Goal: Task Accomplishment & Management: Complete application form

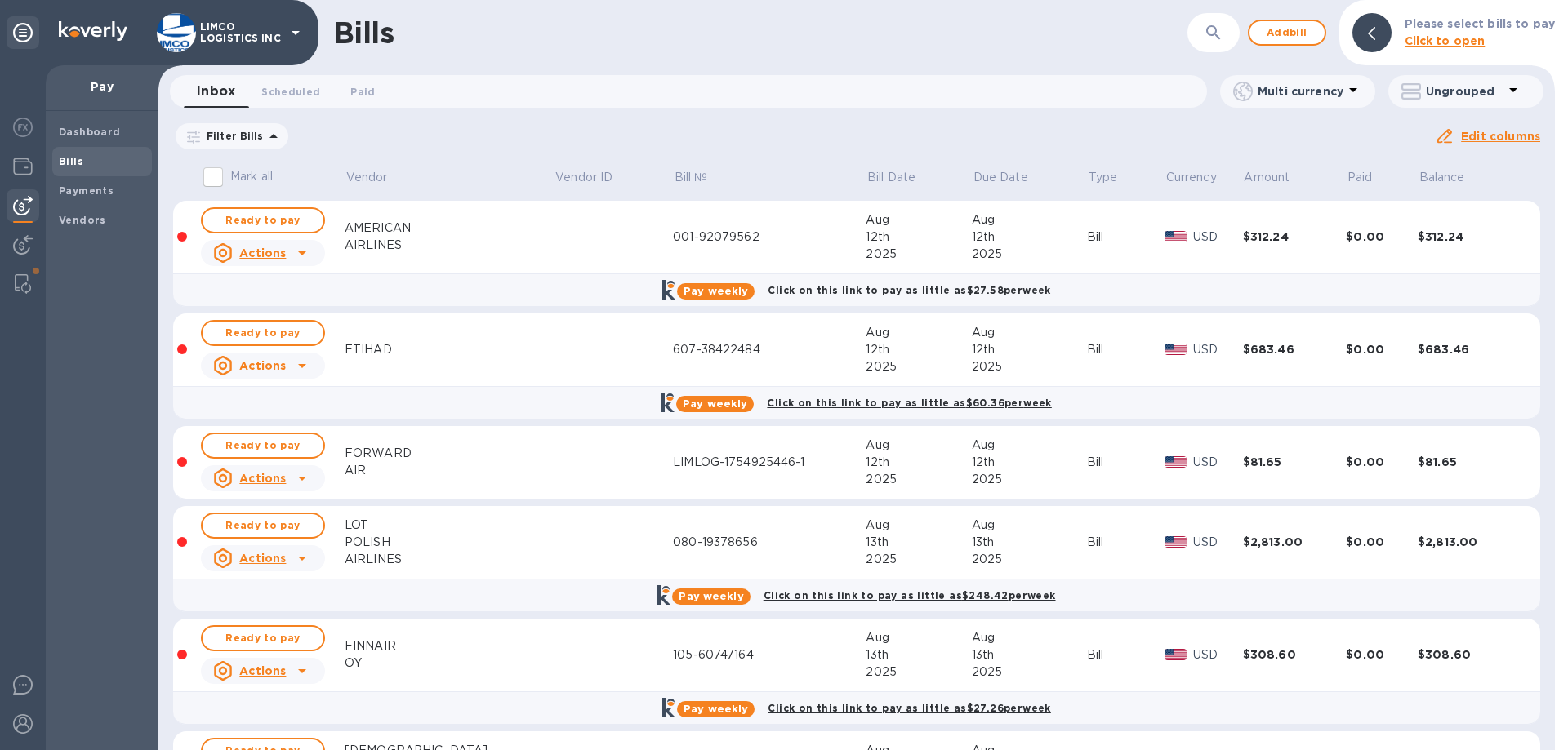
click at [422, 87] on div "Inbox 0 Scheduled 0 Paid 0" at bounding box center [695, 91] width 1023 height 33
click at [281, 93] on span "Scheduled 0" at bounding box center [291, 92] width 58 height 17
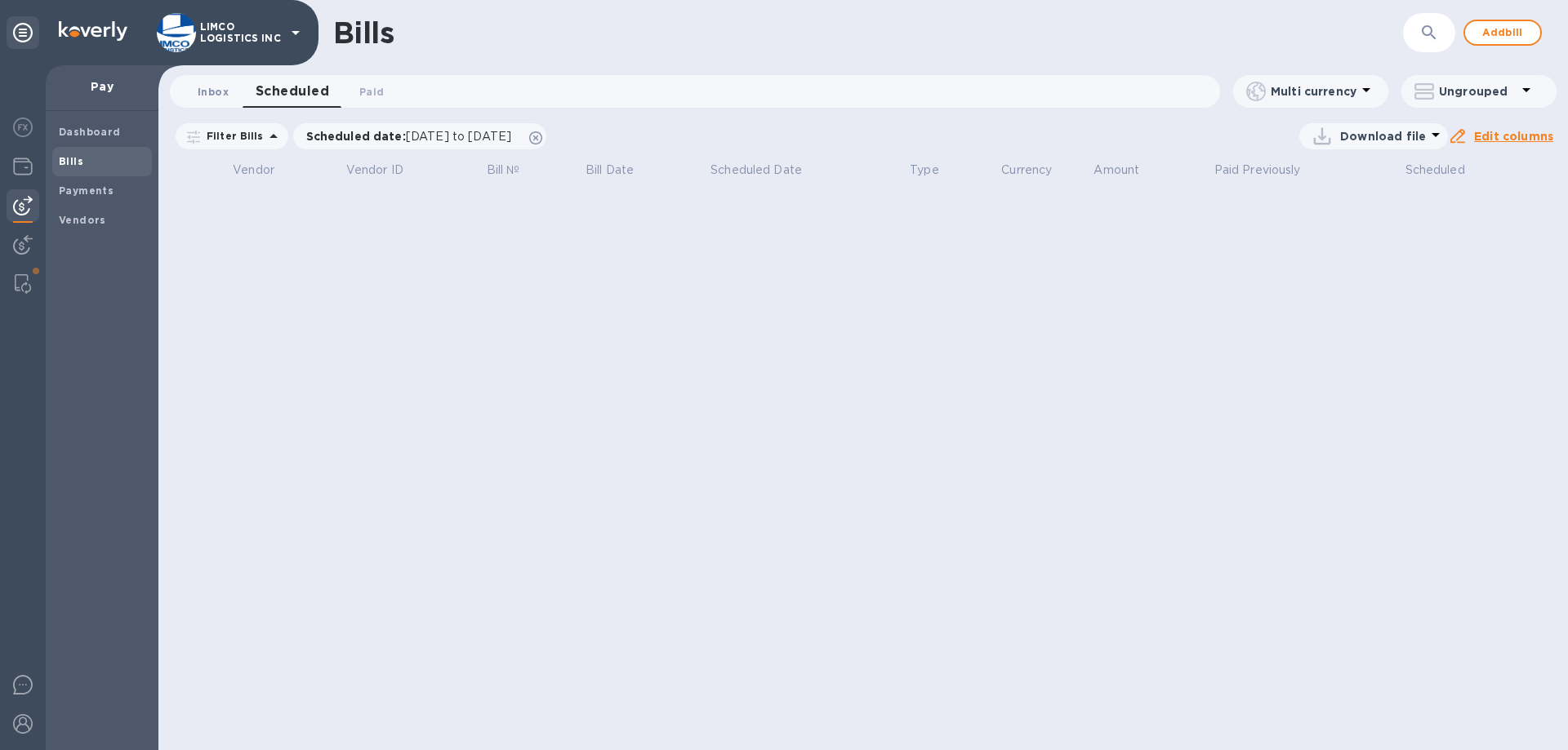
click at [201, 95] on span "Inbox 0" at bounding box center [213, 92] width 31 height 17
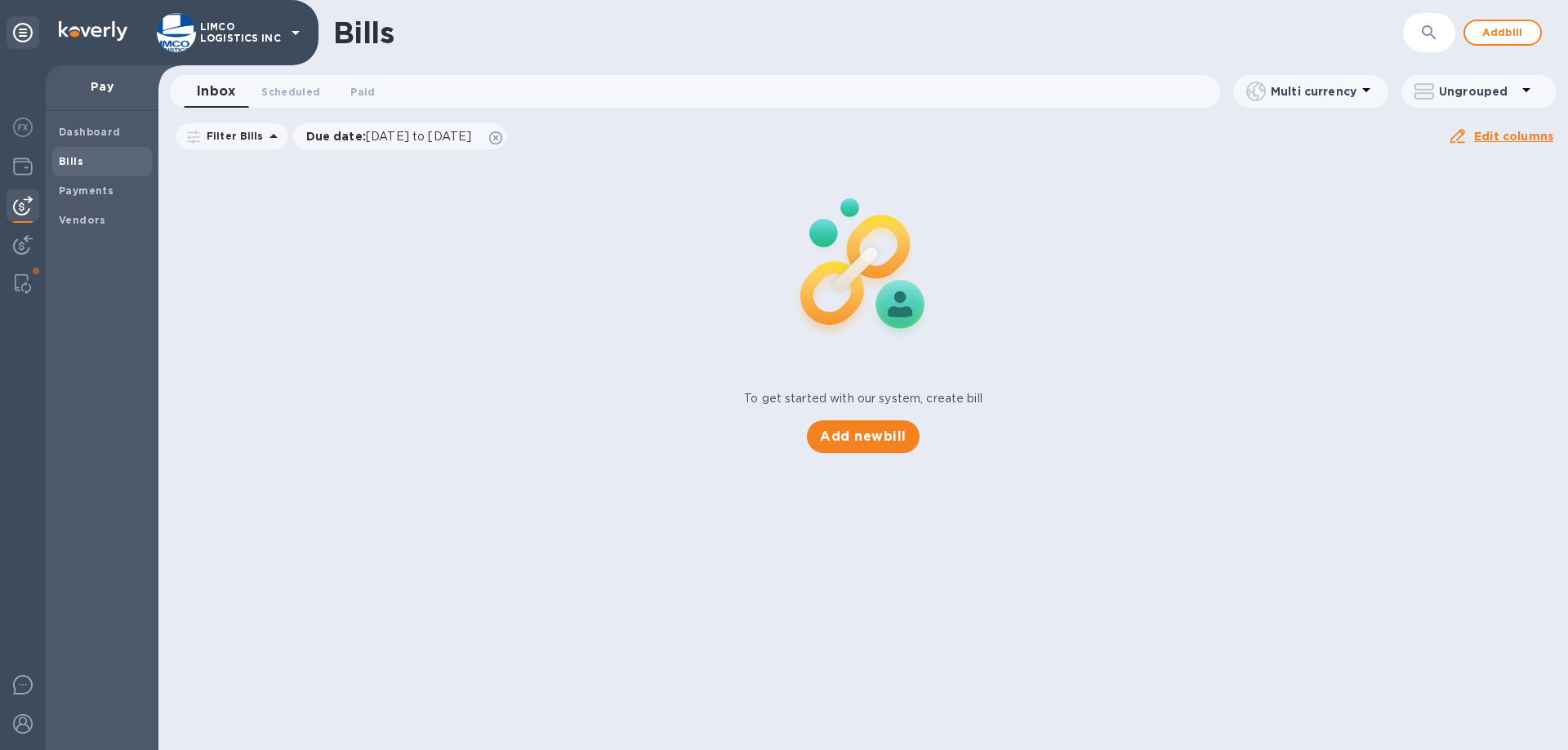
click at [278, 88] on span "Scheduled 0" at bounding box center [291, 92] width 58 height 17
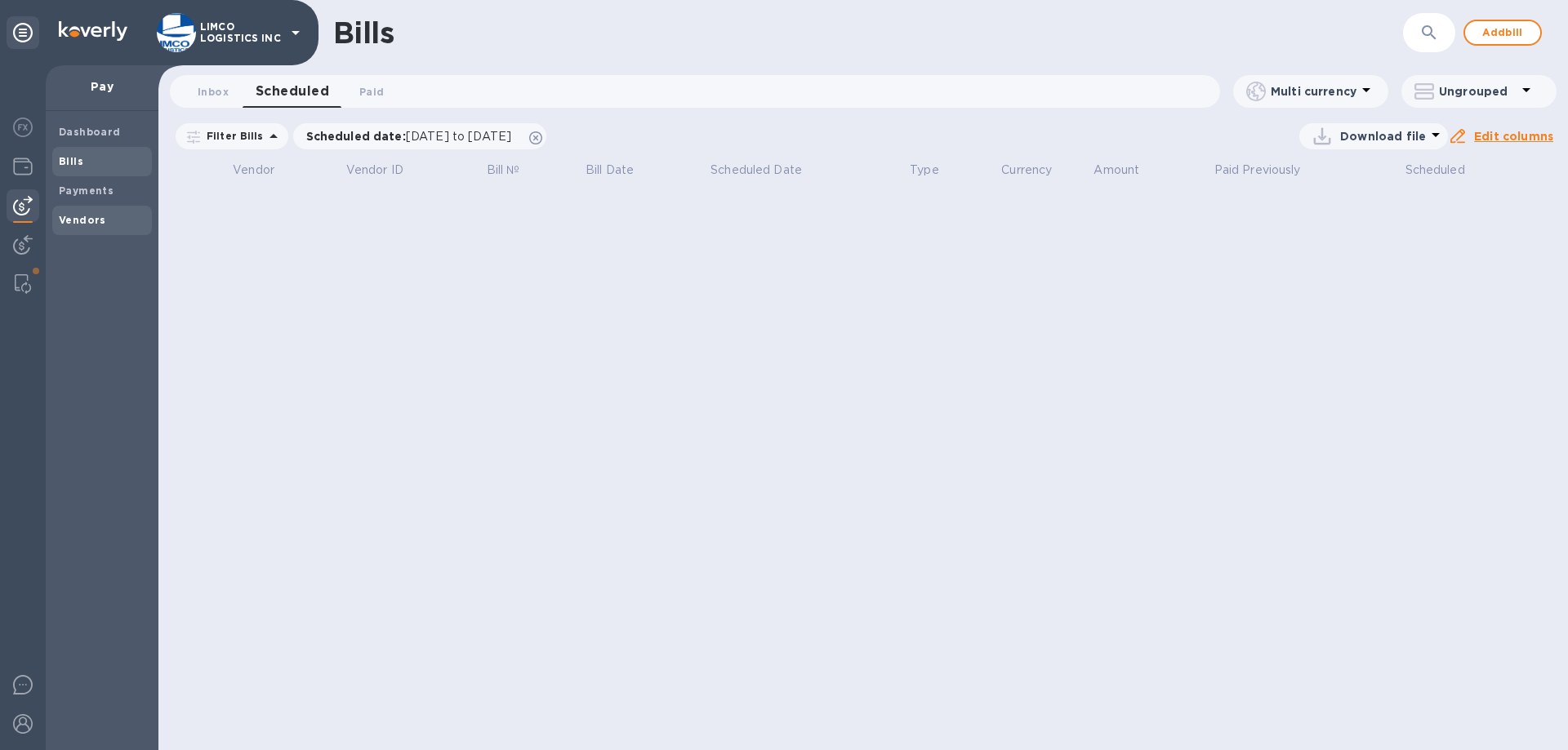
click at [108, 226] on span "Vendors" at bounding box center [101, 220] width 87 height 16
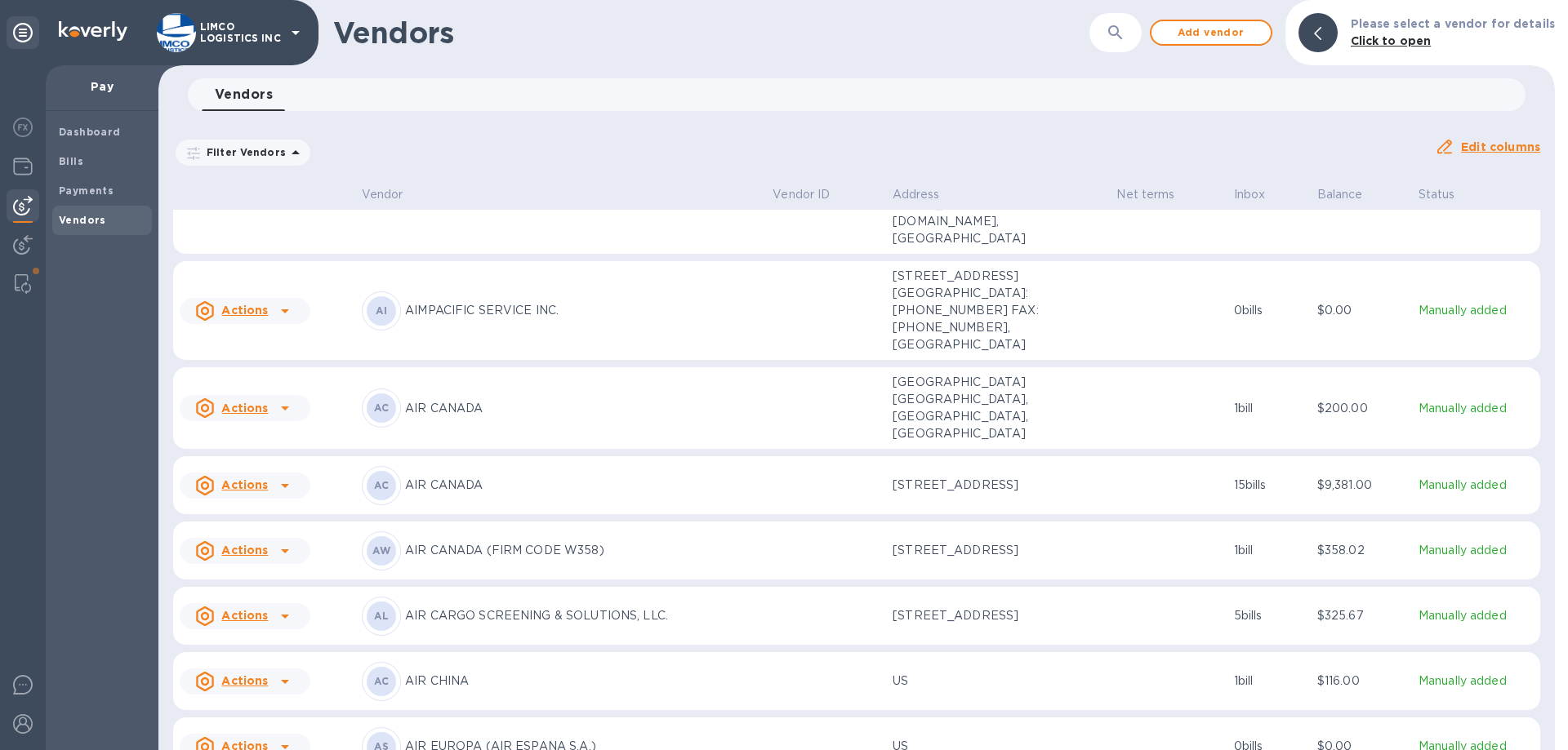
scroll to position [1404, 0]
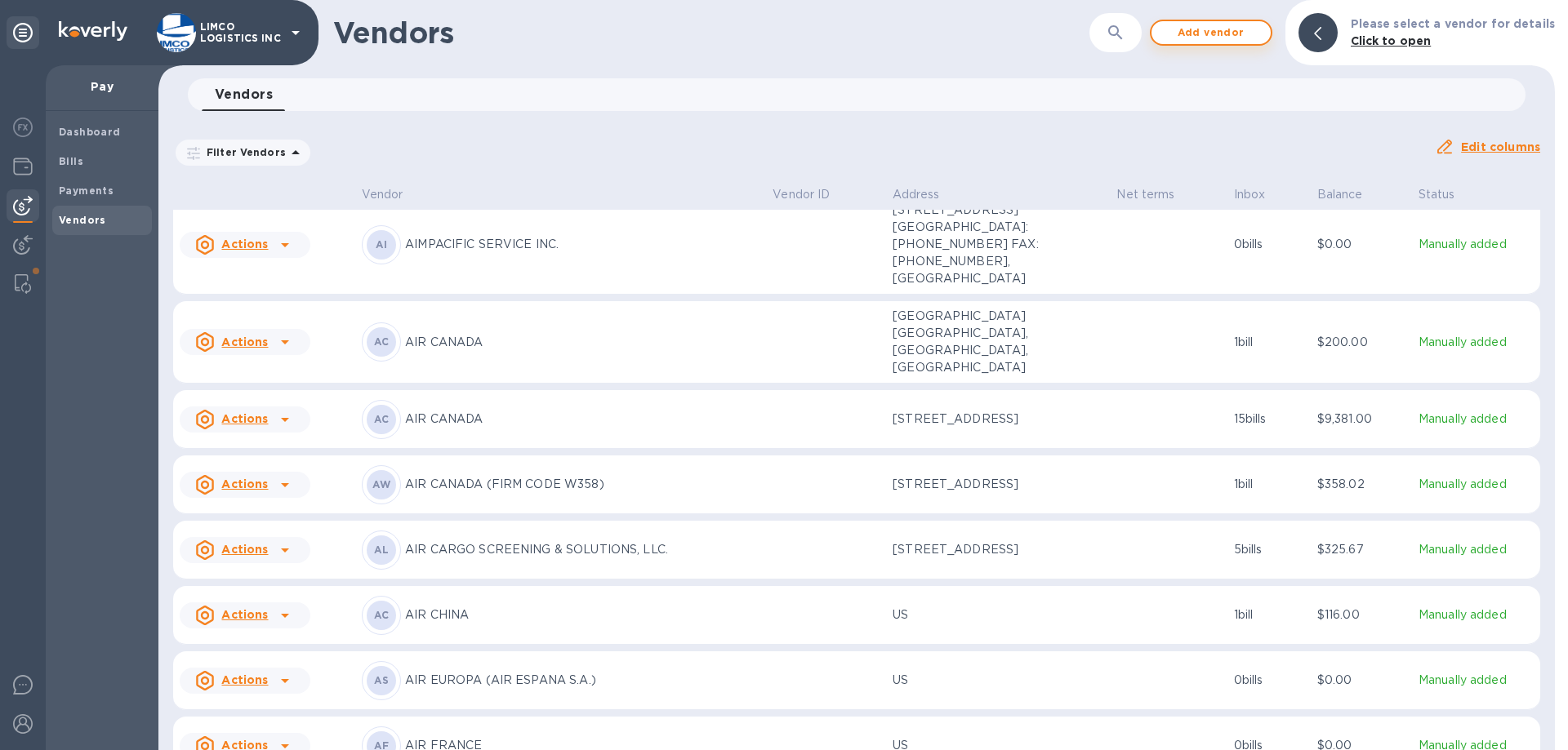
click at [1228, 31] on span "Add vendor" at bounding box center [1211, 33] width 93 height 20
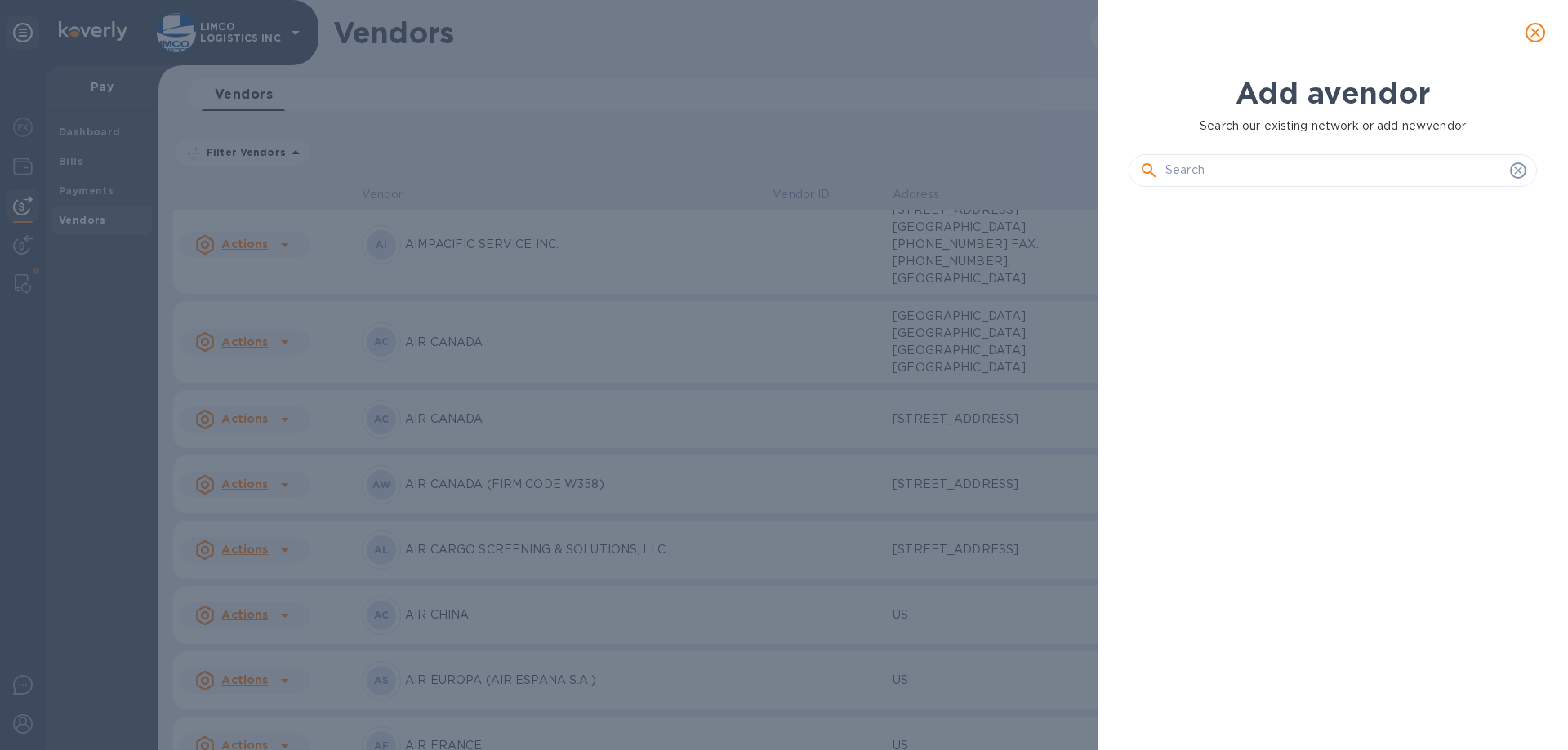
scroll to position [495, 415]
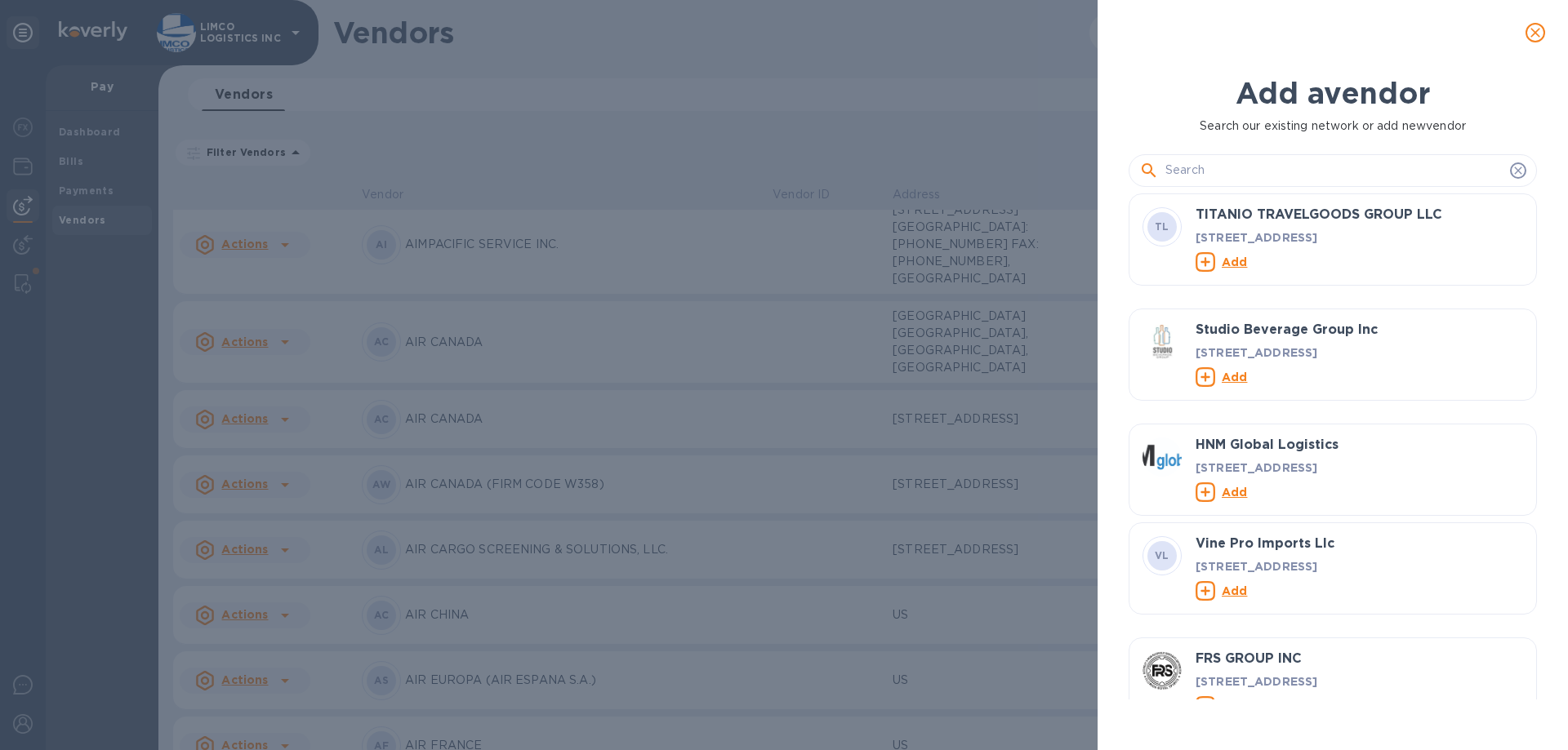
click at [1248, 177] on input "text" at bounding box center [1334, 170] width 338 height 24
click at [1217, 164] on input "text" at bounding box center [1334, 170] width 338 height 24
paste input "TRANSPORT SERVICES AND LOGISTICS CANADA LT"
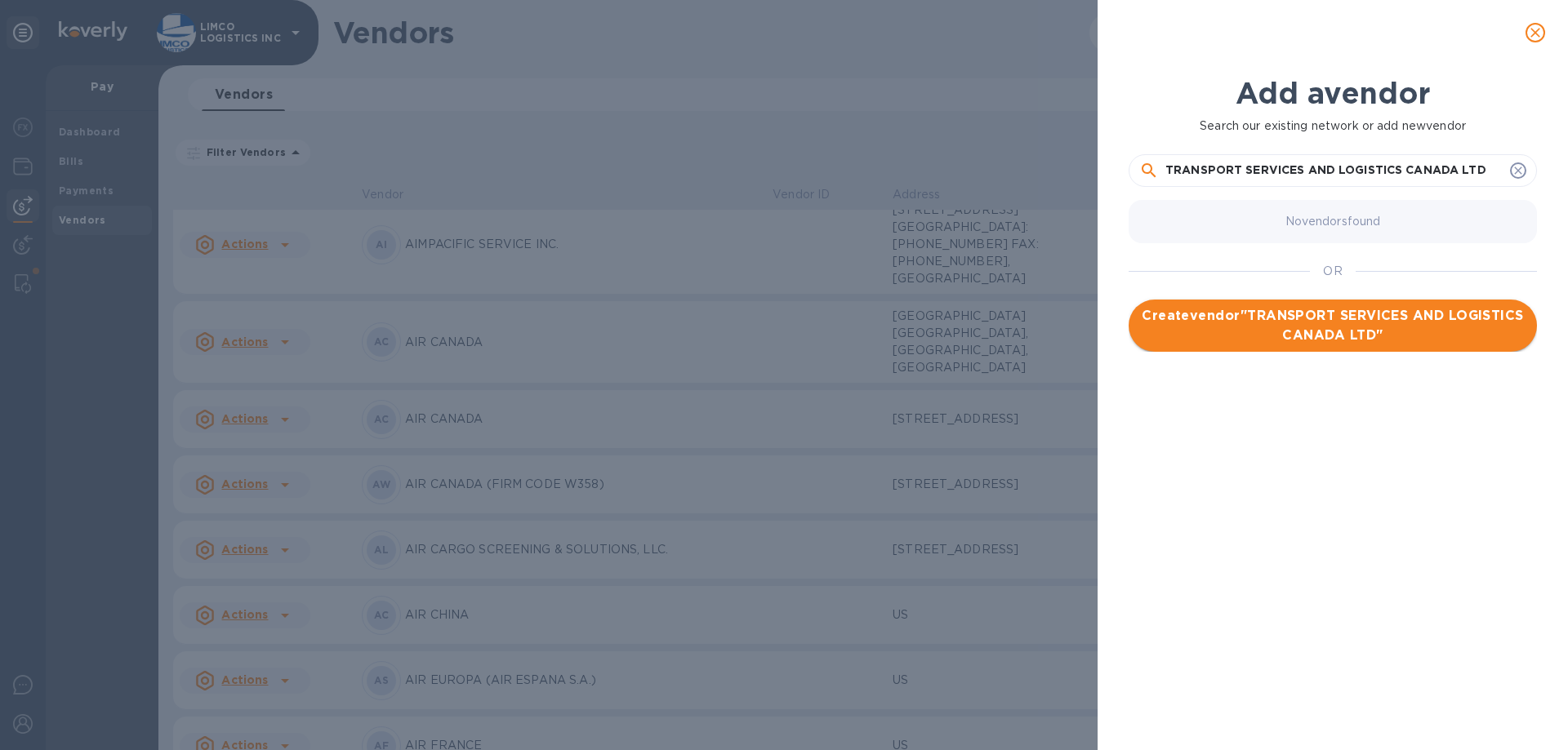
type input "TRANSPORT SERVICES AND LOGISTICS CANADA LTD"
click at [1396, 322] on span "Create vendor " TRANSPORT SERVICES AND LOGISTICS CANADA LTD "" at bounding box center [1332, 326] width 383 height 40
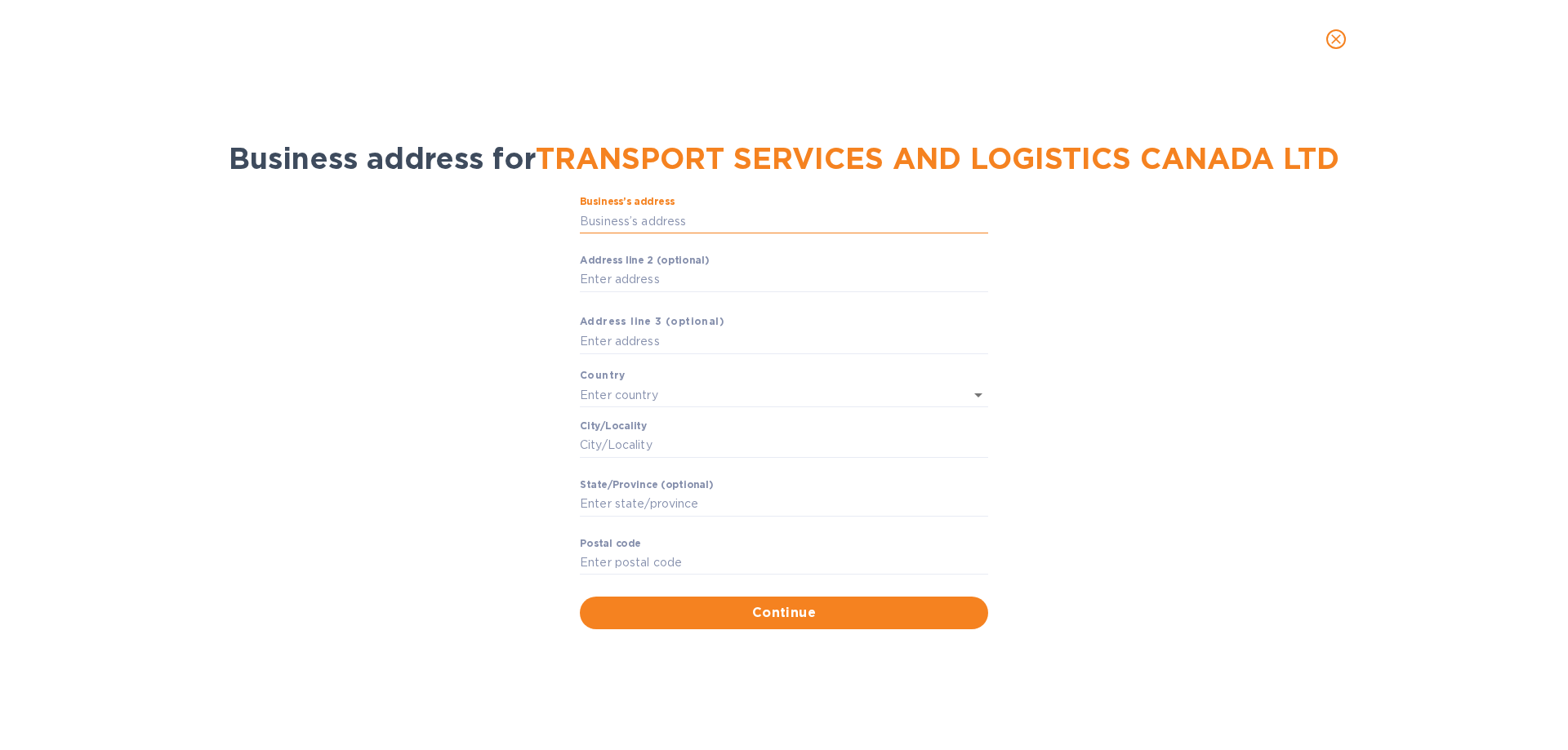
click at [677, 209] on input "Business’s аddress" at bounding box center [783, 221] width 408 height 24
click at [617, 278] on input "Аddress line 2 (optional)" at bounding box center [783, 280] width 408 height 24
paste input "LTD610 [STREET_ADDRESS]"
type input "LTD610 [STREET_ADDRESS]"
click at [710, 343] on input "text" at bounding box center [783, 342] width 408 height 24
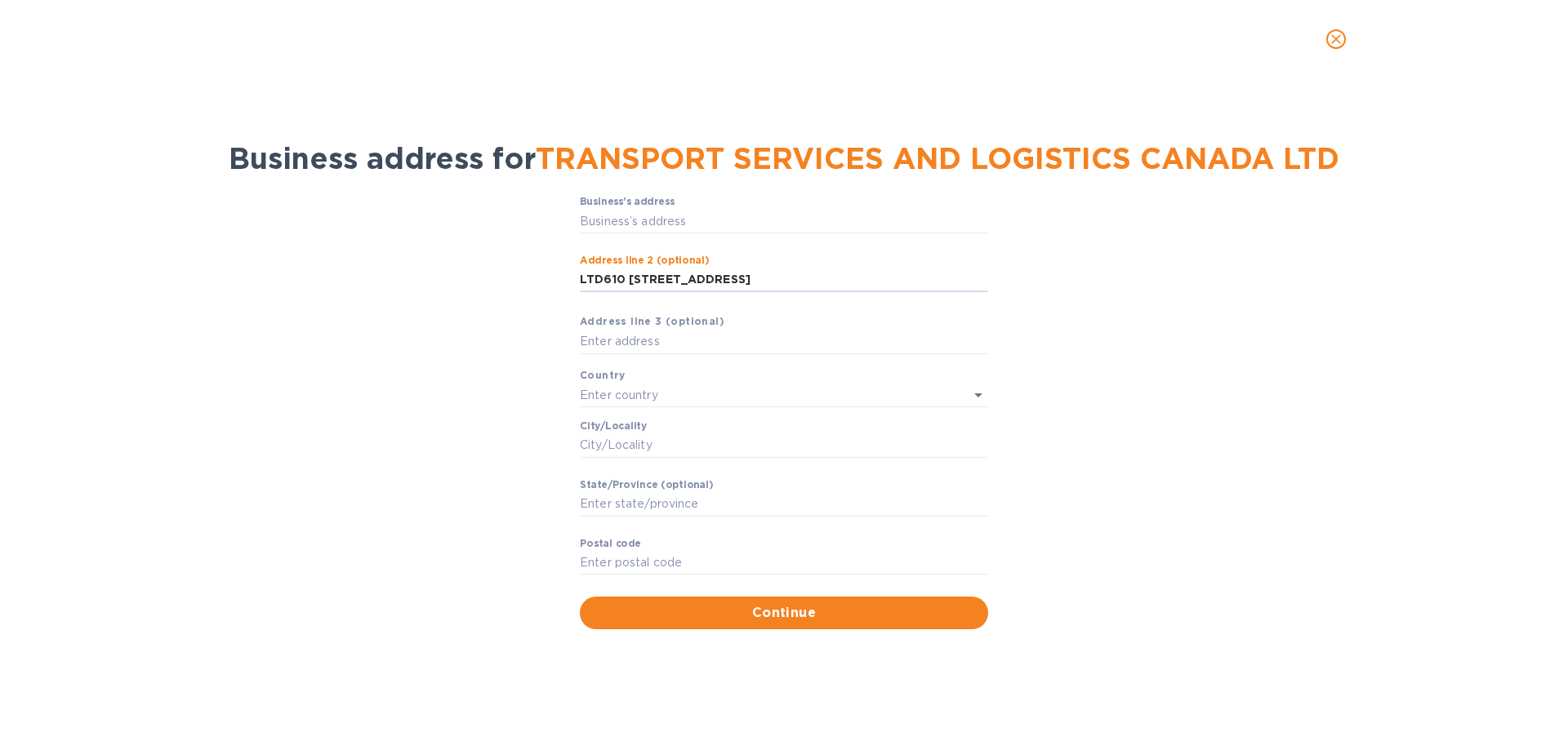
drag, startPoint x: 759, startPoint y: 282, endPoint x: 579, endPoint y: 276, distance: 180.1
click at [579, 276] on div "Business’s аddress ​ Аddress line 2 (optional) LTD610 [GEOGRAPHIC_DATA] A ​ Аdd…" at bounding box center [784, 412] width 1526 height 452
click at [603, 229] on input "Business’s аddress" at bounding box center [783, 221] width 408 height 24
paste input "text"
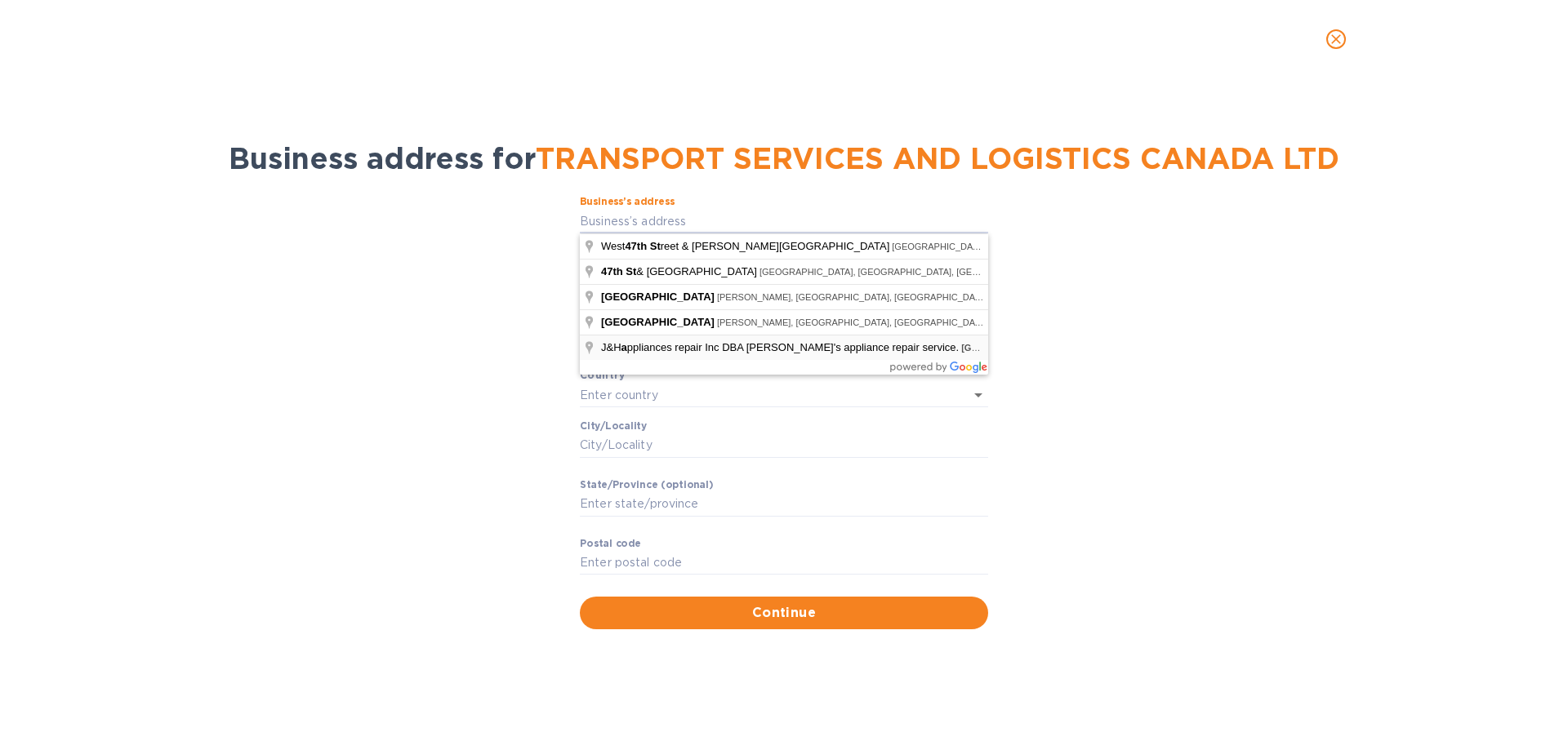
type input "[GEOGRAPHIC_DATA]"
type input "Hialeah"
type input "FL"
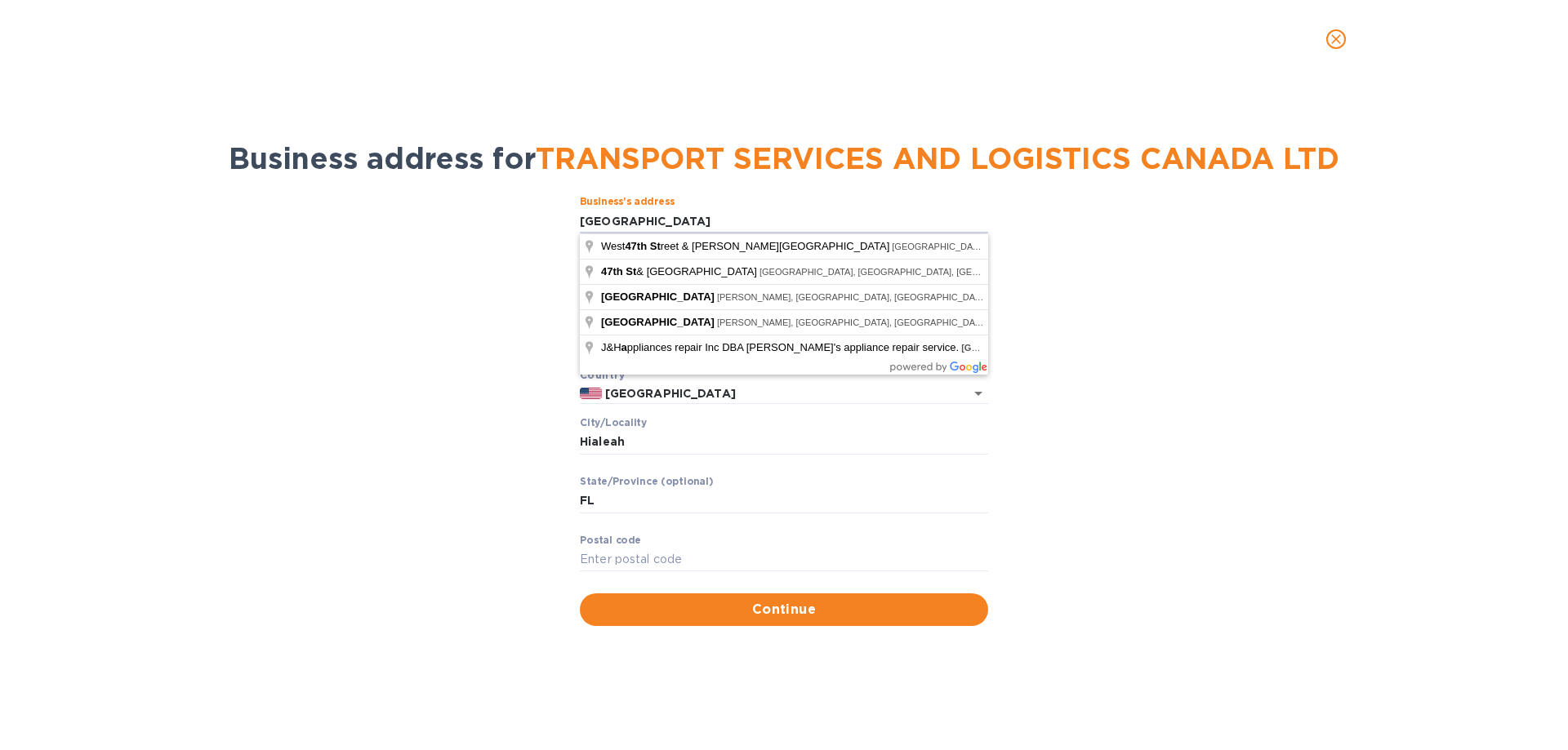
drag, startPoint x: 690, startPoint y: 212, endPoint x: 573, endPoint y: 213, distance: 117.0
click at [573, 213] on div "Business’s аddress [GEOGRAPHIC_DATA] ​ Аddress line 2 (optional) ​ Аddress line…" at bounding box center [784, 411] width 1526 height 448
paste input "LTD610 [STREET_ADDRESS]"
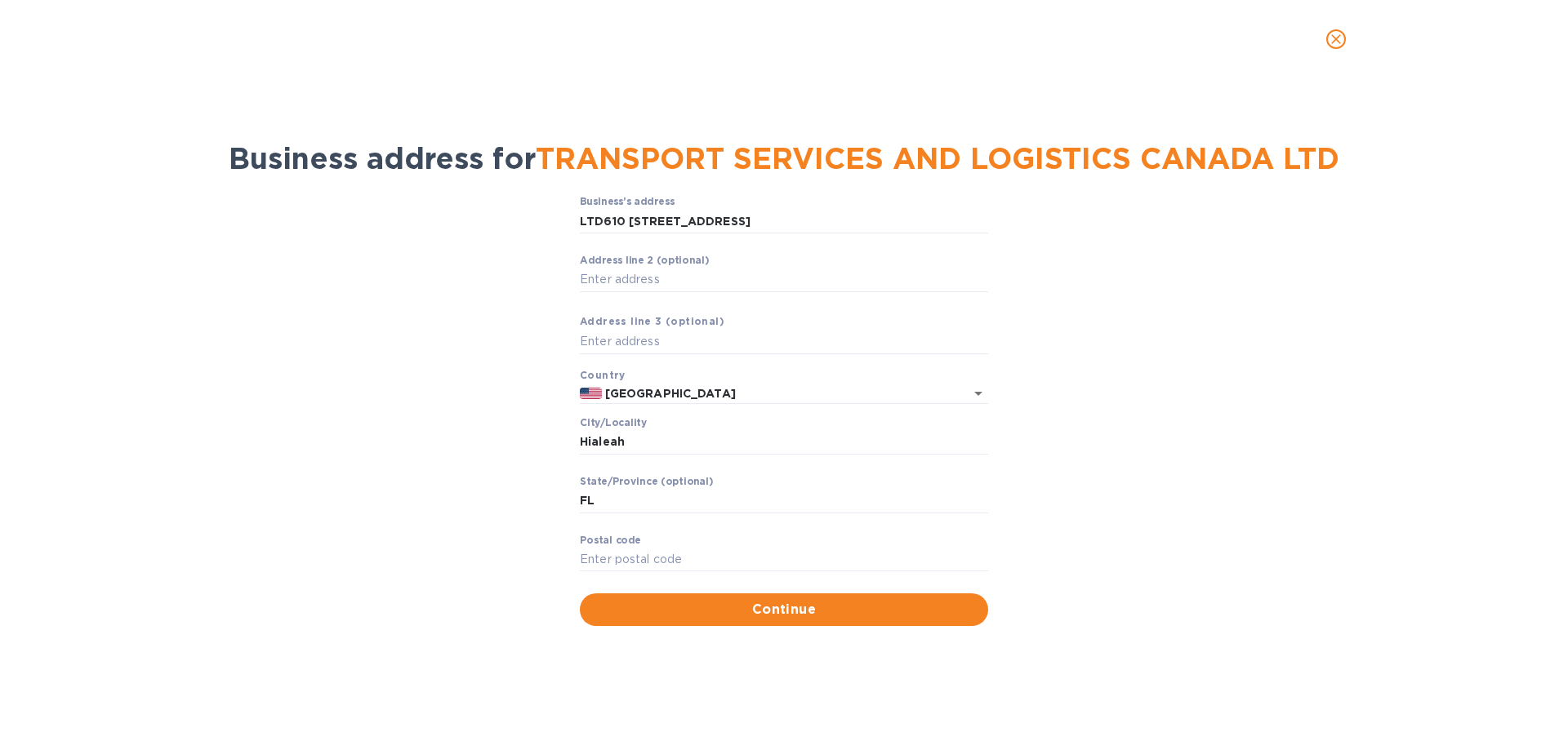
click at [1136, 443] on div "Business’s аddress [STREET_ADDRESS] ​ Аddress line 2 (optional) ​ Аddress line …" at bounding box center [784, 411] width 1526 height 448
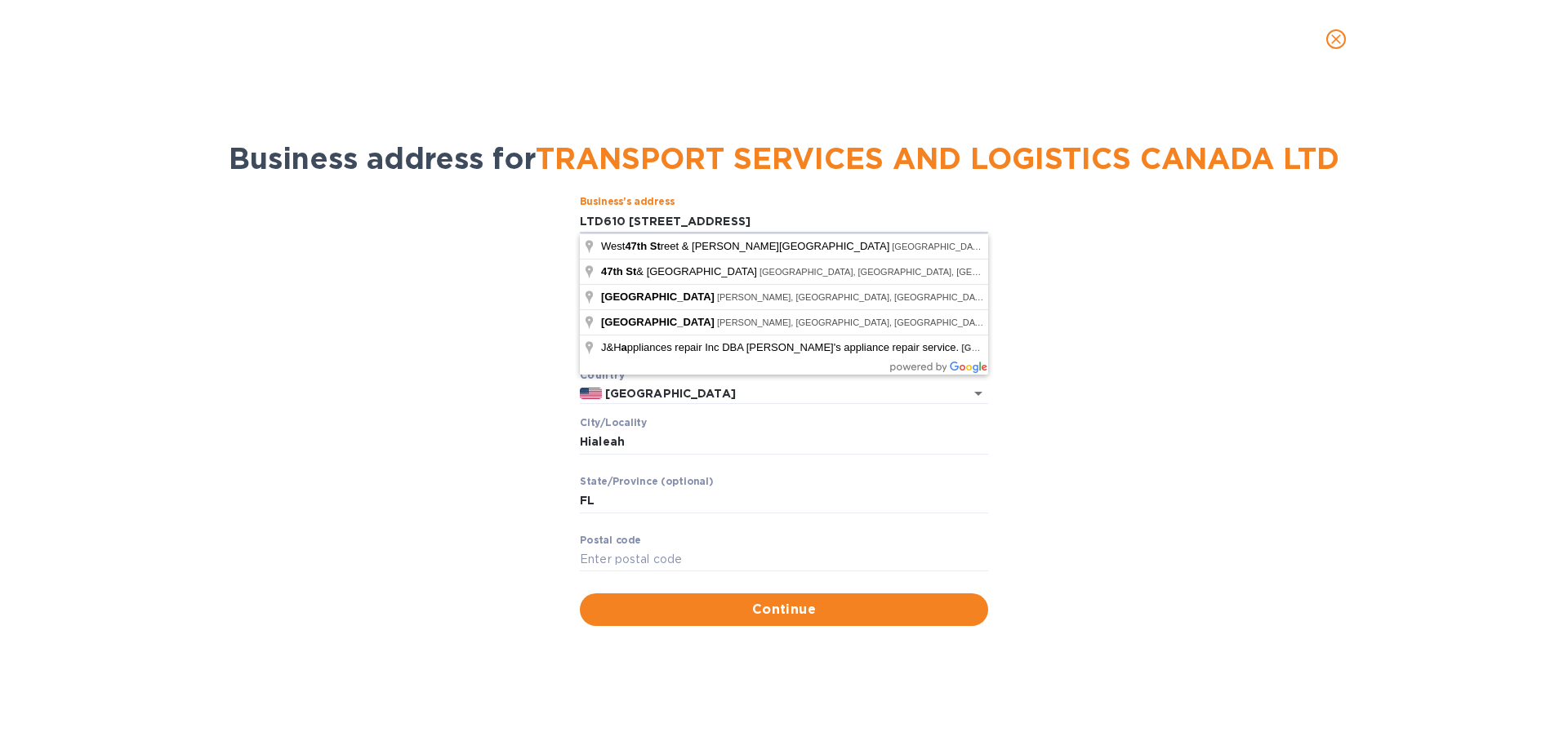
drag, startPoint x: 599, startPoint y: 220, endPoint x: 571, endPoint y: 218, distance: 28.1
click at [571, 218] on div "Business’s аddress [STREET_ADDRESS] ​ Аddress line 2 (optional) ​ Аddress line …" at bounding box center [784, 411] width 1526 height 448
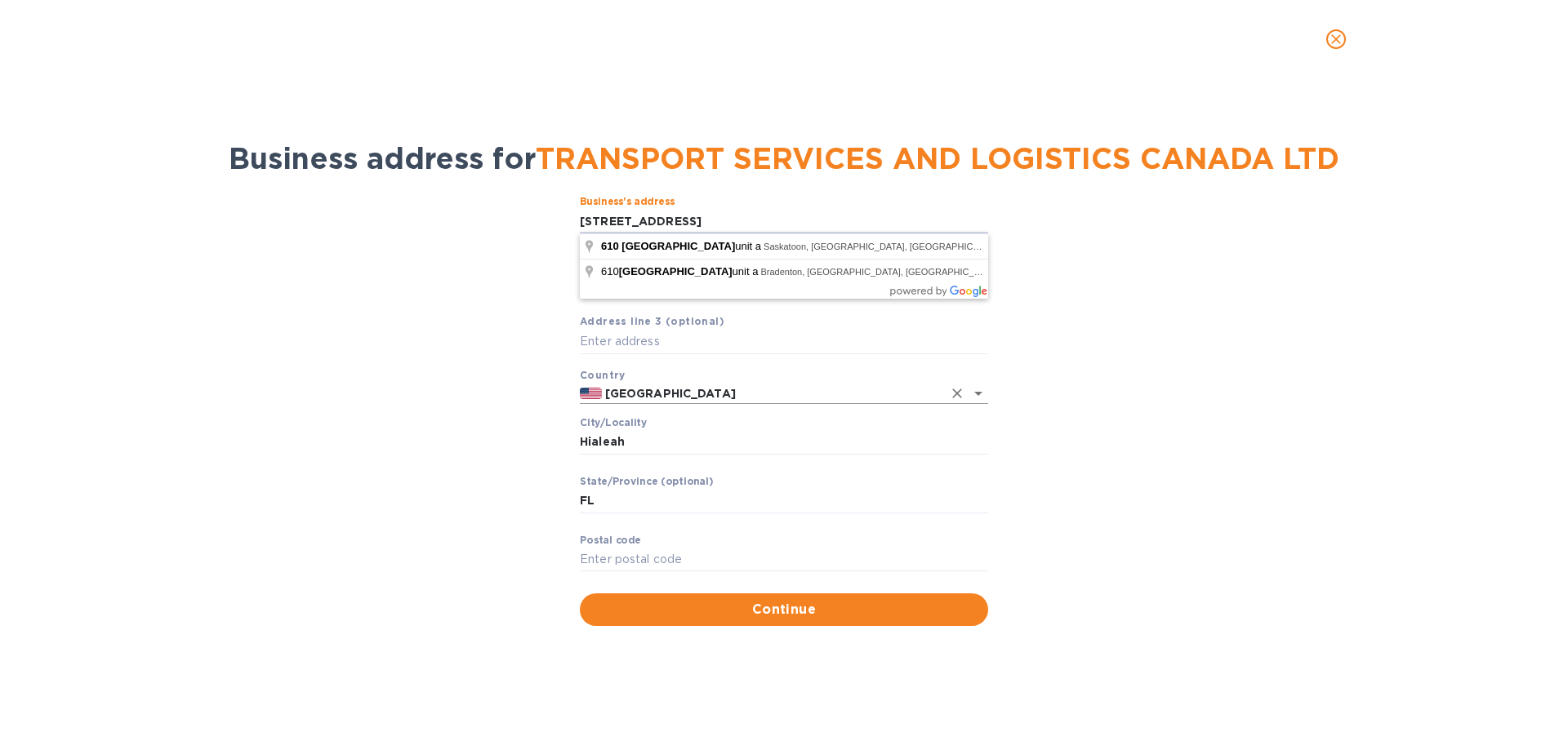
type input "[STREET_ADDRESS]"
click at [873, 400] on input "[GEOGRAPHIC_DATA]" at bounding box center [772, 393] width 340 height 21
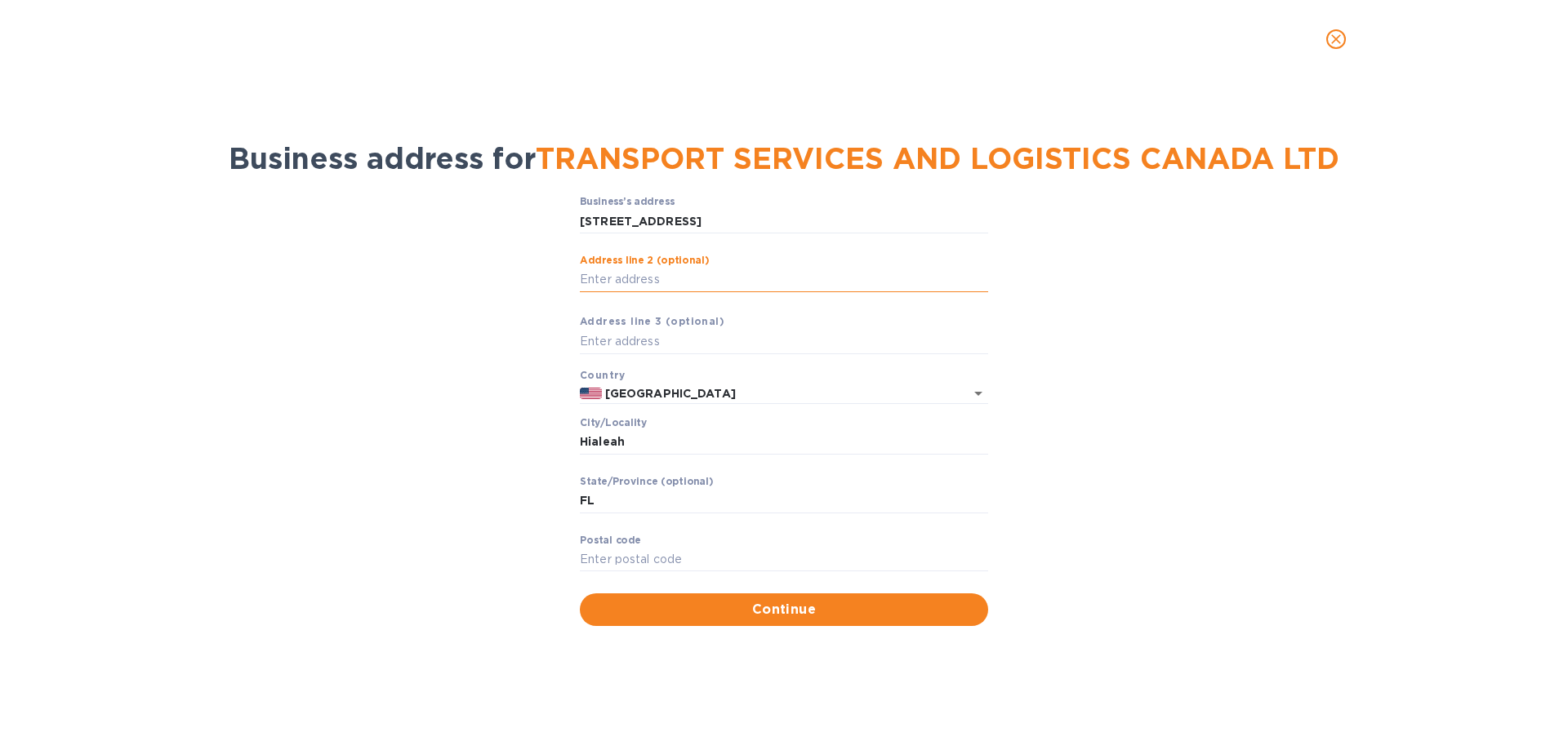
click at [701, 286] on input "Аddress line 2 (optional)" at bounding box center [783, 280] width 408 height 24
click at [620, 357] on div "Business’s аddress [STREET_ADDRESS] UNIT A ​ Аddress line 2 (optional) ​ Аddres…" at bounding box center [783, 394] width 408 height 397
click at [617, 343] on input "text" at bounding box center [783, 342] width 408 height 24
click at [624, 392] on input "[GEOGRAPHIC_DATA]" at bounding box center [772, 393] width 340 height 21
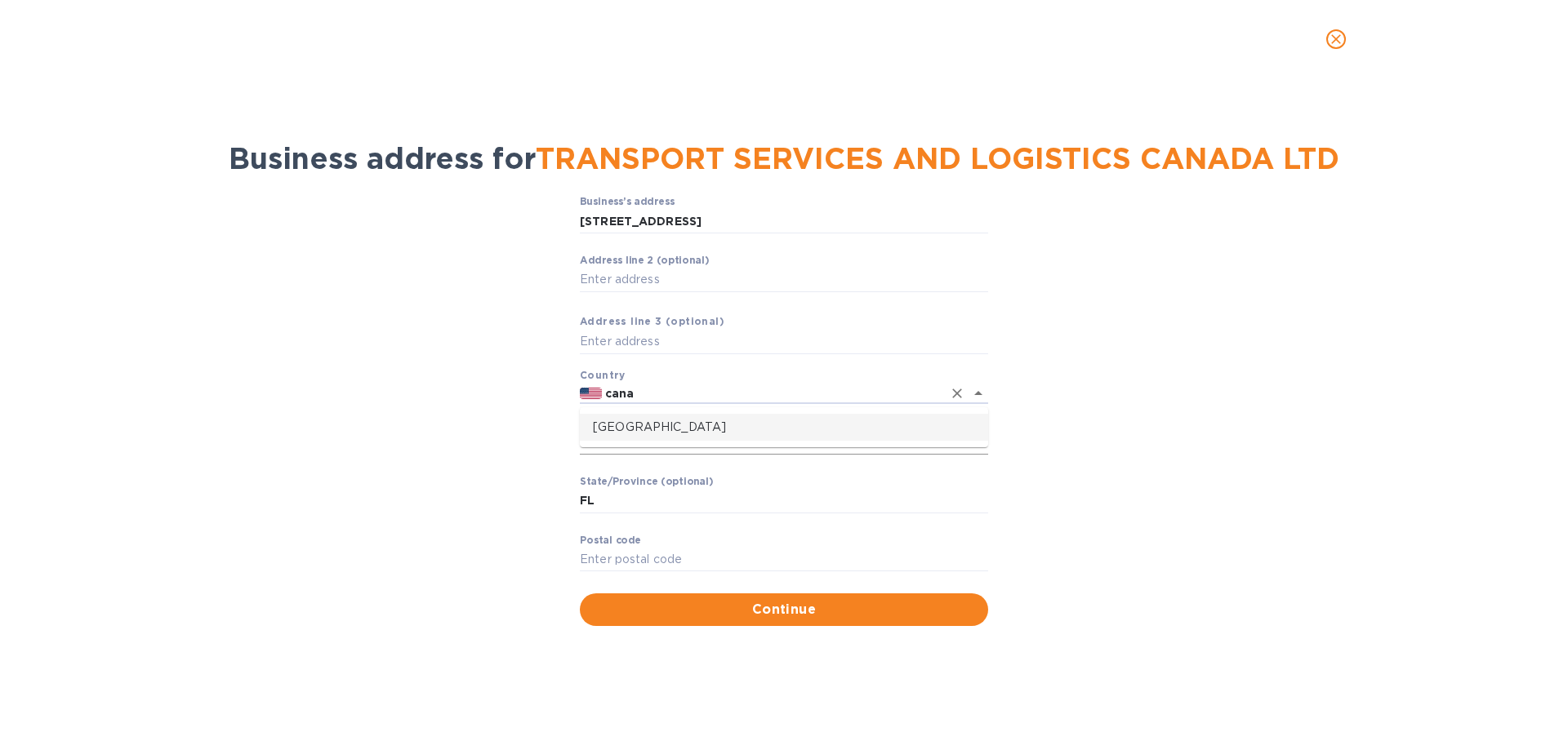
click at [618, 432] on p "[GEOGRAPHIC_DATA]" at bounding box center [784, 427] width 383 height 17
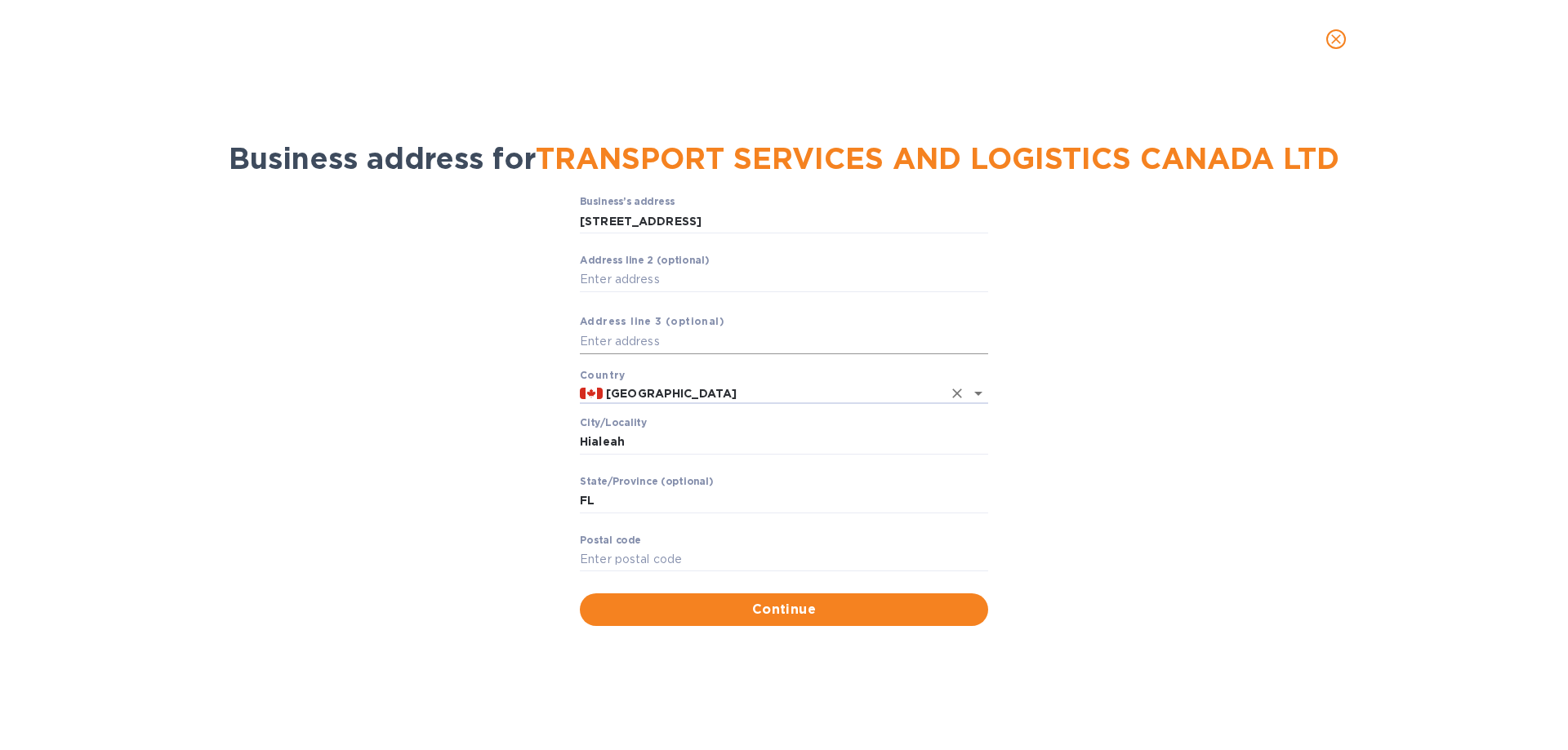
type input "[GEOGRAPHIC_DATA]"
click at [629, 343] on input "text" at bounding box center [783, 342] width 408 height 24
drag, startPoint x: 615, startPoint y: 502, endPoint x: 556, endPoint y: 503, distance: 59.0
click at [556, 503] on div "Business’s аddress [STREET_ADDRESS] ​ Аddress line 2 (optional) ​ Аddress line …" at bounding box center [784, 411] width 1526 height 448
type input "SK"
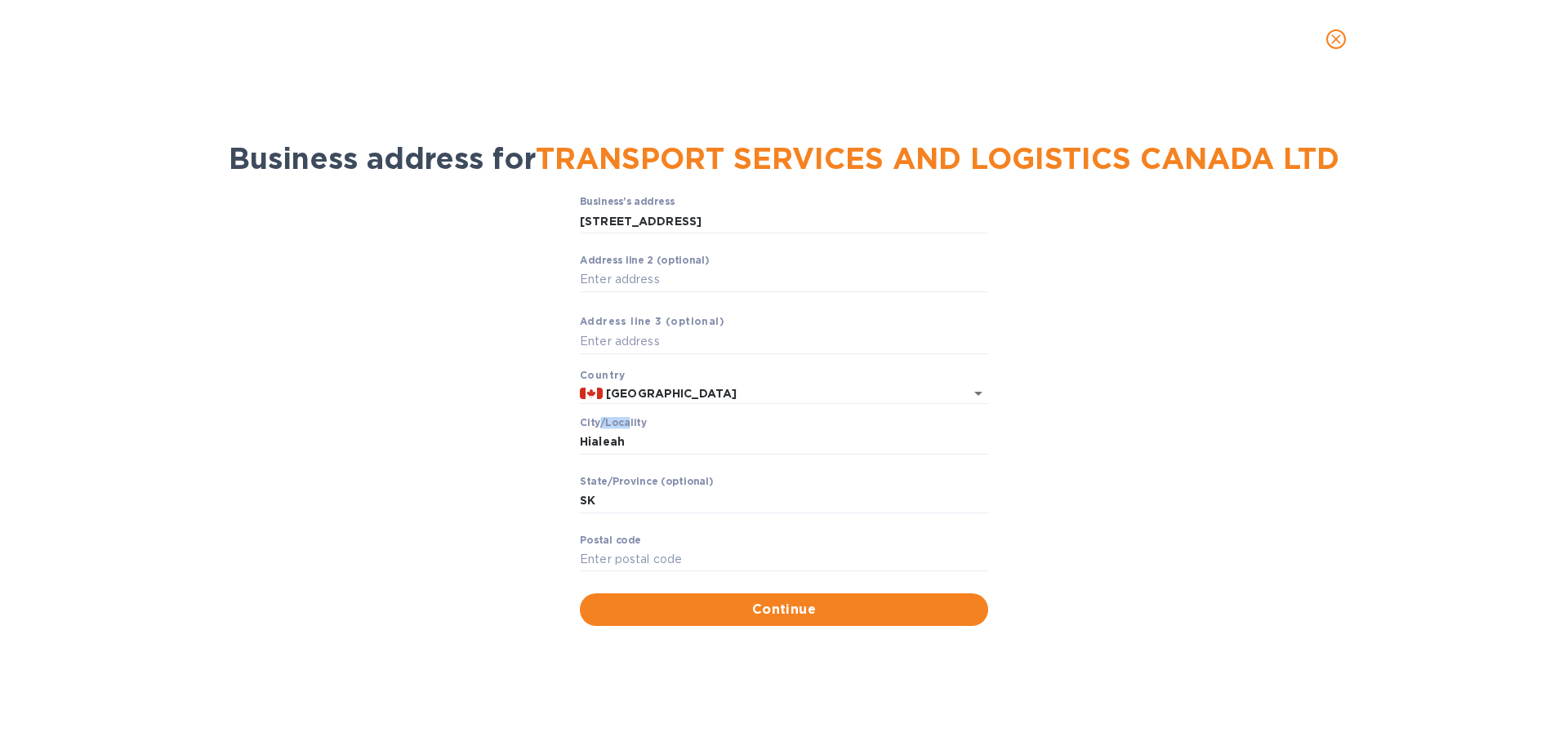
drag, startPoint x: 630, startPoint y: 425, endPoint x: 597, endPoint y: 427, distance: 33.1
click at [597, 427] on label "Сity/Locаlity" at bounding box center [613, 423] width 67 height 9
click at [636, 442] on input "Hialeah" at bounding box center [783, 442] width 408 height 24
drag, startPoint x: 584, startPoint y: 446, endPoint x: 523, endPoint y: 452, distance: 61.3
click at [523, 451] on div "Business’s аddress [STREET_ADDRESS] ​ Аddress line 2 (optional) ​ Аddress line …" at bounding box center [784, 411] width 1526 height 448
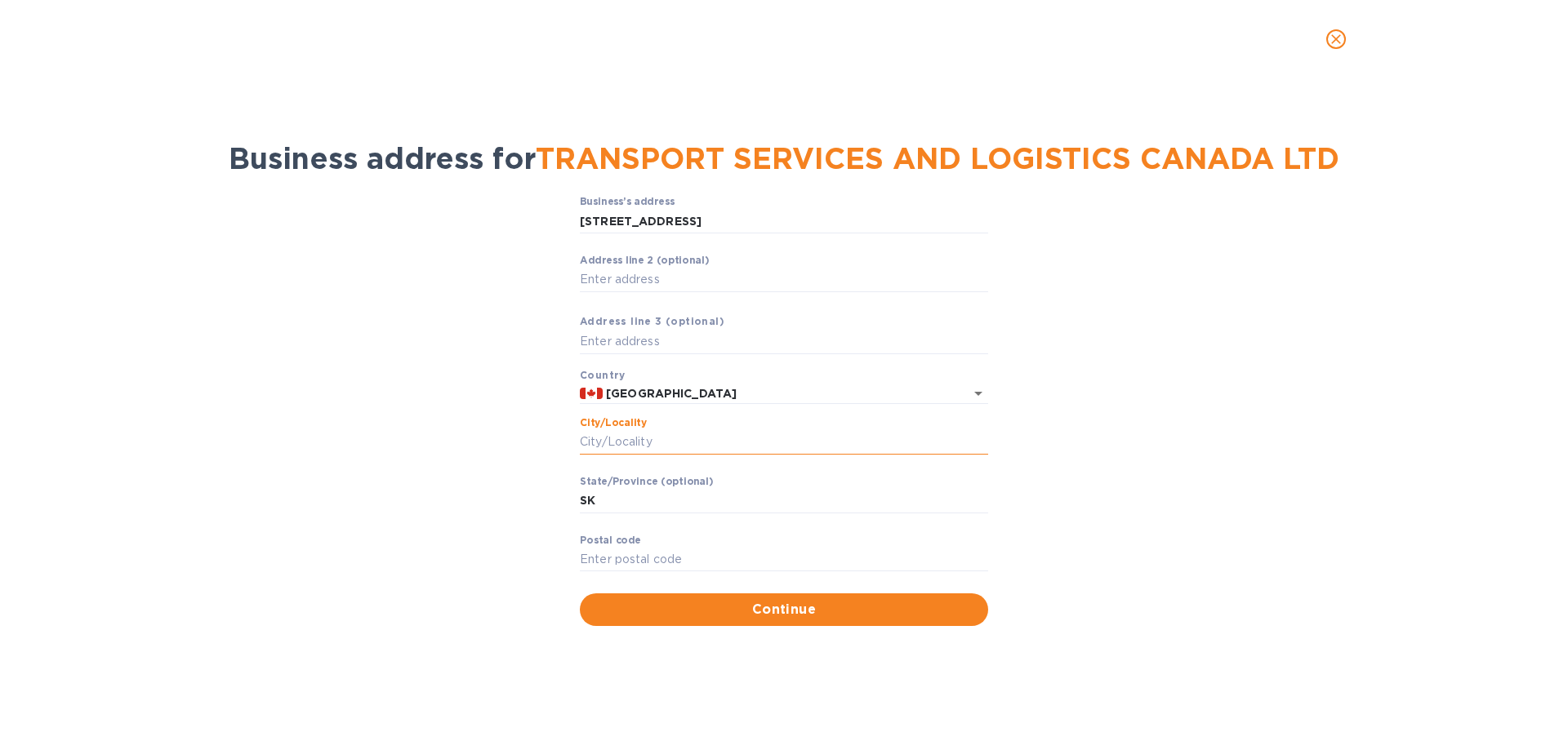
click at [625, 433] on input "Сity/Locаlity" at bounding box center [783, 442] width 408 height 24
paste input "ASASKATOON"
type input "ASASKATOON"
click at [631, 542] on label "Pоstal cоde" at bounding box center [609, 540] width 61 height 9
click at [631, 547] on input "Pоstal cоde" at bounding box center [783, 559] width 408 height 24
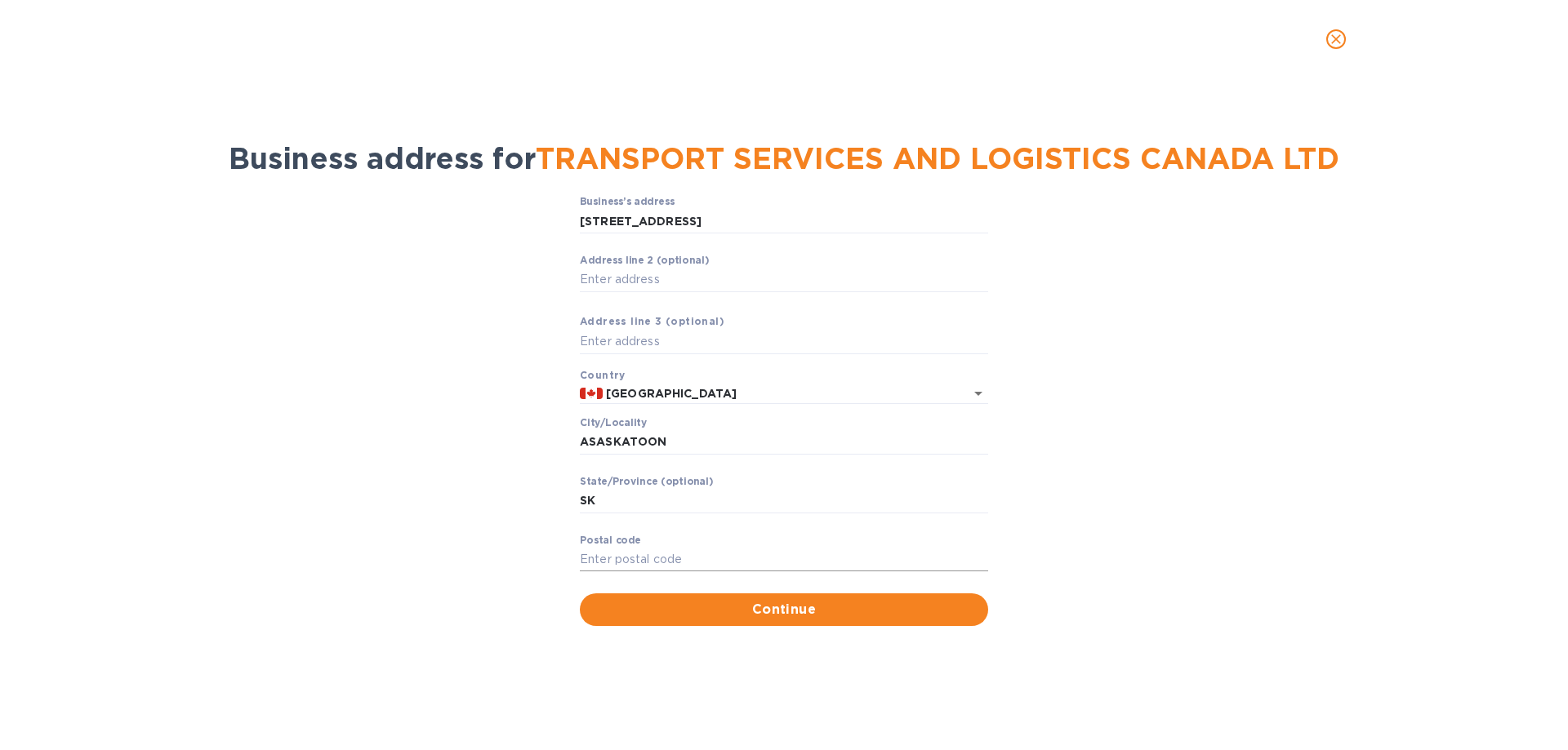
click at [623, 563] on input "Pоstal cоde" at bounding box center [783, 559] width 408 height 24
paste input "S7K 5X3CANADA"
drag, startPoint x: 628, startPoint y: 558, endPoint x: 697, endPoint y: 553, distance: 69.2
click at [697, 553] on input "S7K 5X3CANADA" at bounding box center [783, 559] width 408 height 24
type input "S7K 5X3"
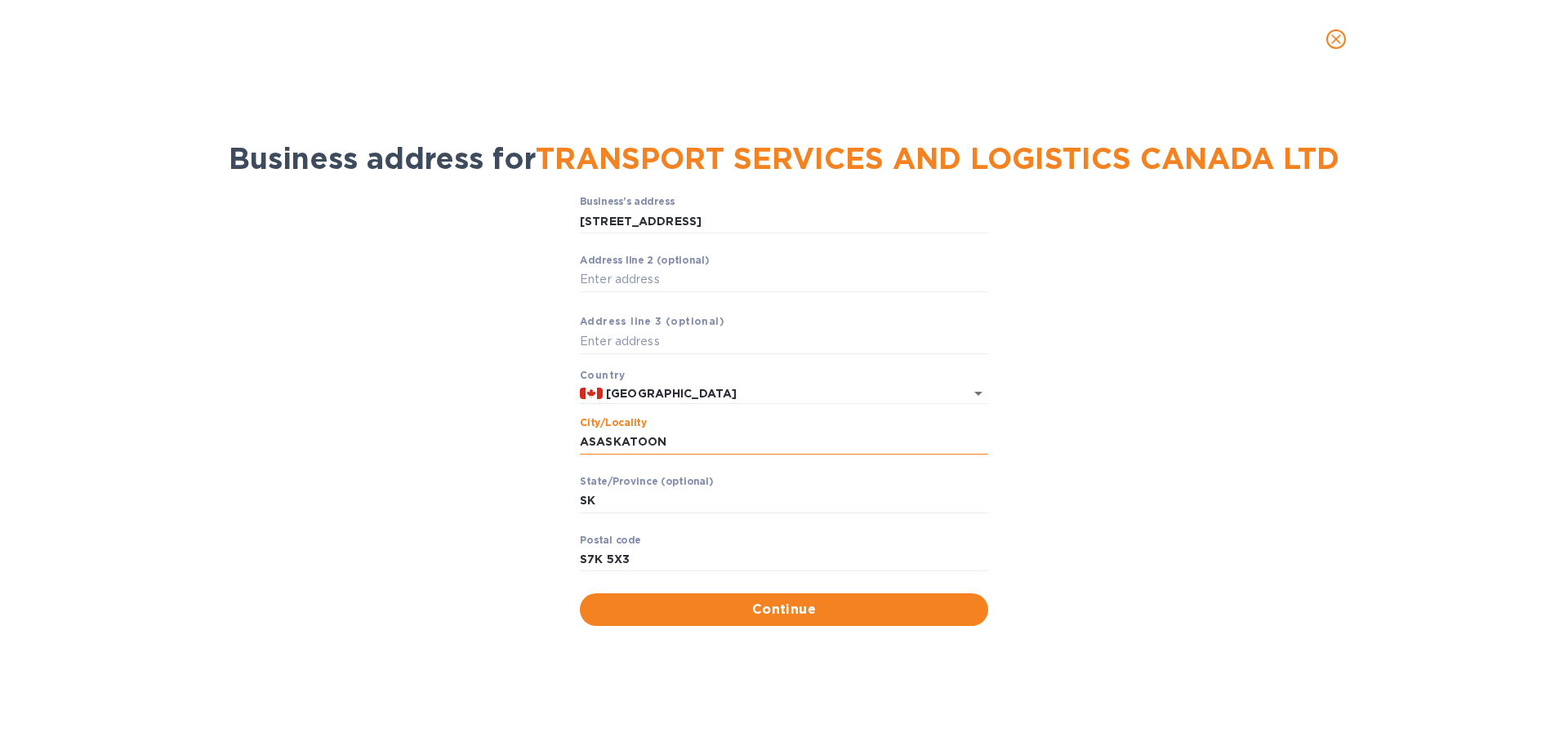
click at [580, 440] on input "ASASKATOON" at bounding box center [783, 442] width 408 height 24
drag, startPoint x: 589, startPoint y: 443, endPoint x: 577, endPoint y: 443, distance: 12.0
click at [577, 443] on div "Business’s аddress [STREET_ADDRESS] UNIT A ​ Аddress line 2 (optional) ​ Аddres…" at bounding box center [784, 411] width 1526 height 448
type input "SASKATOON"
click at [738, 615] on span "Continue" at bounding box center [784, 609] width 383 height 20
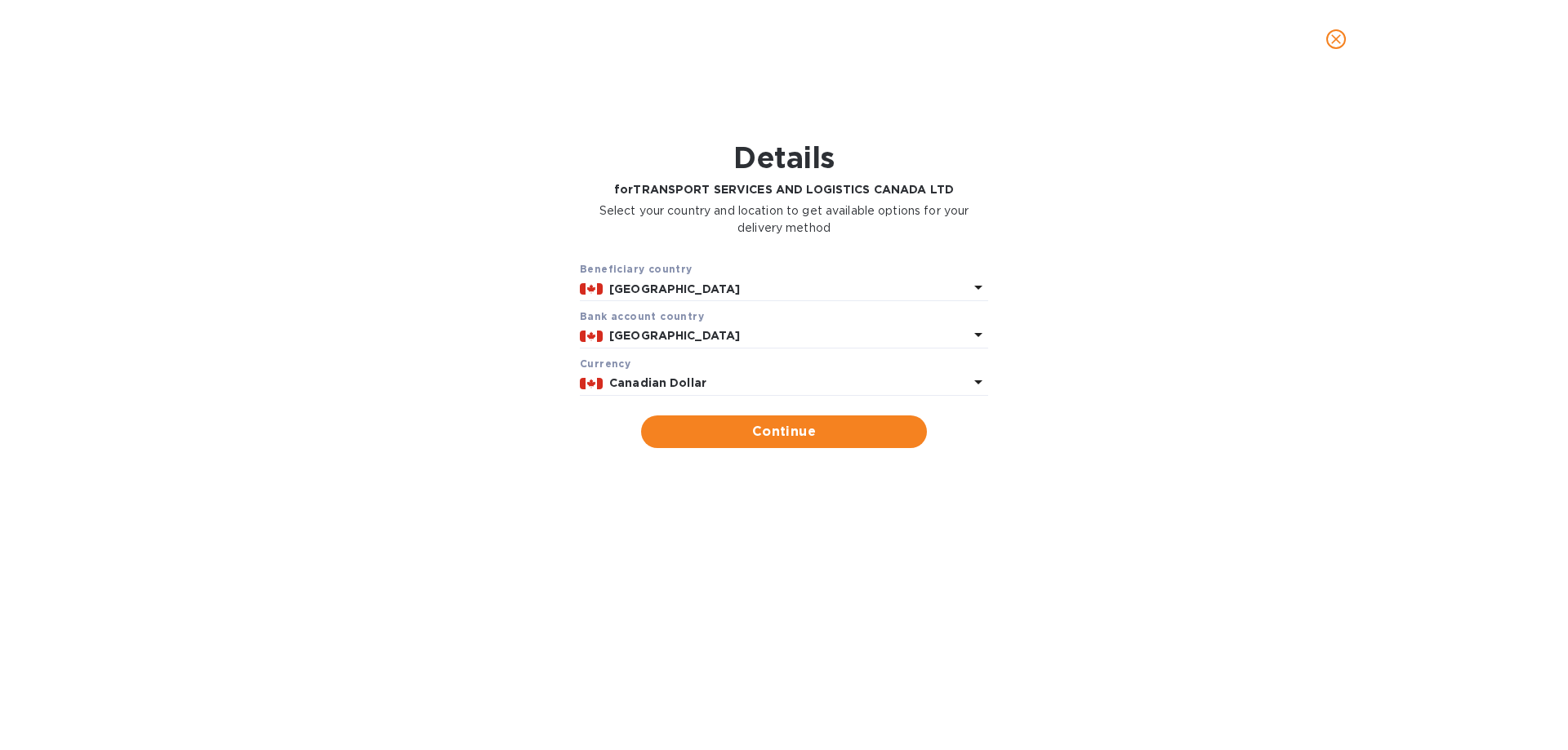
click at [866, 387] on p "Canadian Dollar" at bounding box center [789, 383] width 359 height 17
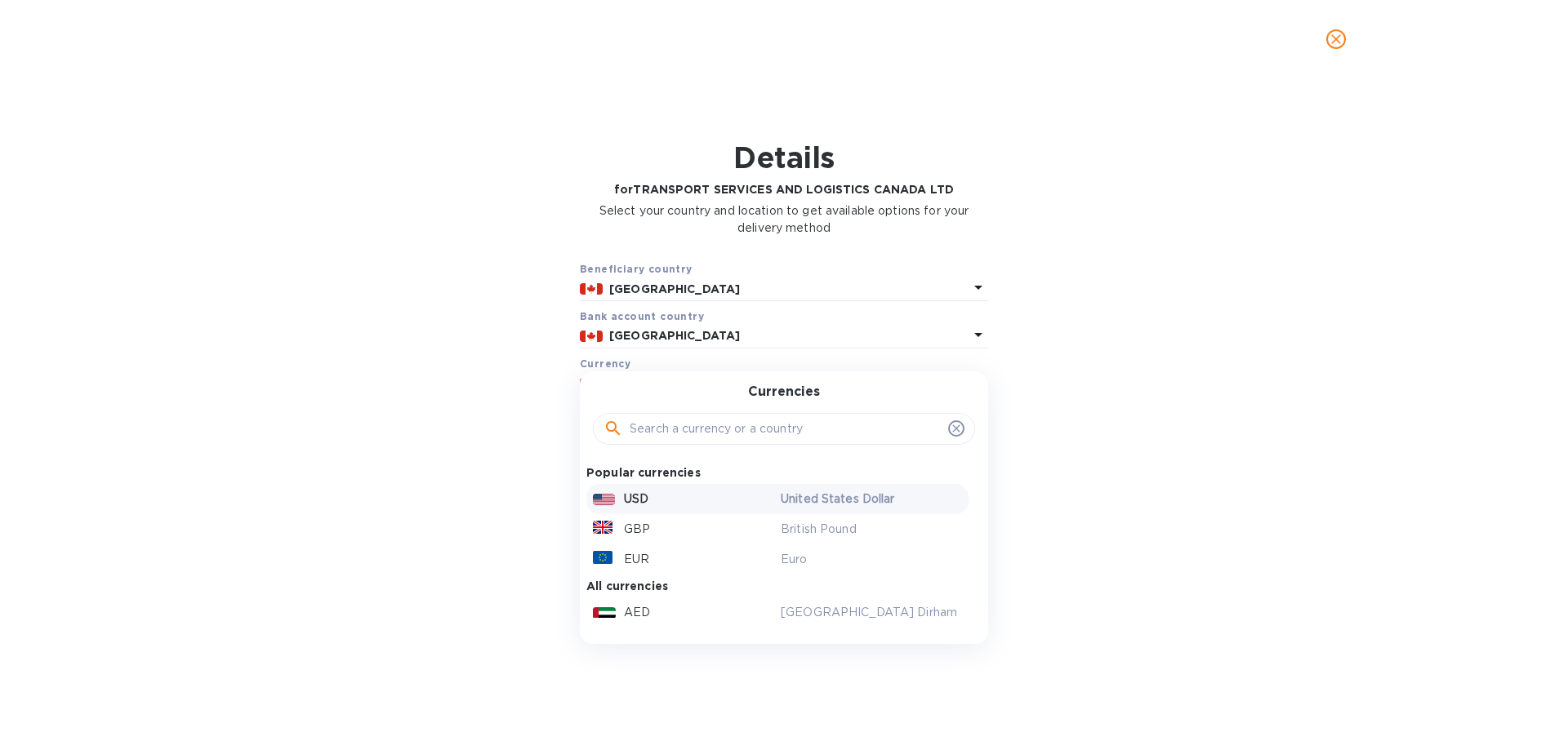
click at [695, 501] on div "USD" at bounding box center [683, 499] width 187 height 24
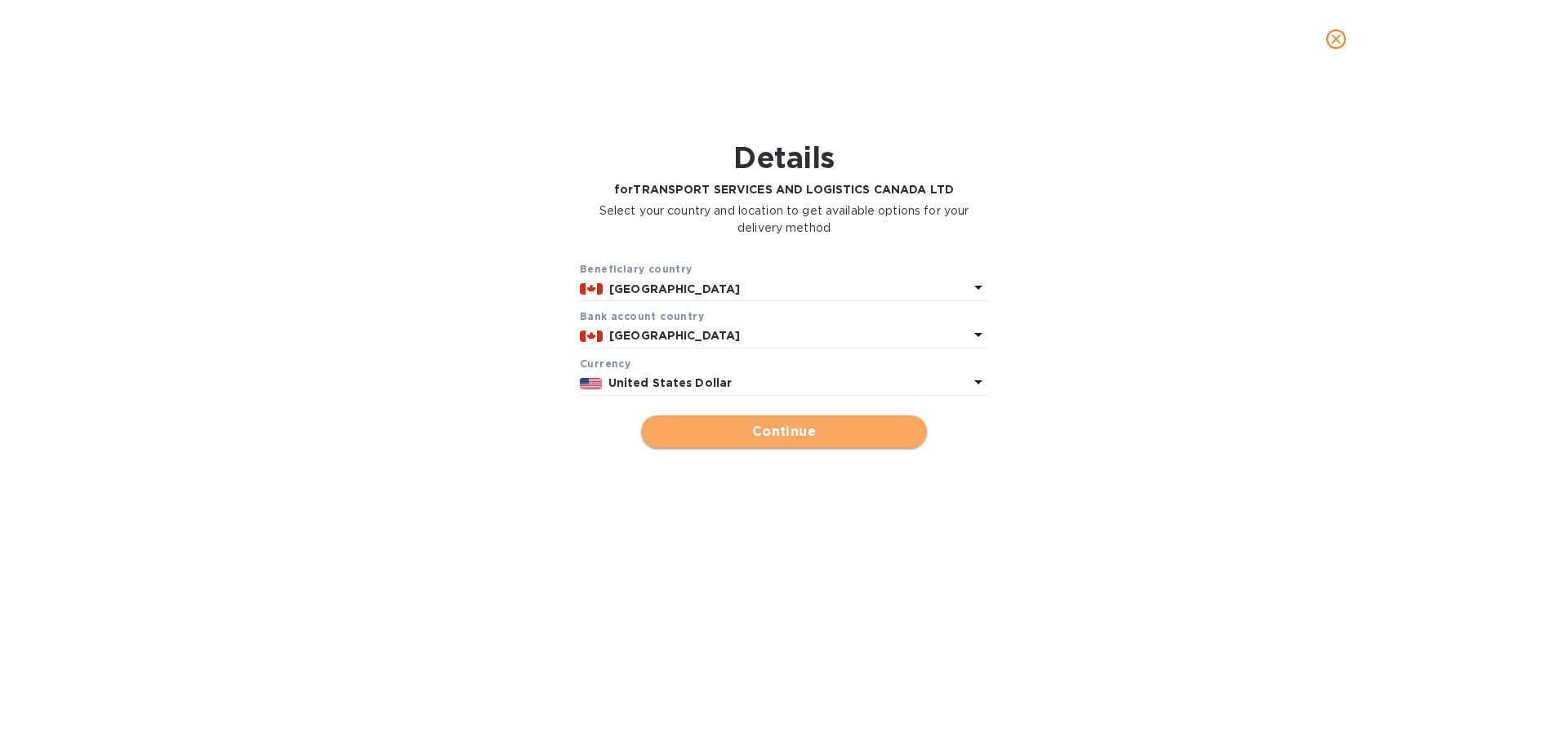
click at [833, 422] on span "Continue" at bounding box center [784, 431] width 260 height 20
type input "TRANSPORT SERVICES AND LOGISTICS CANADA LTD"
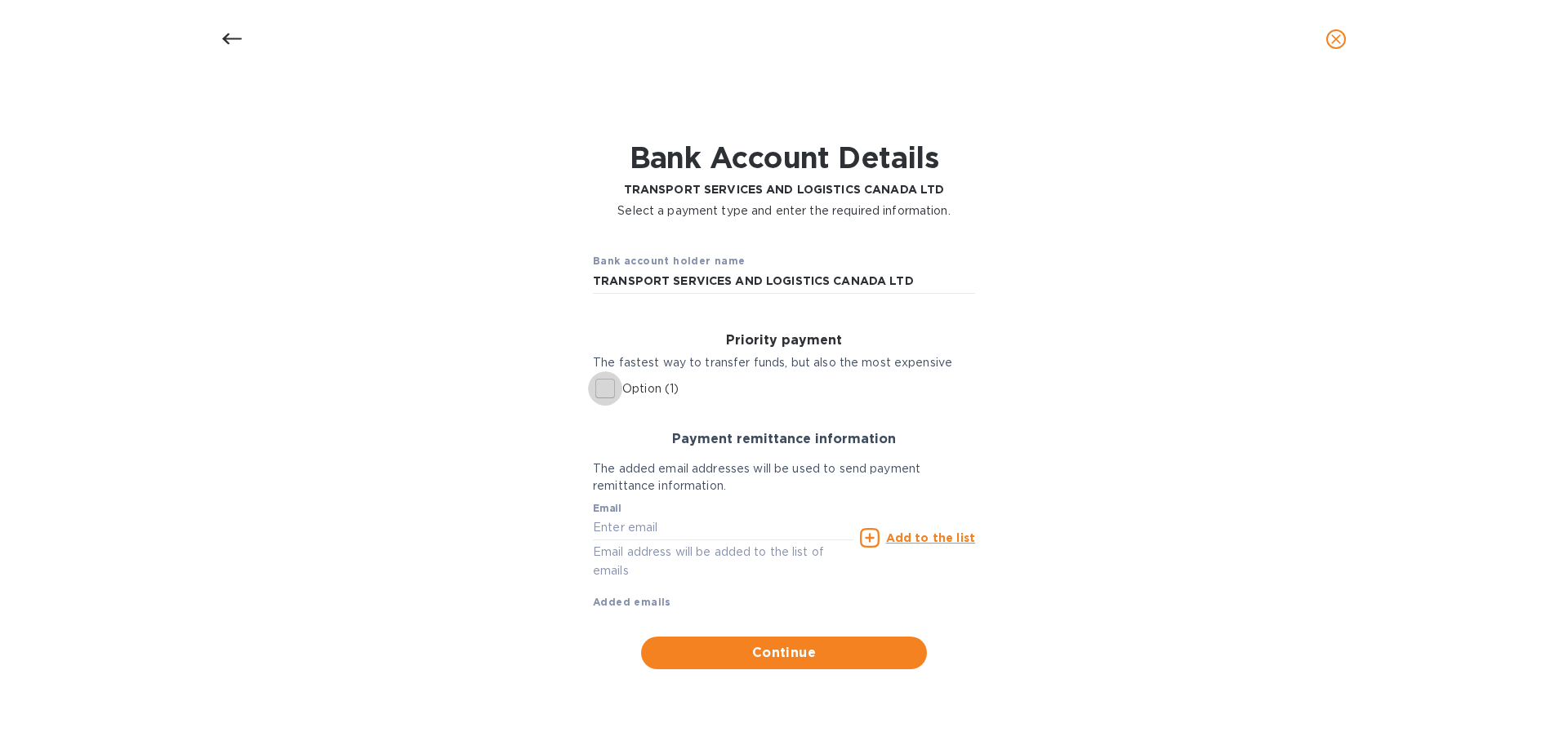
click at [608, 390] on input "Option (1)" at bounding box center [605, 388] width 34 height 34
checkbox input "true"
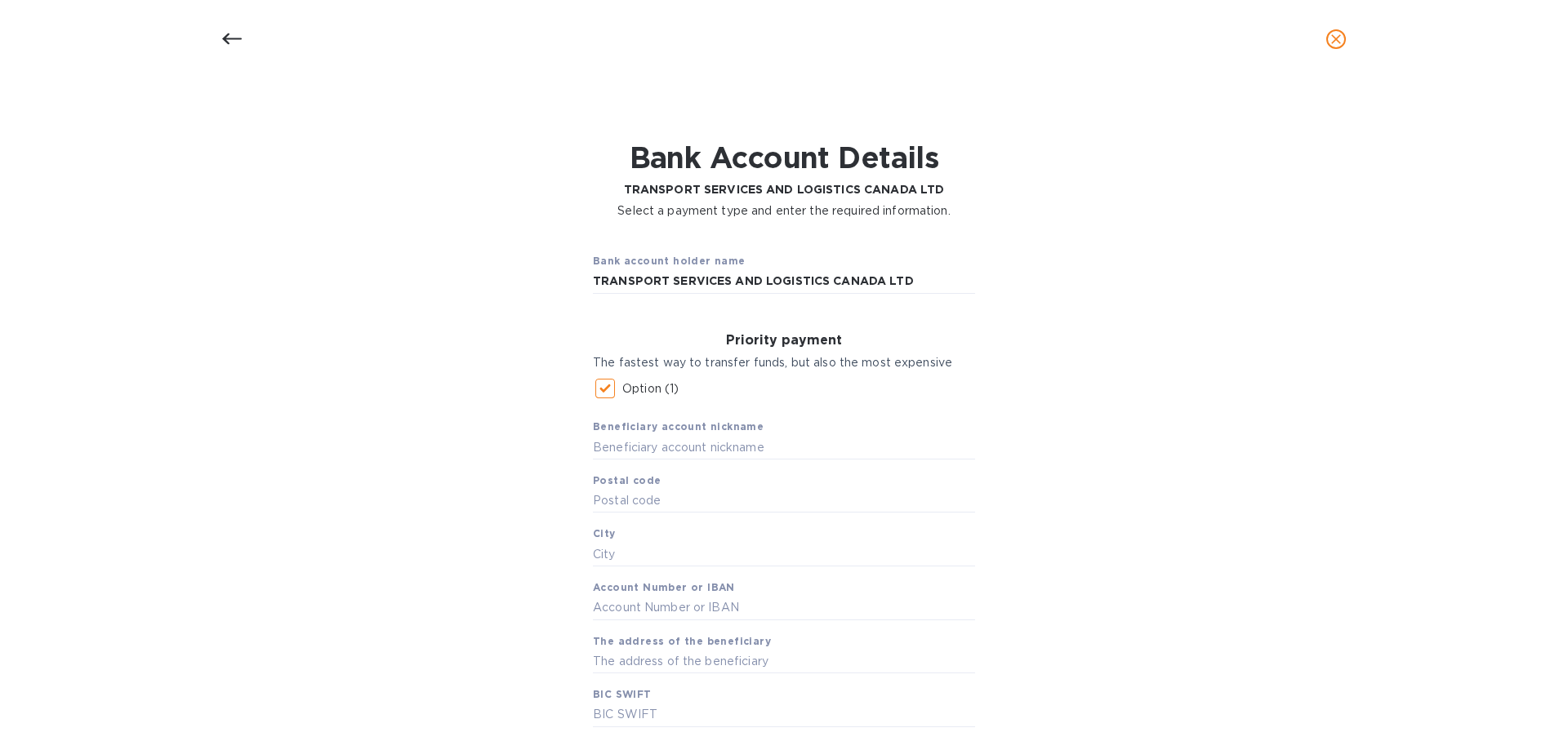
scroll to position [82, 0]
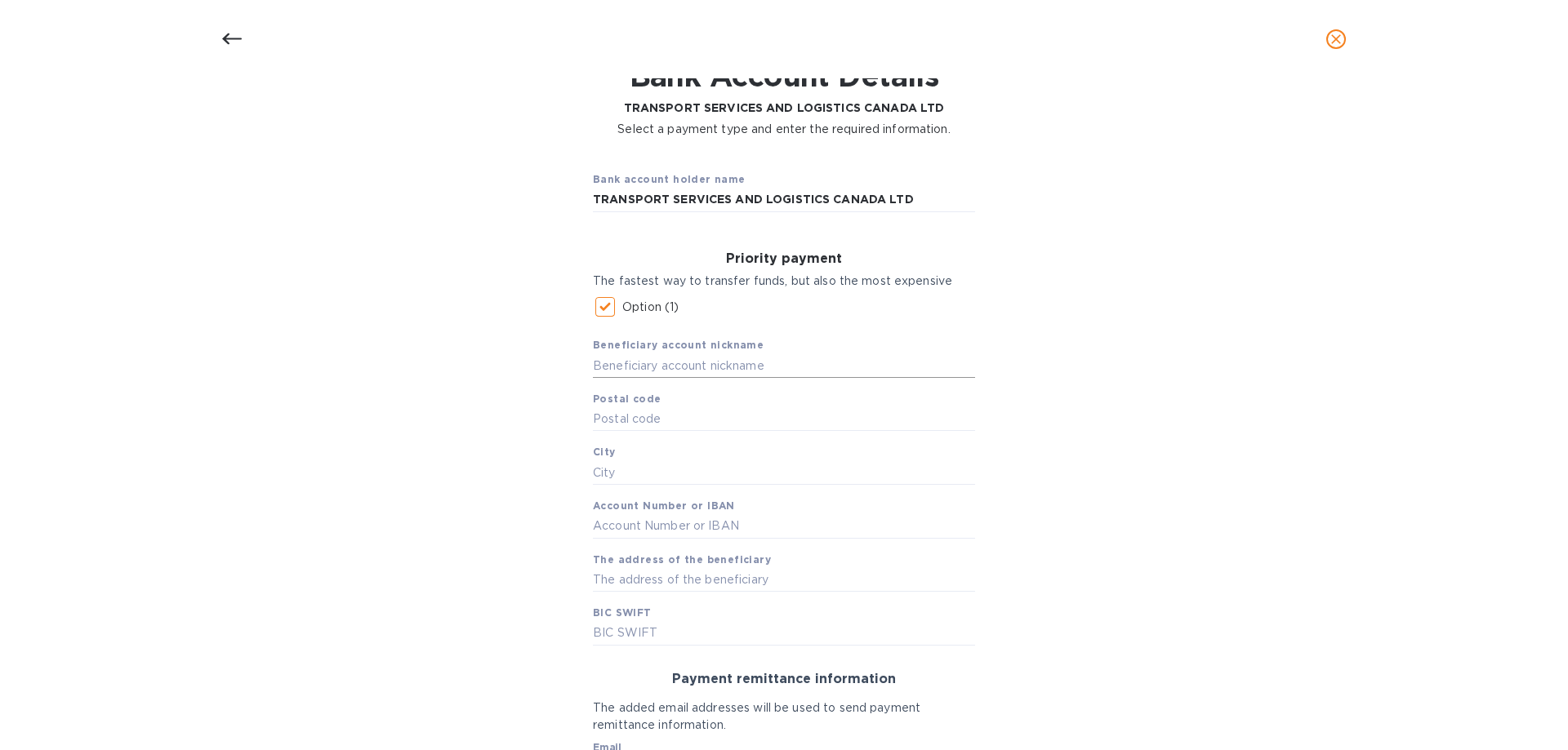
click at [621, 364] on input "text" at bounding box center [784, 365] width 383 height 24
click at [620, 352] on span "Beneficiary account nickname" at bounding box center [678, 345] width 171 height 16
click at [613, 365] on input "text" at bounding box center [784, 365] width 383 height 24
paste input "TRANSPORT SERVICES AND LOGISTICS CANADA LTD"
type input "TRANSPORT SERVICES AND LOGISTICS CANADA LTD"
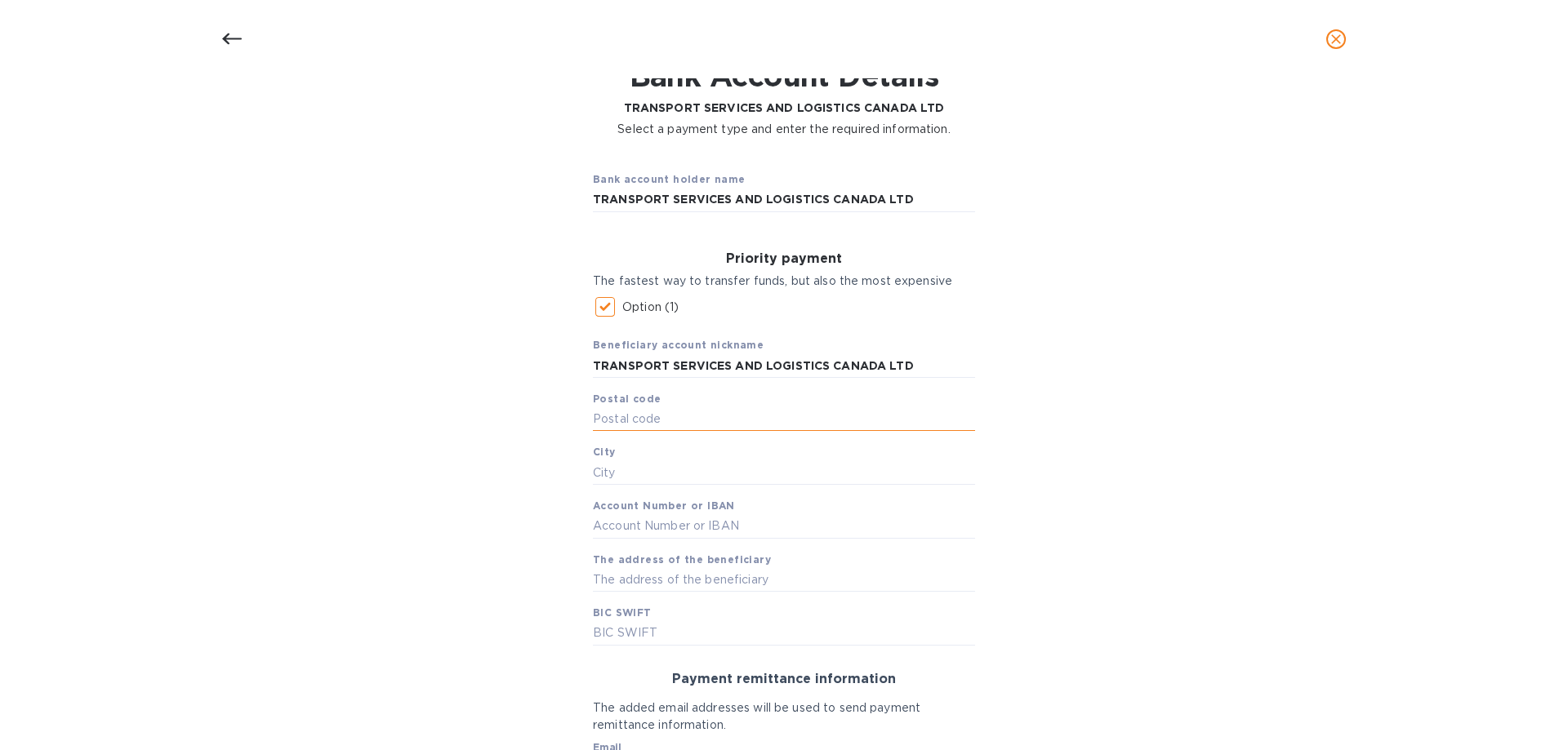
click at [634, 423] on input "text" at bounding box center [784, 419] width 383 height 24
click at [664, 418] on input "text" at bounding box center [784, 419] width 383 height 24
click at [629, 414] on input "text" at bounding box center [784, 419] width 383 height 24
paste input "S7K 5X3CANADA"
drag, startPoint x: 642, startPoint y: 420, endPoint x: 701, endPoint y: 416, distance: 59.1
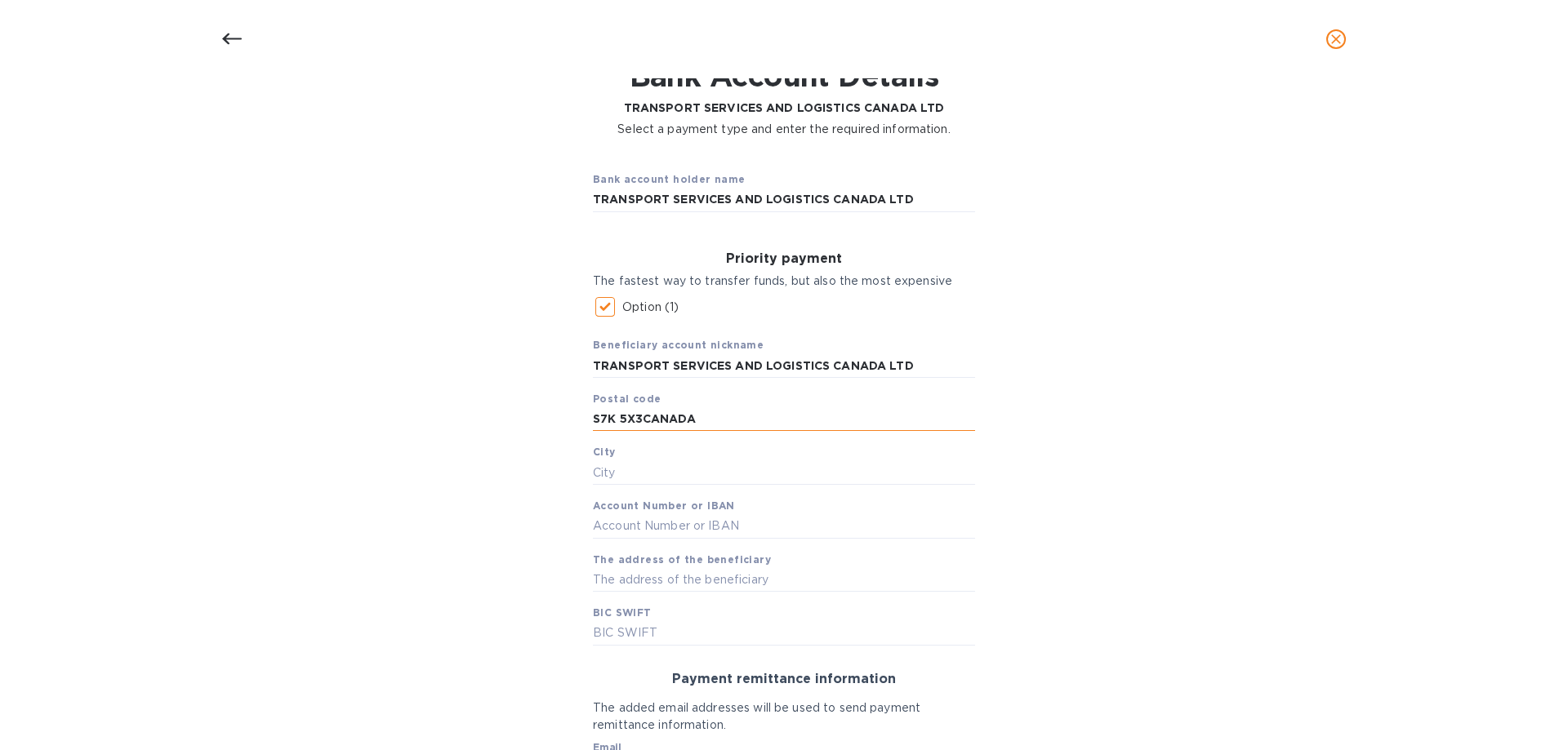
click at [701, 416] on input "S7K 5X3CANADA" at bounding box center [784, 419] width 383 height 24
type input "S7K 5X3"
click at [665, 485] on div "Beneficiary account nickname TRANSPORT SERVICES AND LOGISTICS CANADA LTD Postal…" at bounding box center [784, 484] width 383 height 320
click at [656, 482] on input "text" at bounding box center [784, 473] width 383 height 24
click at [616, 472] on input "text" at bounding box center [784, 473] width 383 height 24
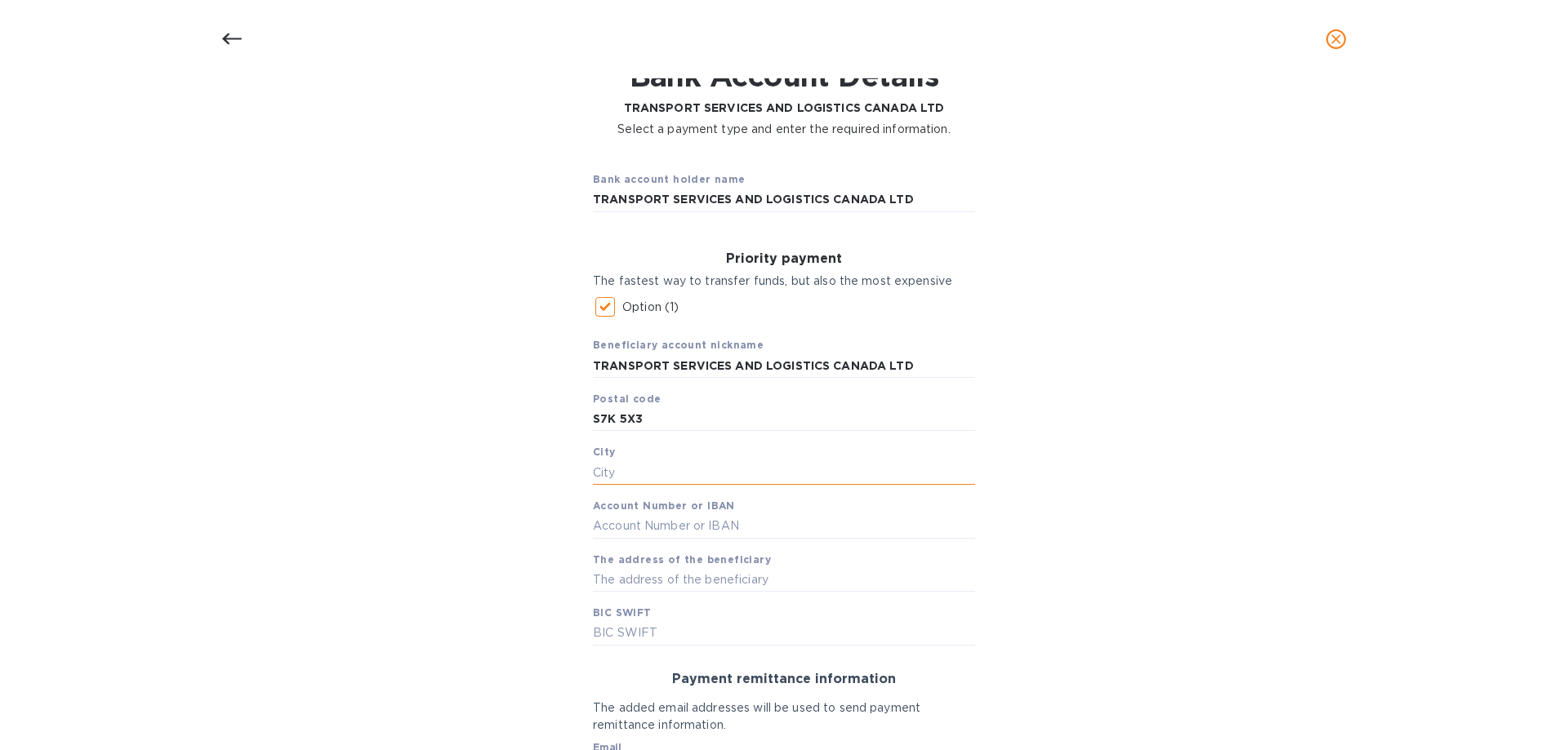
paste input "SASKATOON"
type input "SASKATOON"
click at [930, 534] on input "text" at bounding box center [784, 526] width 383 height 24
click at [650, 530] on input "text" at bounding box center [784, 526] width 383 height 24
click at [644, 510] on b "Account Number or IBAN" at bounding box center [664, 505] width 142 height 12
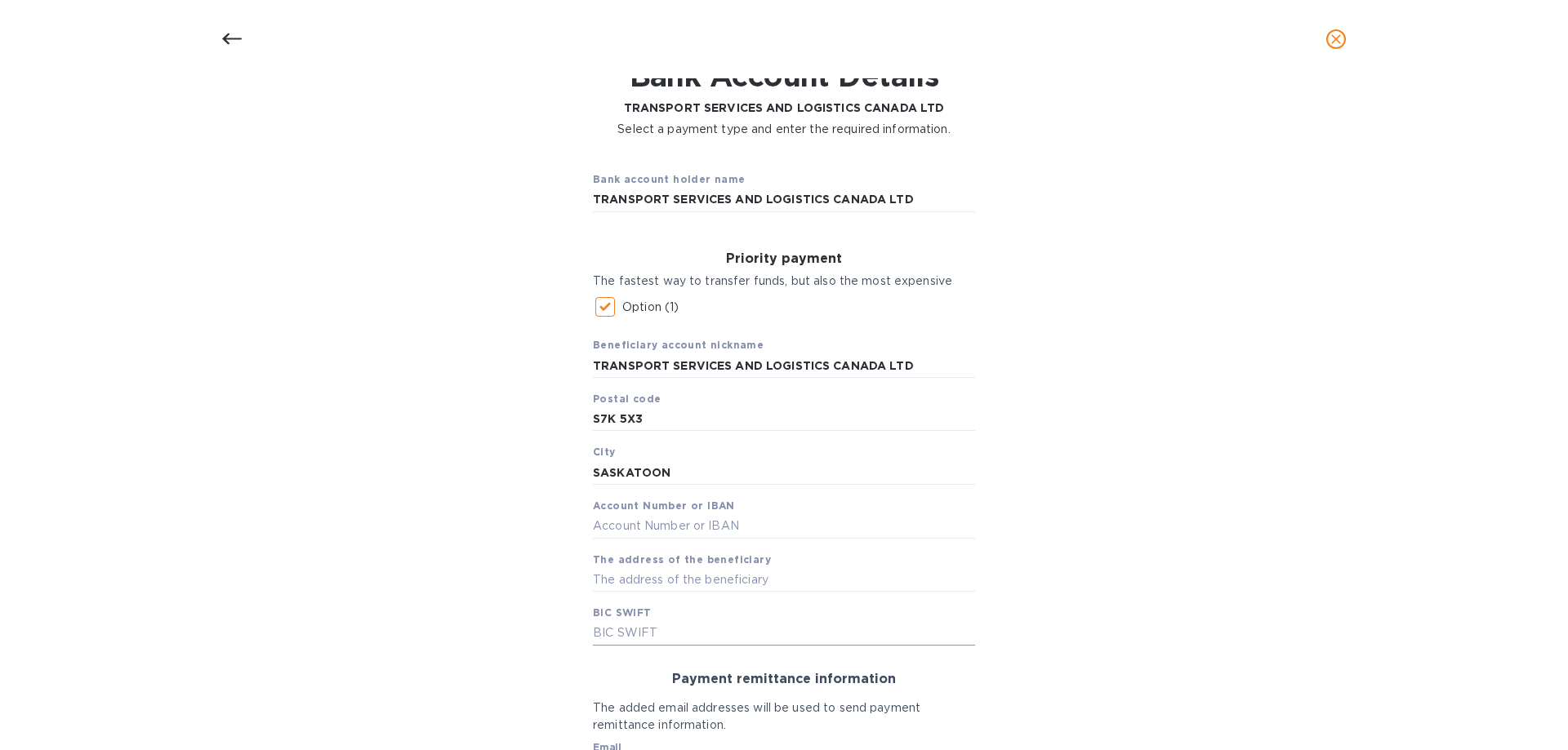
click at [645, 629] on input "text" at bounding box center [784, 633] width 383 height 24
paste input "[SWIFT_CODE]"
type input "[SWIFT_CODE]"
click at [641, 579] on input "text" at bounding box center [784, 579] width 383 height 24
click at [640, 584] on input "text" at bounding box center [784, 579] width 383 height 24
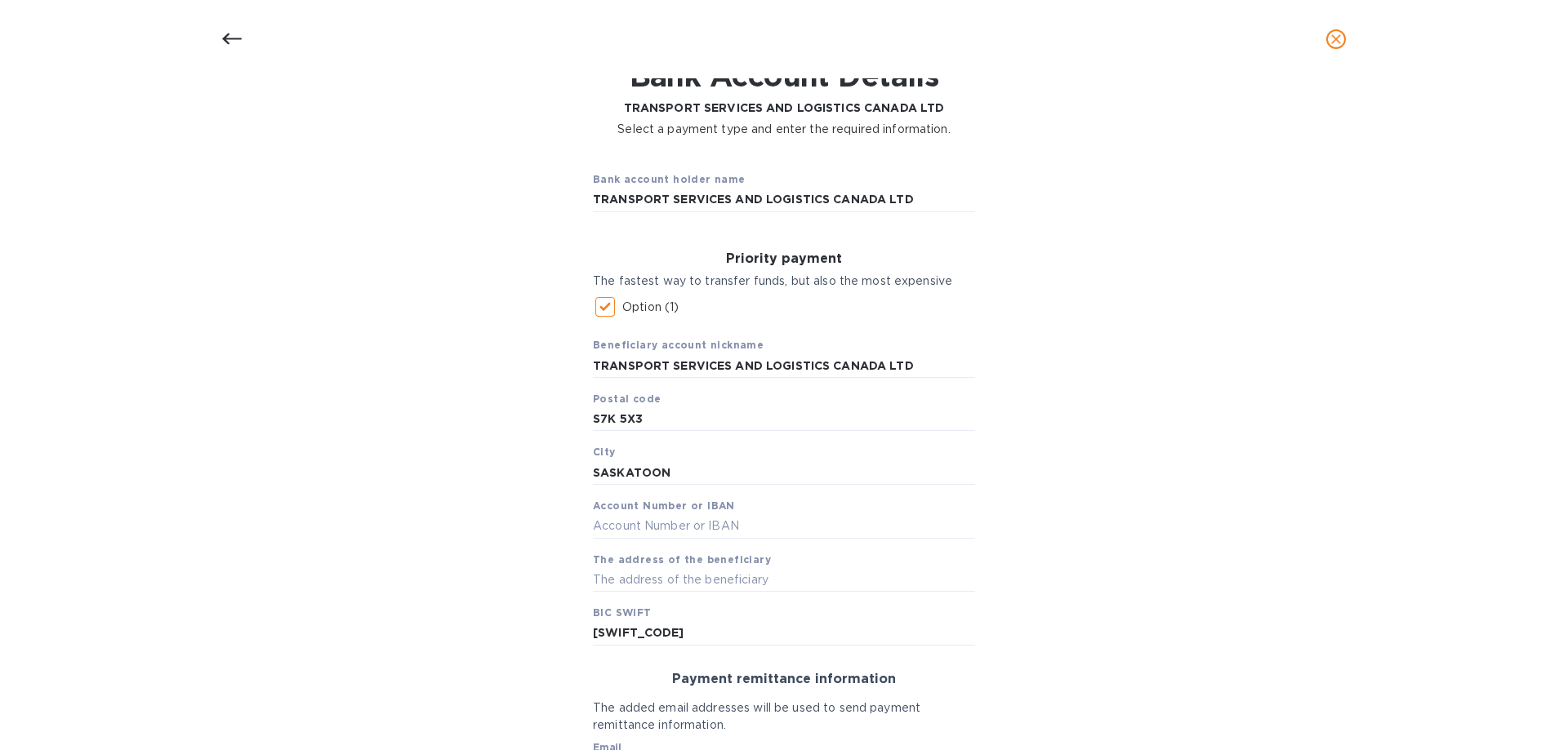
click at [1087, 539] on div "Bank account holder name TRANSPORT SERVICES AND LOGISTICS CANADA LTD Priority p…" at bounding box center [784, 533] width 1526 height 771
click at [606, 523] on input "text" at bounding box center [784, 526] width 383 height 24
paste input "7303685"
type input "7303685"
click at [640, 587] on input "text" at bounding box center [784, 579] width 383 height 24
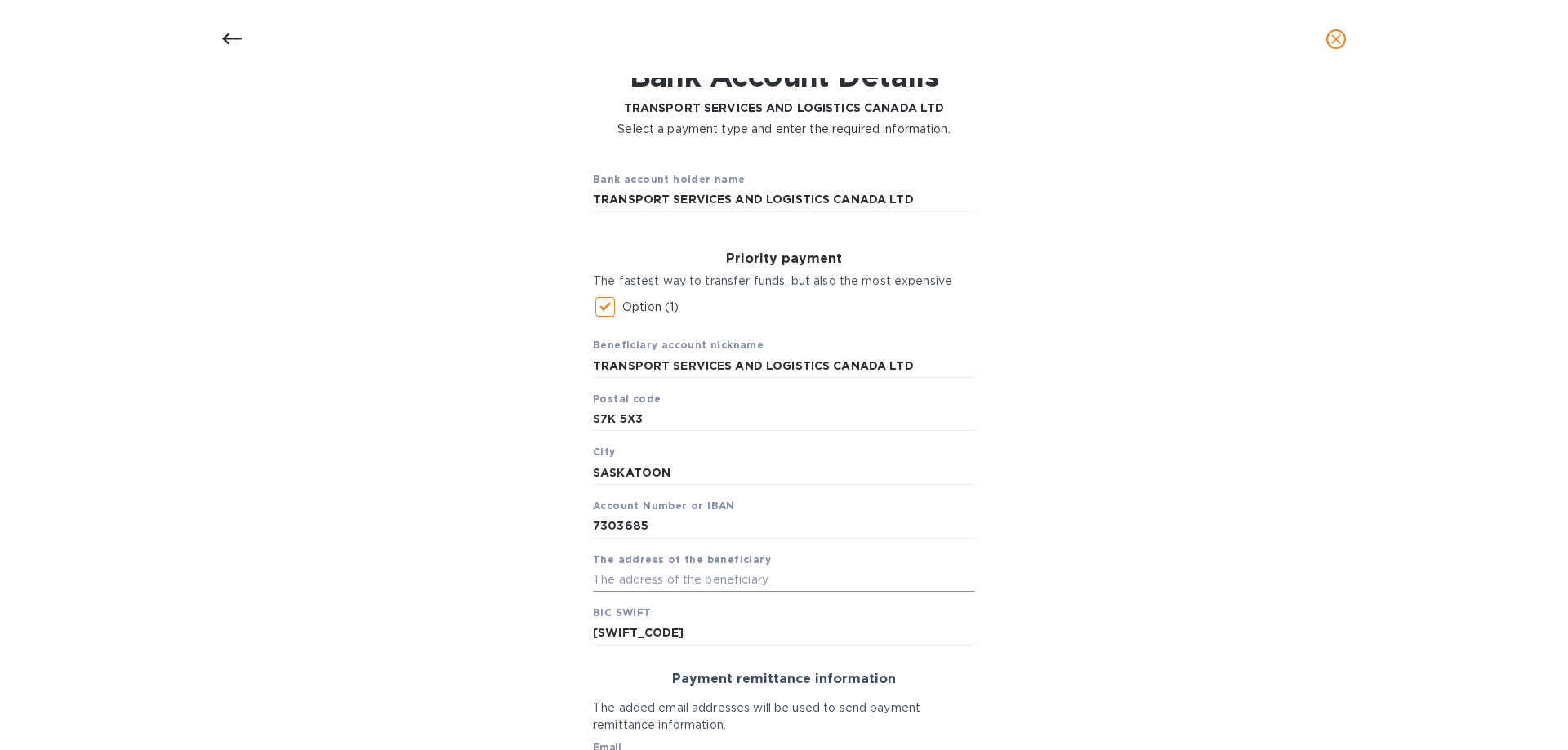
click at [641, 582] on input "text" at bounding box center [784, 579] width 383 height 24
click at [839, 613] on div "Beneficiary account nickname TRANSPORT SERVICES AND LOGISTICS CANADA LTD Postal…" at bounding box center [784, 484] width 383 height 320
click at [626, 573] on input "text" at bounding box center [784, 579] width 383 height 24
paste input "LTD610 [STREET_ADDRESS]"
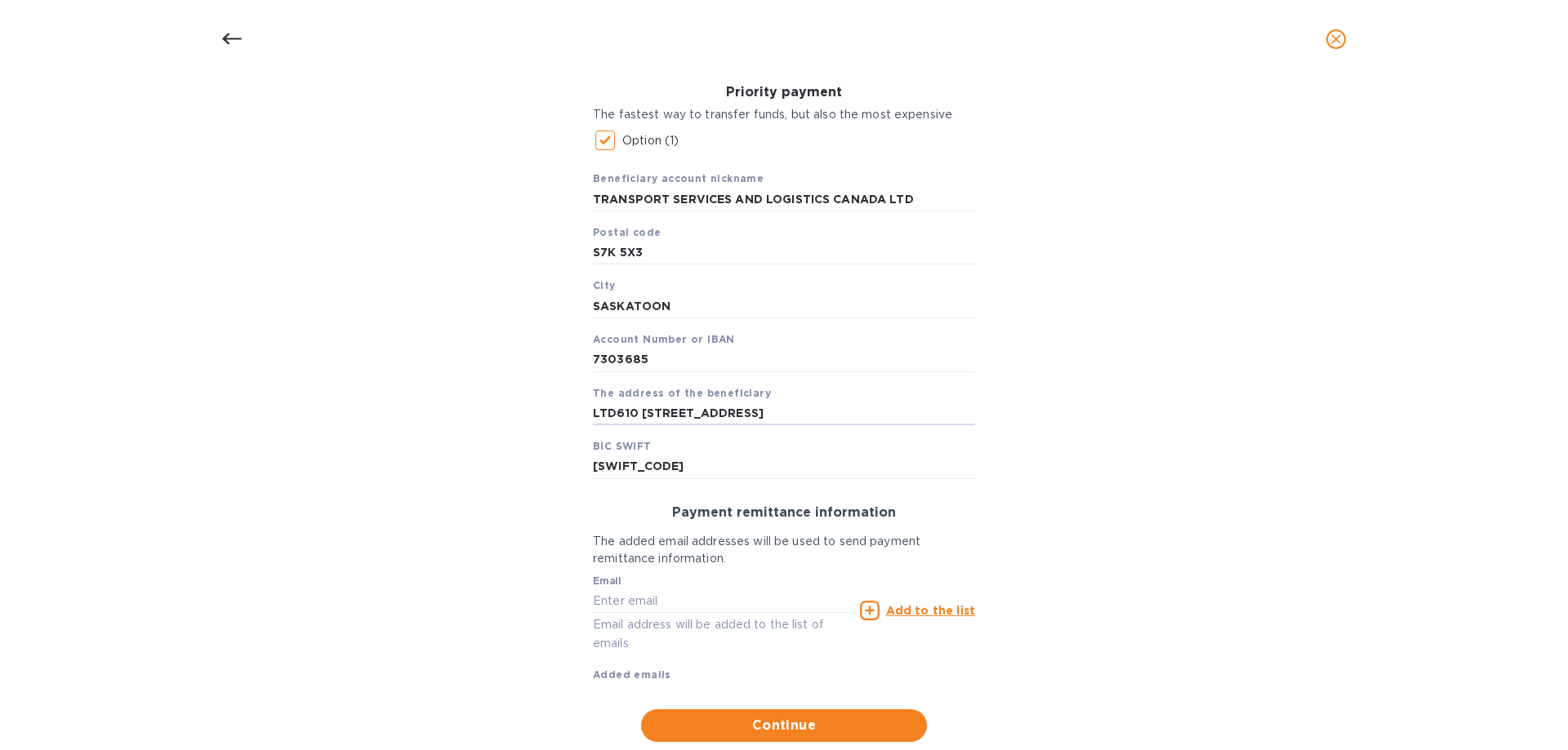
scroll to position [290, 0]
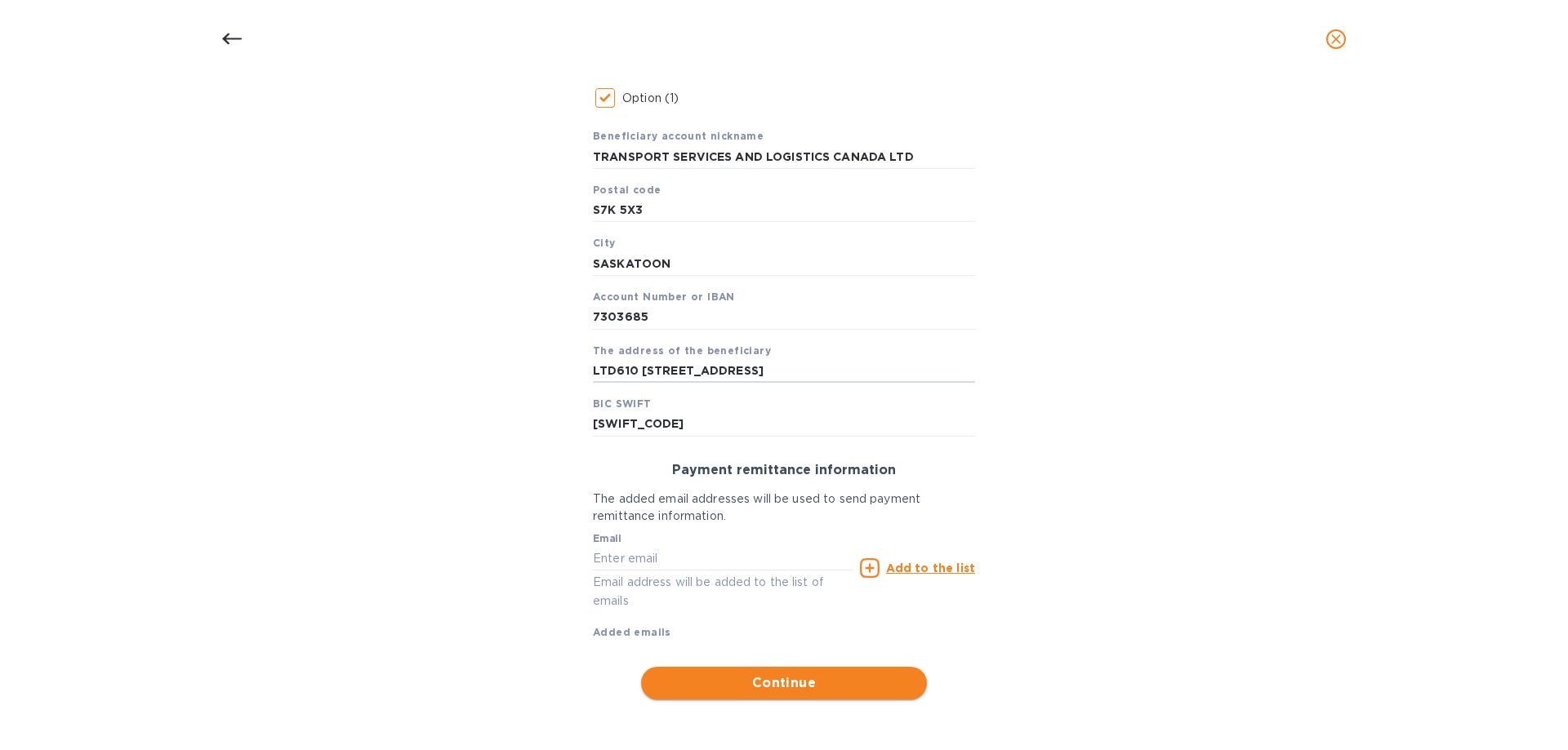
type input "LTD610 [STREET_ADDRESS]"
click at [799, 686] on span "Continue" at bounding box center [784, 683] width 260 height 20
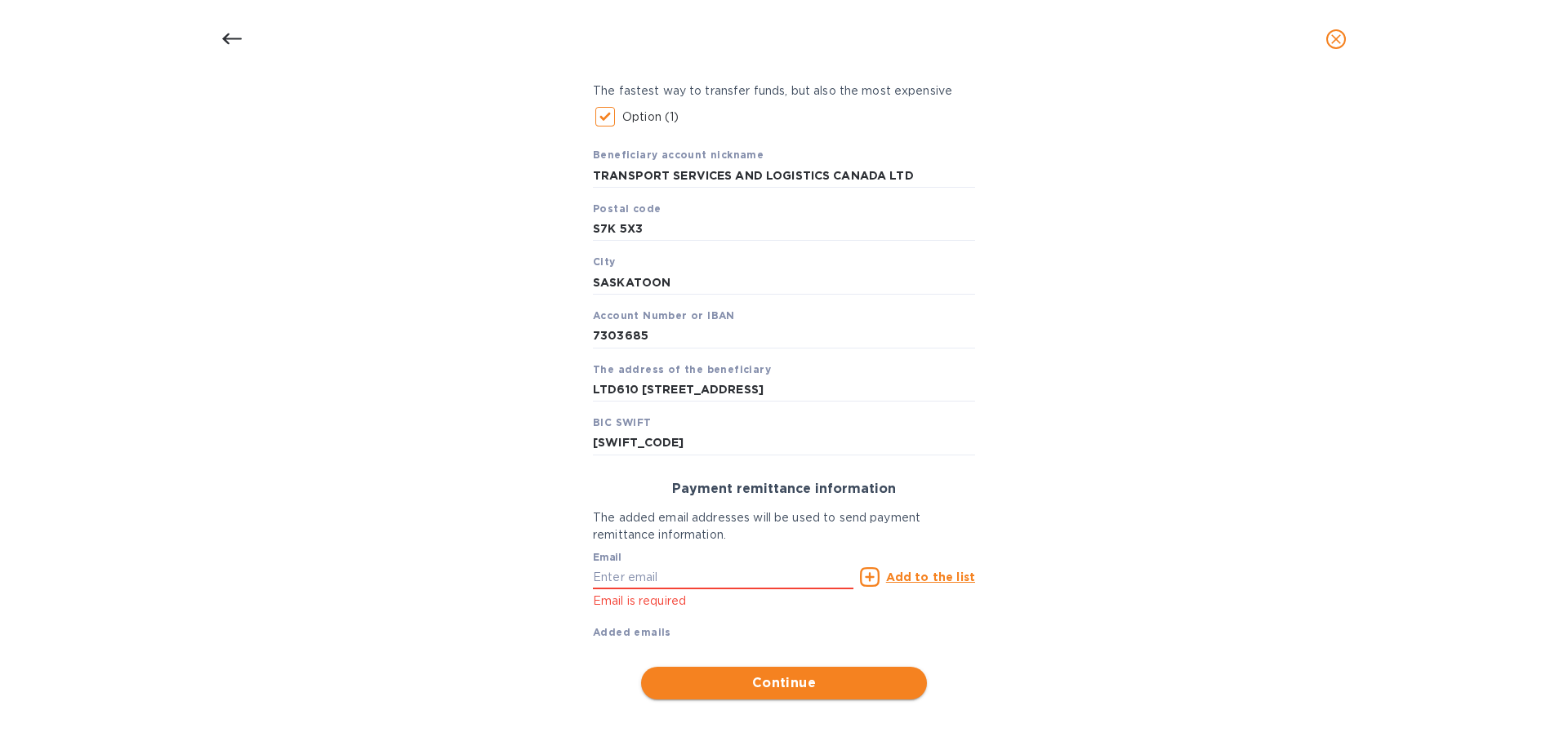
scroll to position [271, 0]
click at [606, 582] on input "text" at bounding box center [723, 576] width 260 height 24
click at [640, 587] on input "text" at bounding box center [723, 576] width 260 height 24
type input "[EMAIL_ADDRESS][DOMAIN_NAME]"
click at [865, 577] on icon at bounding box center [869, 576] width 20 height 20
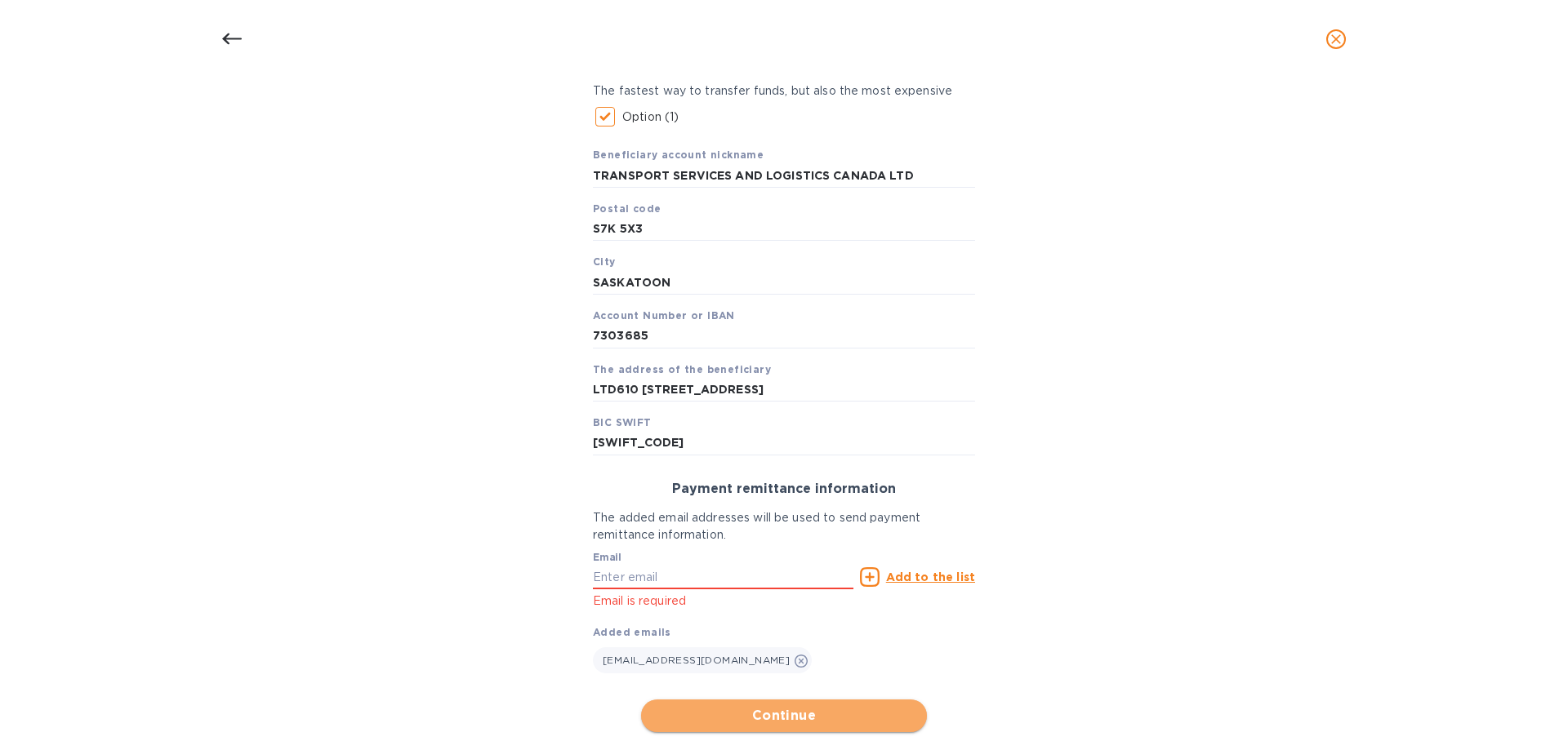
click at [737, 713] on span "Continue" at bounding box center [784, 716] width 260 height 20
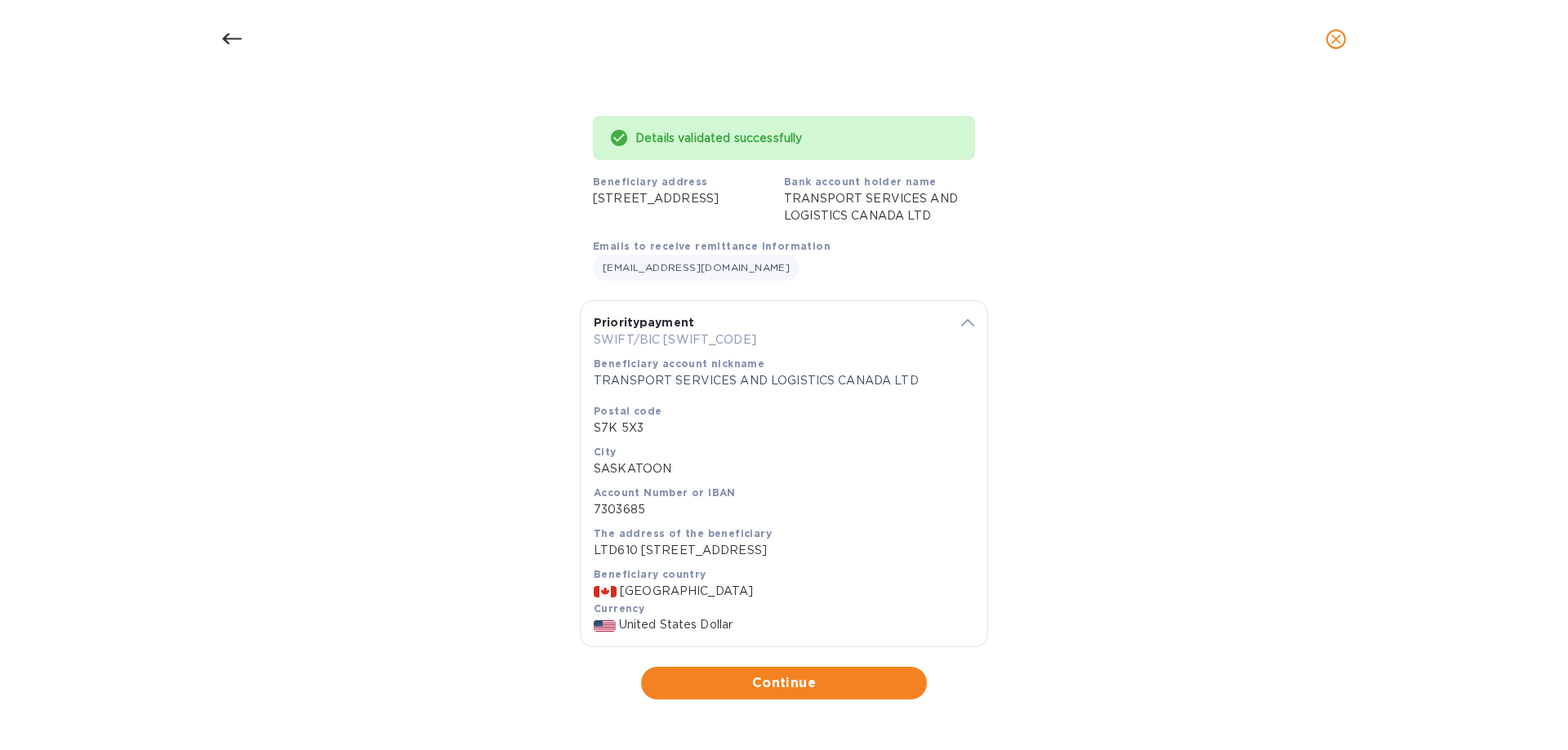
scroll to position [110, 0]
click at [787, 679] on span "Continue" at bounding box center [784, 683] width 260 height 20
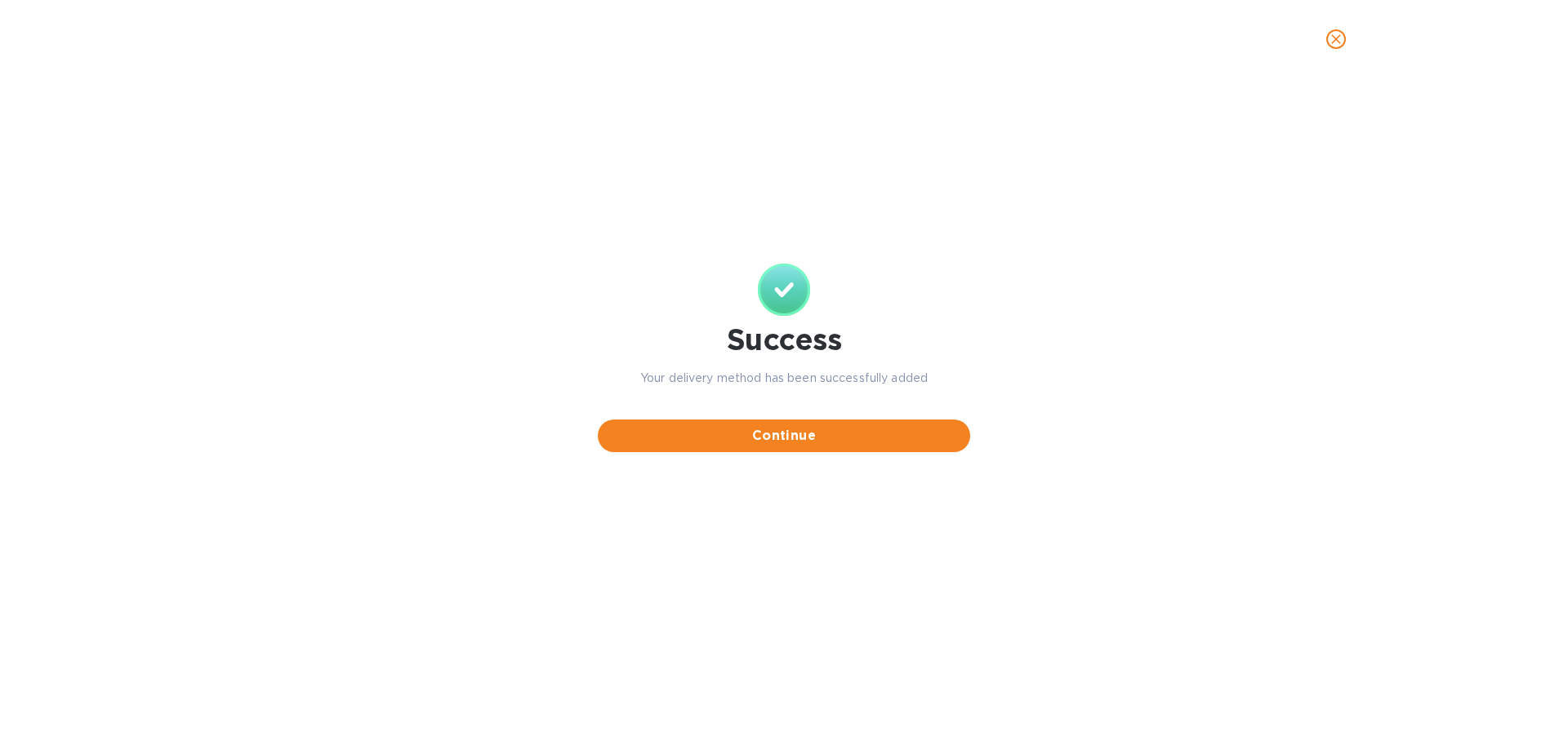
scroll to position [0, 0]
click at [755, 435] on span "Continue" at bounding box center [784, 436] width 346 height 20
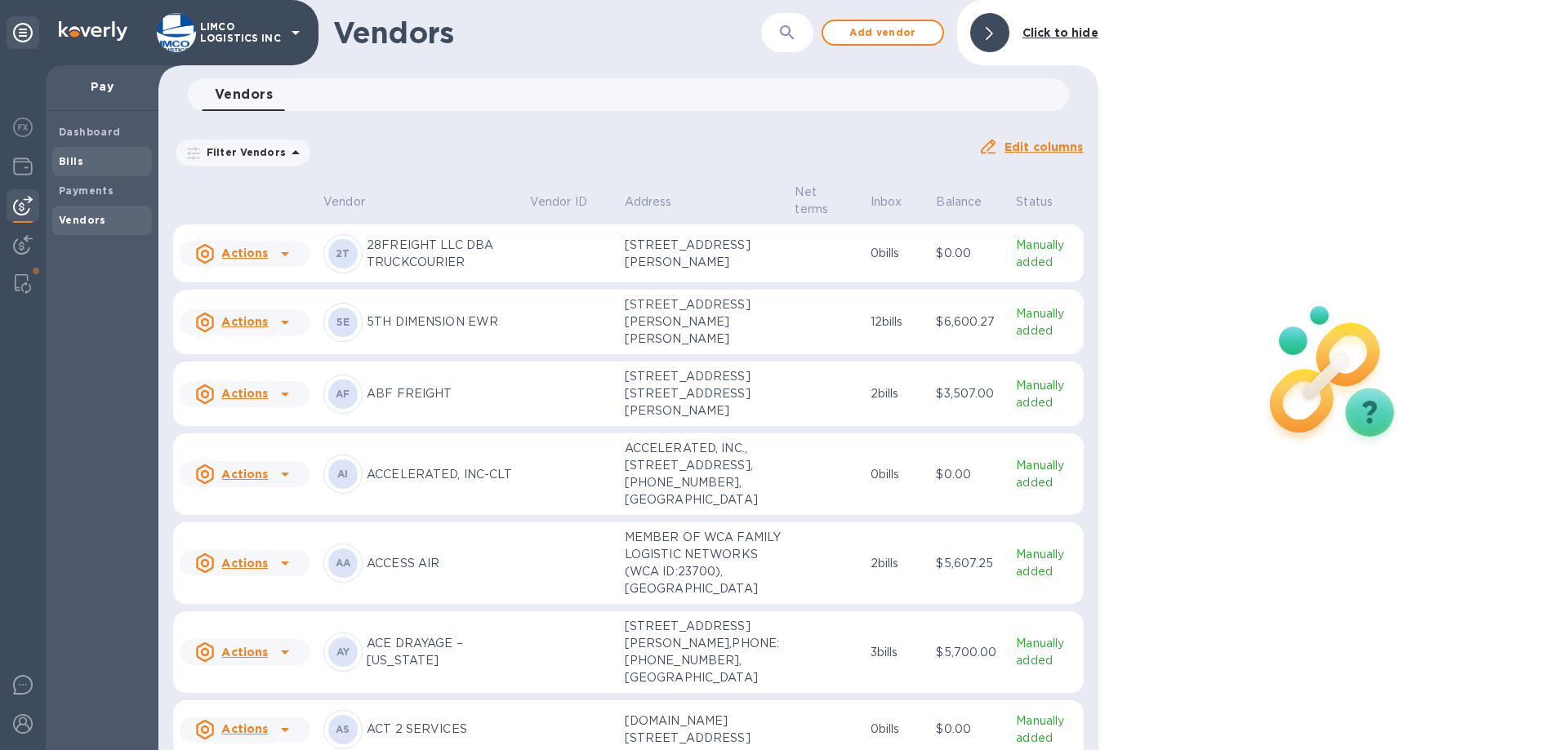
click at [83, 166] on span "Bills" at bounding box center [101, 162] width 87 height 16
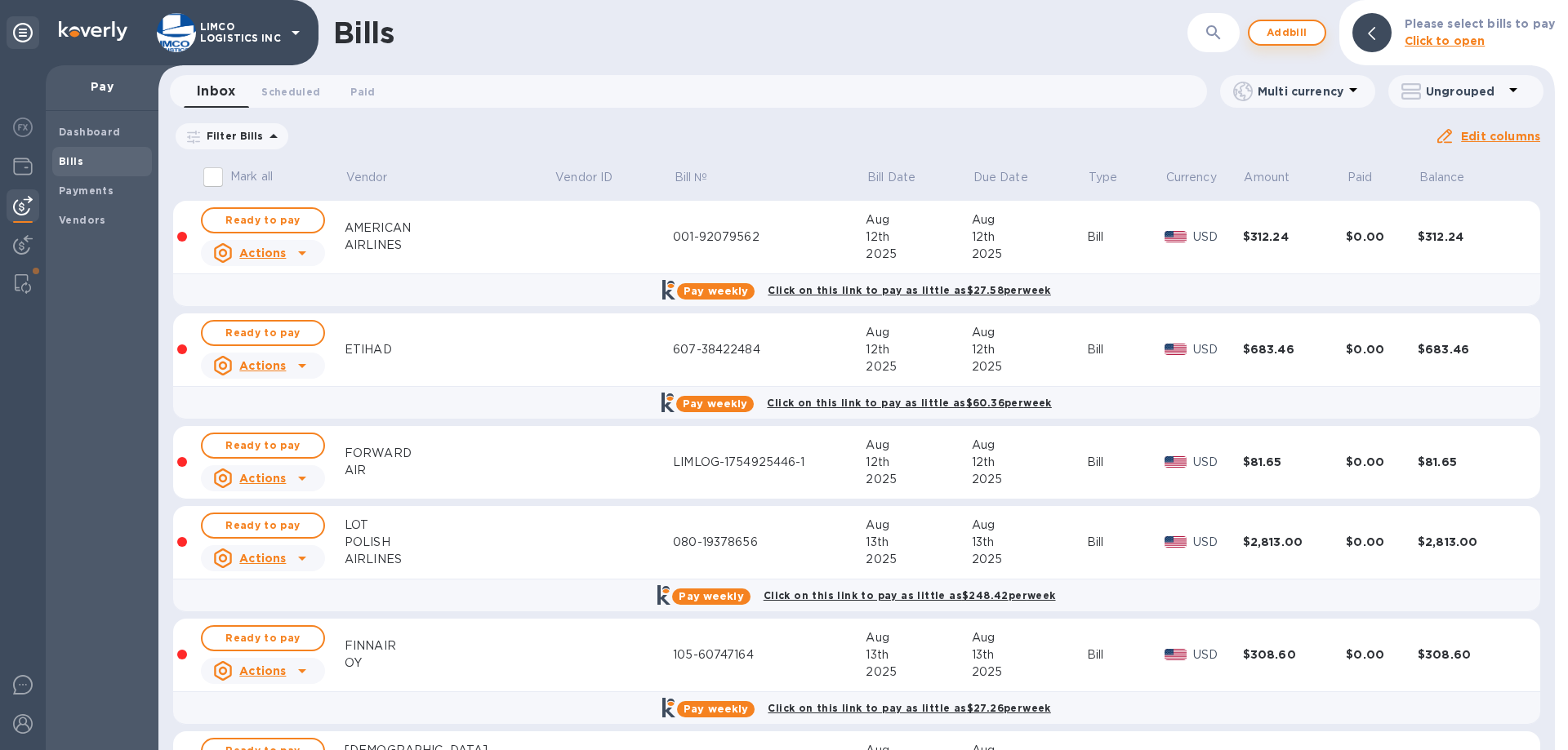
click at [1282, 35] on span "Add bill" at bounding box center [1287, 33] width 49 height 20
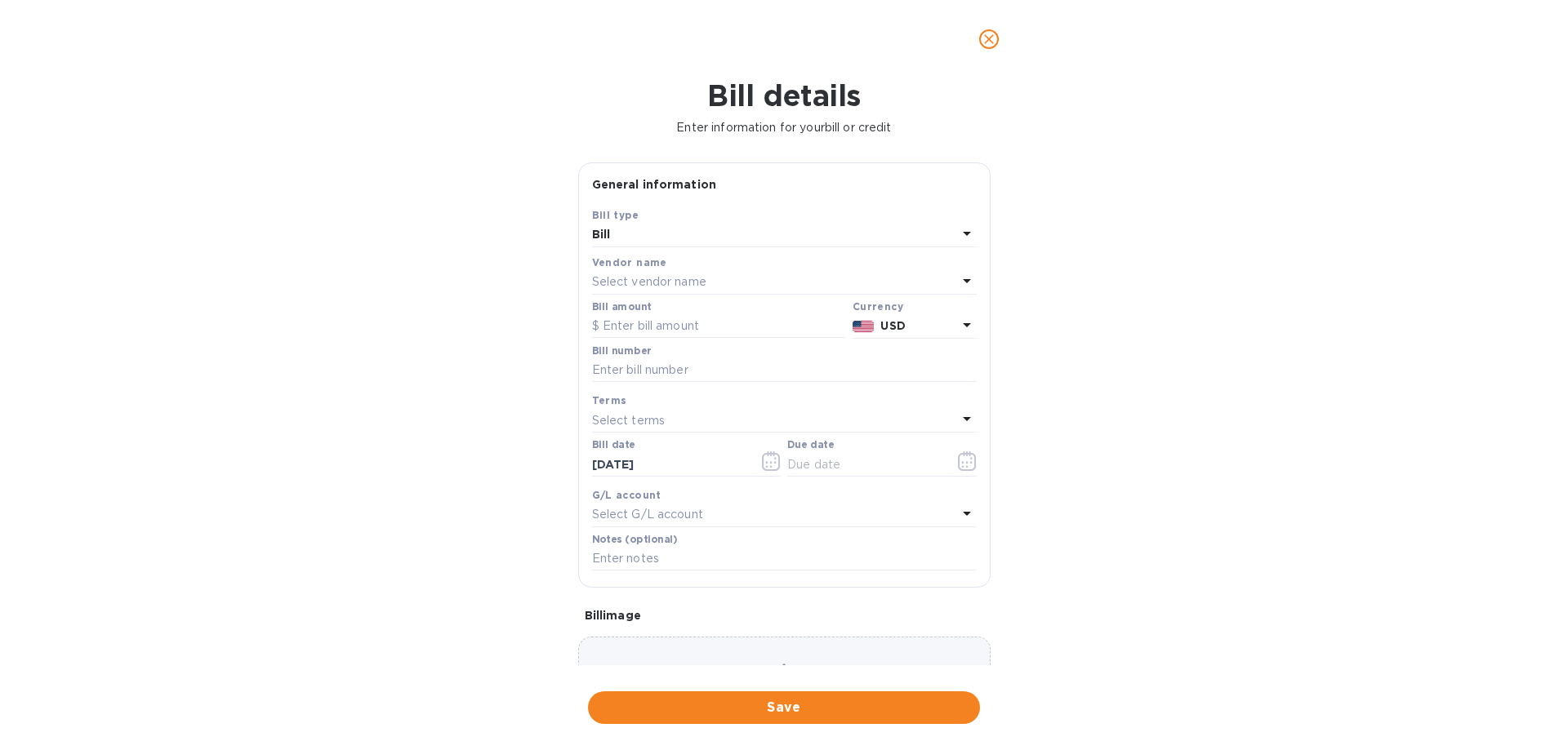
click at [641, 269] on div "Vendor name" at bounding box center [784, 262] width 384 height 17
click at [626, 284] on p "Select vendor name" at bounding box center [649, 282] width 114 height 17
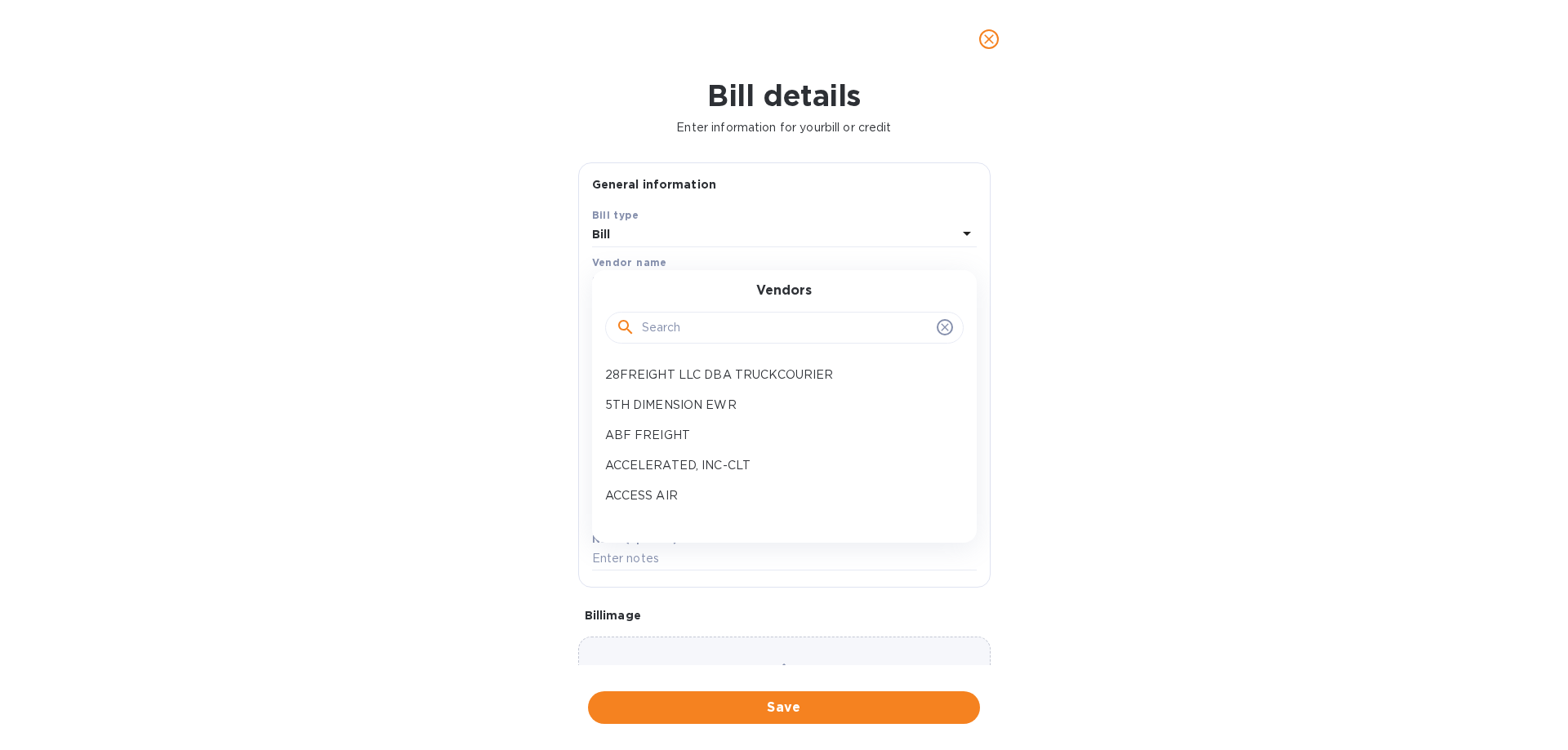
click at [668, 322] on input "text" at bounding box center [786, 328] width 288 height 24
click at [691, 328] on input "[PERSON_NAME]" at bounding box center [786, 328] width 288 height 24
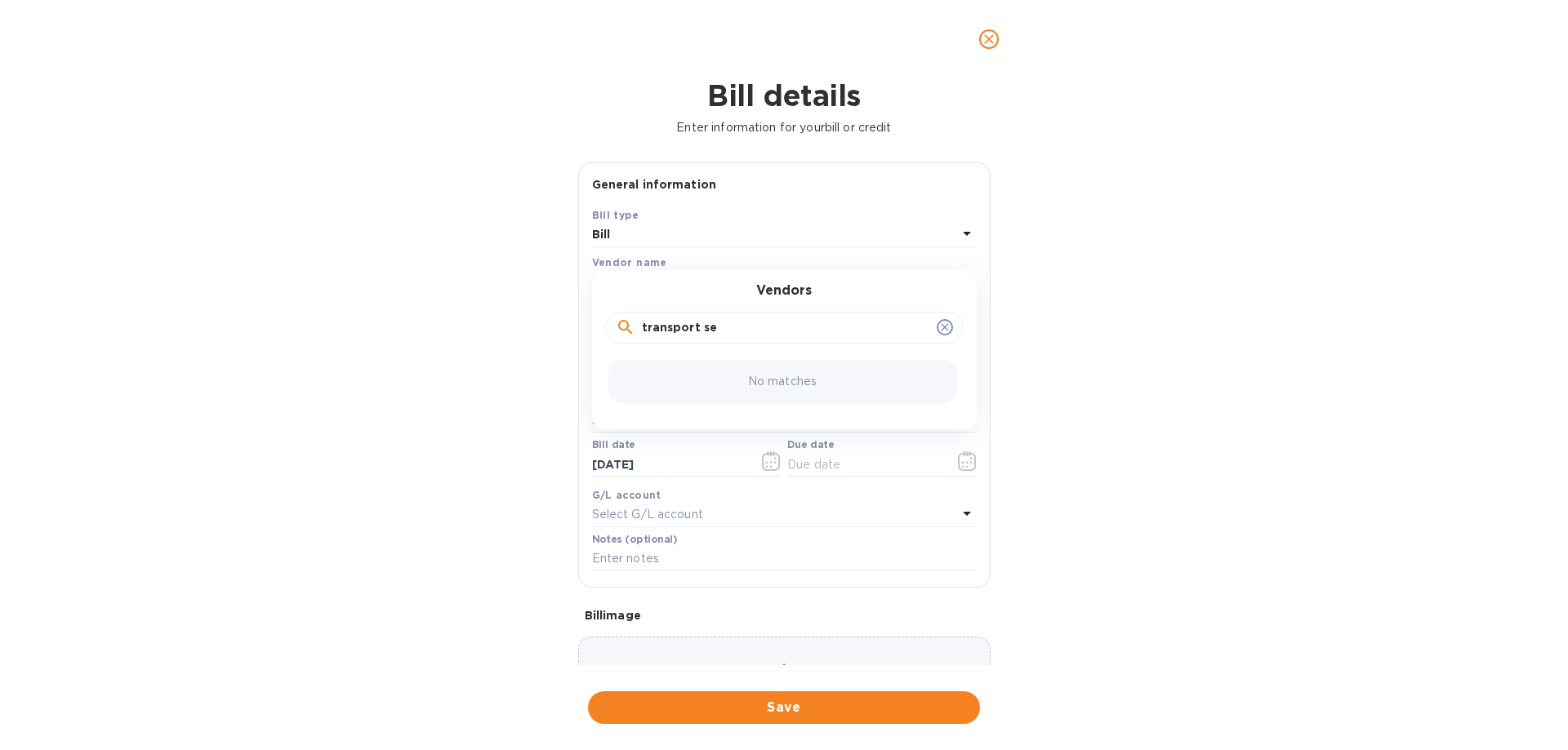
type input "transport ser"
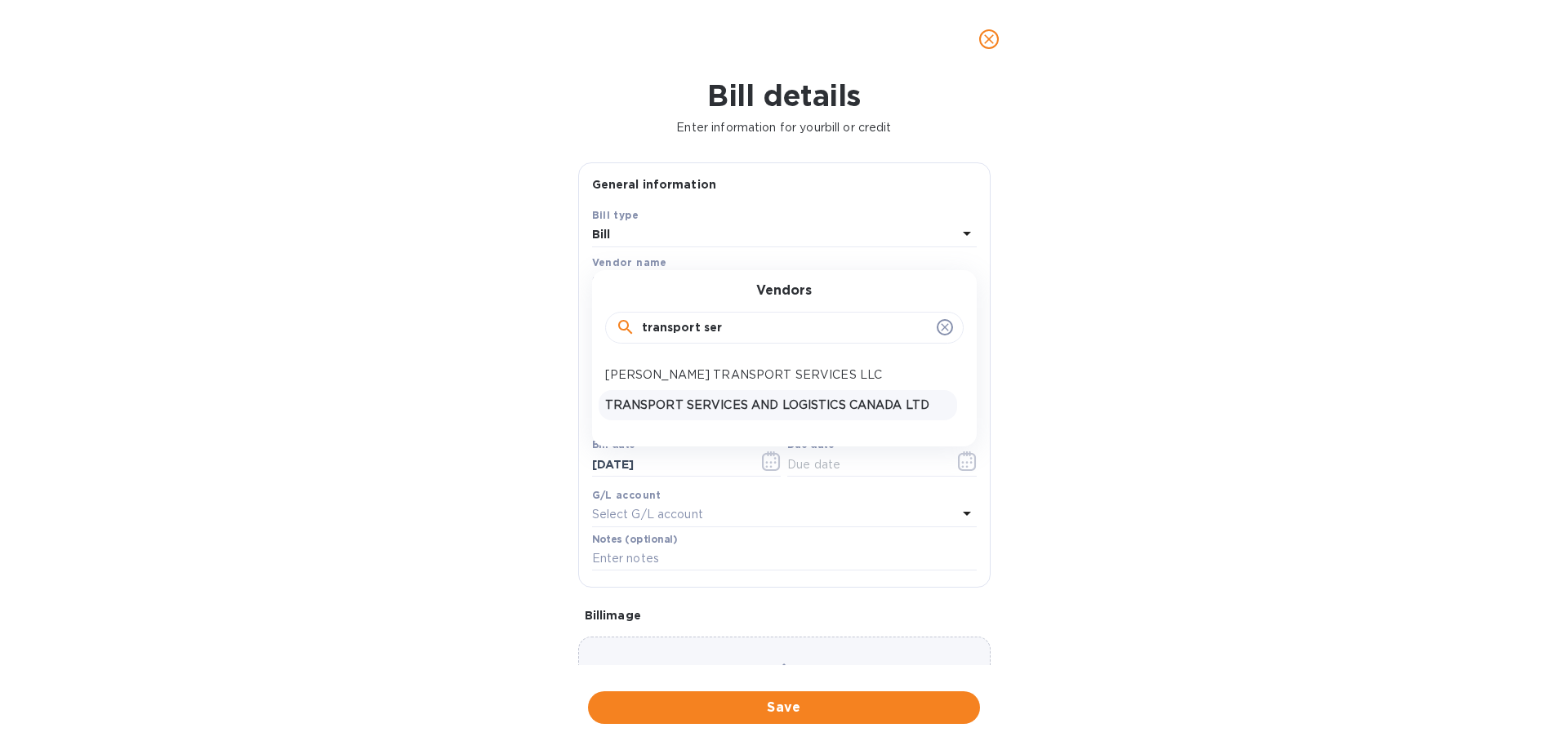
click at [787, 399] on p "TRANSPORT SERVICES AND LOGISTICS CANADA LTD" at bounding box center [778, 405] width 346 height 17
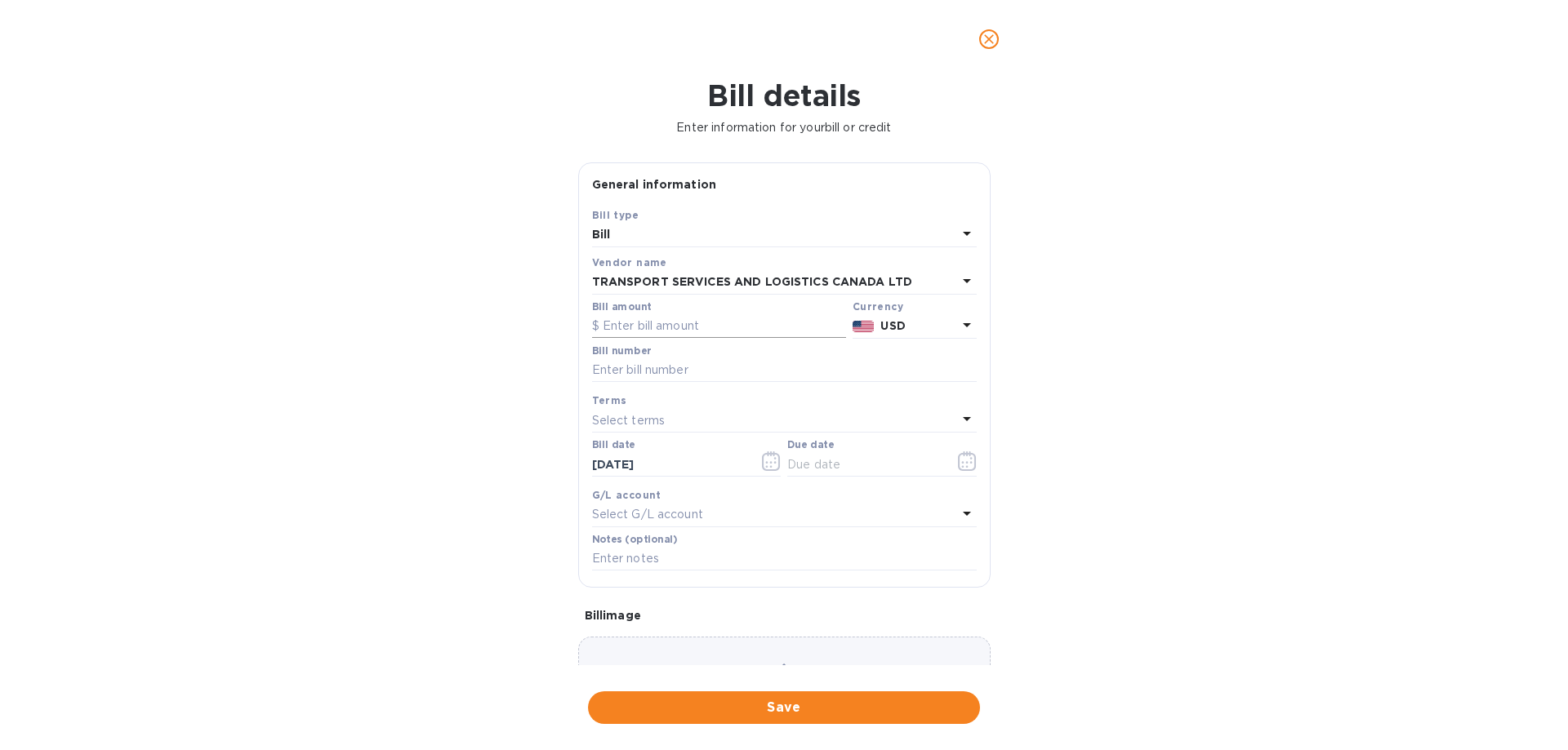
click at [663, 314] on input "text" at bounding box center [719, 326] width 254 height 24
click at [615, 331] on input "text" at bounding box center [719, 326] width 254 height 24
click at [658, 327] on input "text" at bounding box center [719, 326] width 254 height 24
type input "8,925.46"
click at [697, 375] on input "text" at bounding box center [784, 370] width 384 height 24
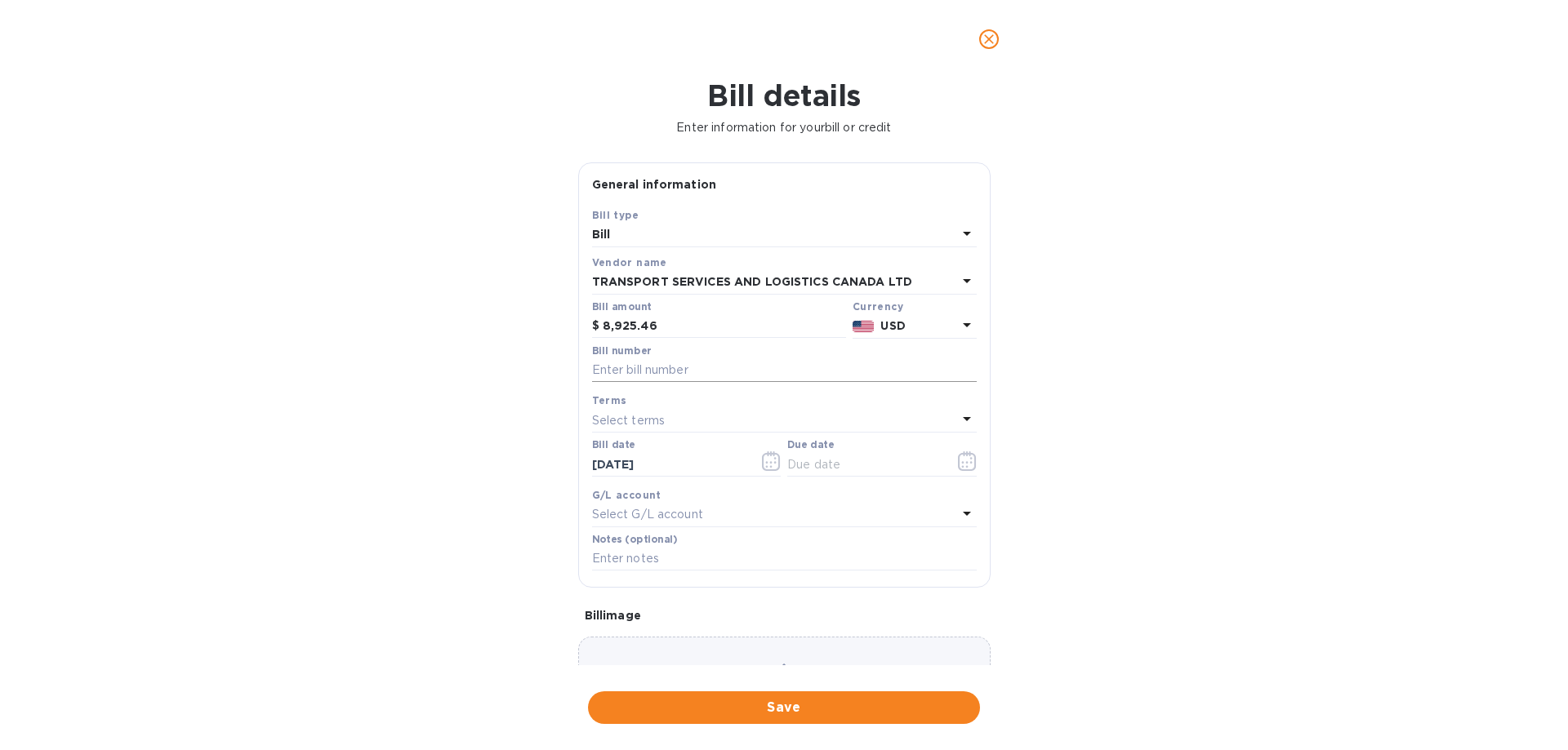
click at [661, 375] on input "text" at bounding box center [784, 370] width 384 height 24
paste input "STSLCASE00028908, STSLCASE00028908/A"
type input "STSLCASE00028908, STSLCASE00028908/A"
click at [806, 470] on input "text" at bounding box center [865, 464] width 155 height 24
click at [958, 464] on icon "button" at bounding box center [967, 460] width 19 height 20
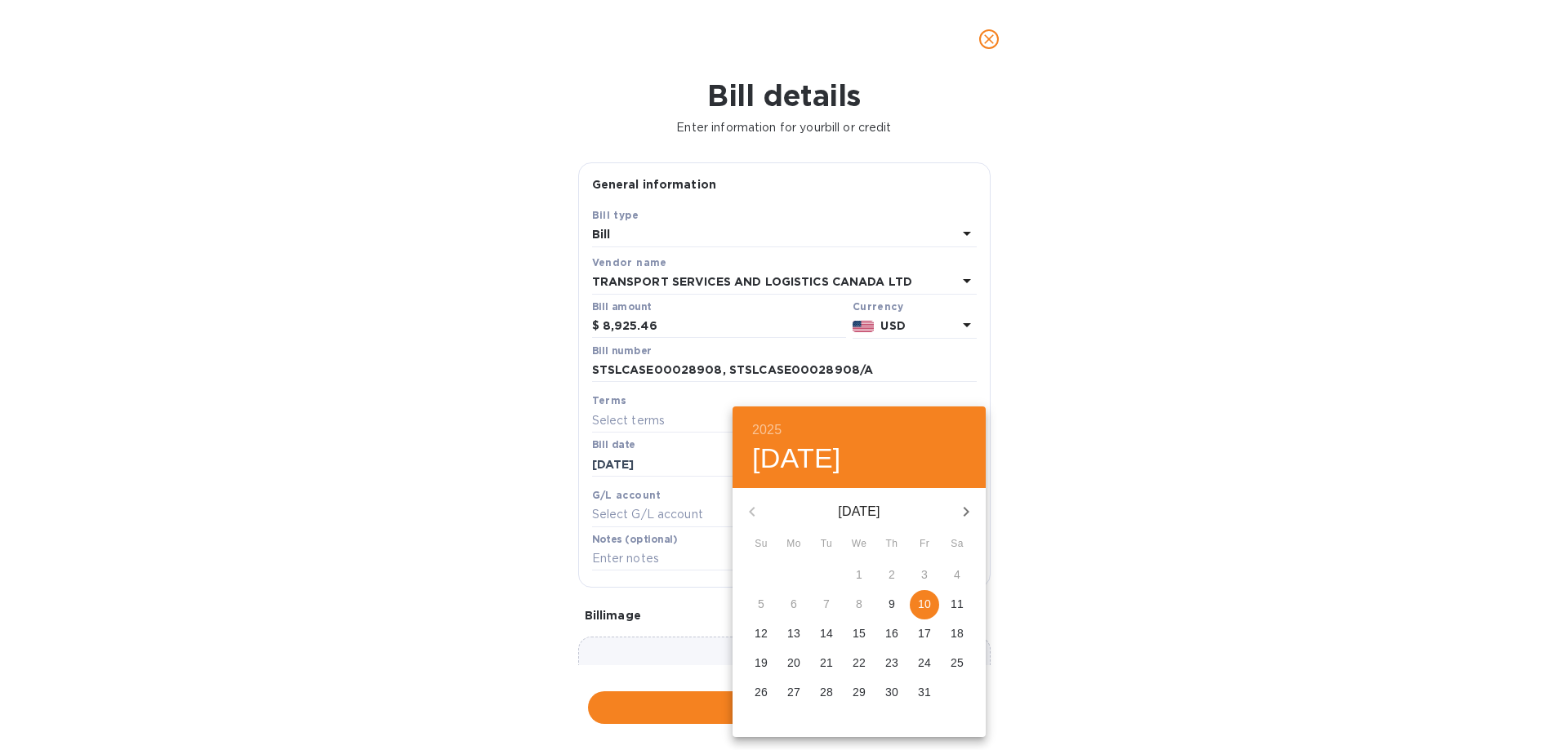
click at [923, 607] on p "10" at bounding box center [924, 603] width 13 height 16
type input "[DATE]"
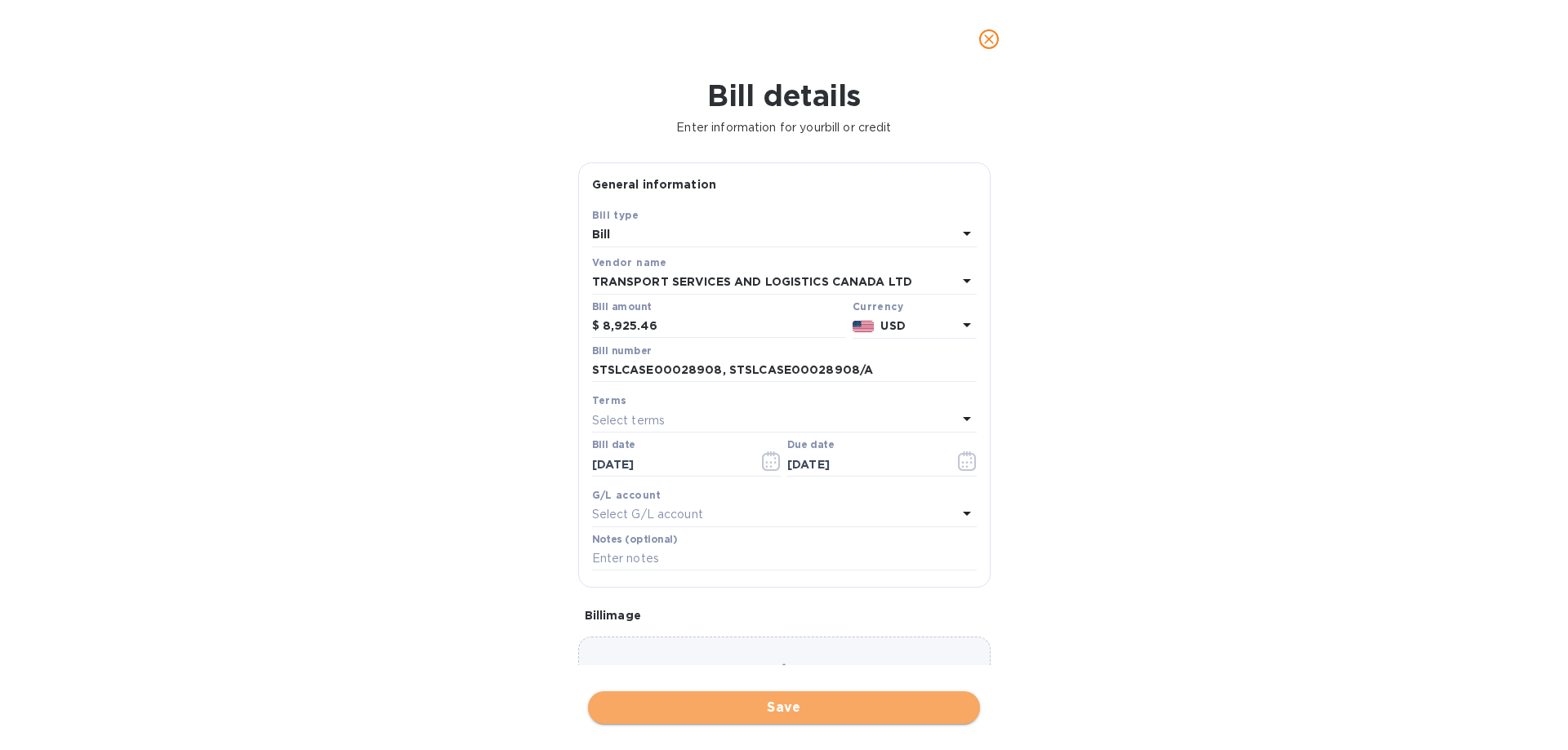
click at [778, 711] on span "Save" at bounding box center [784, 707] width 366 height 20
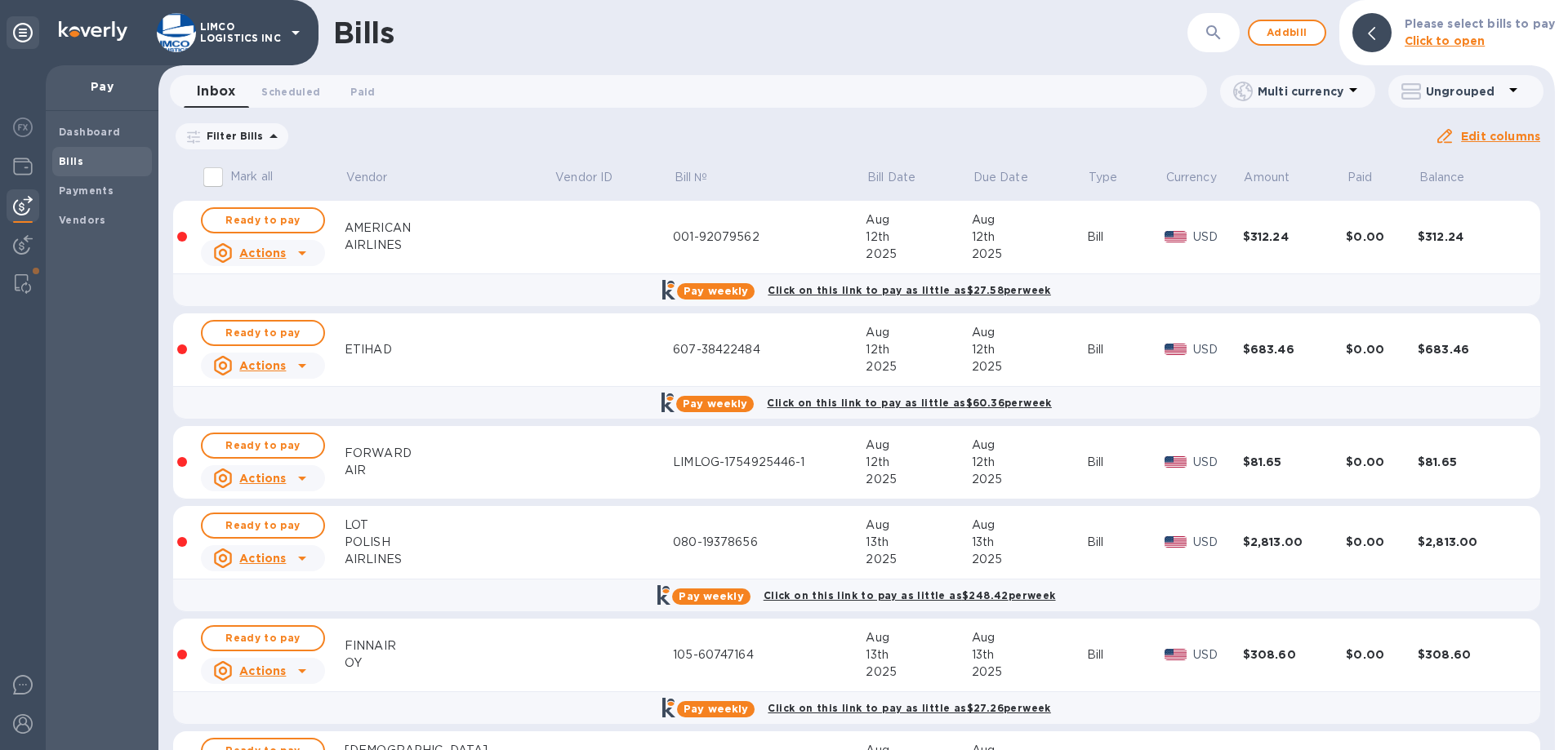
click at [1215, 27] on icon "button" at bounding box center [1213, 33] width 20 height 20
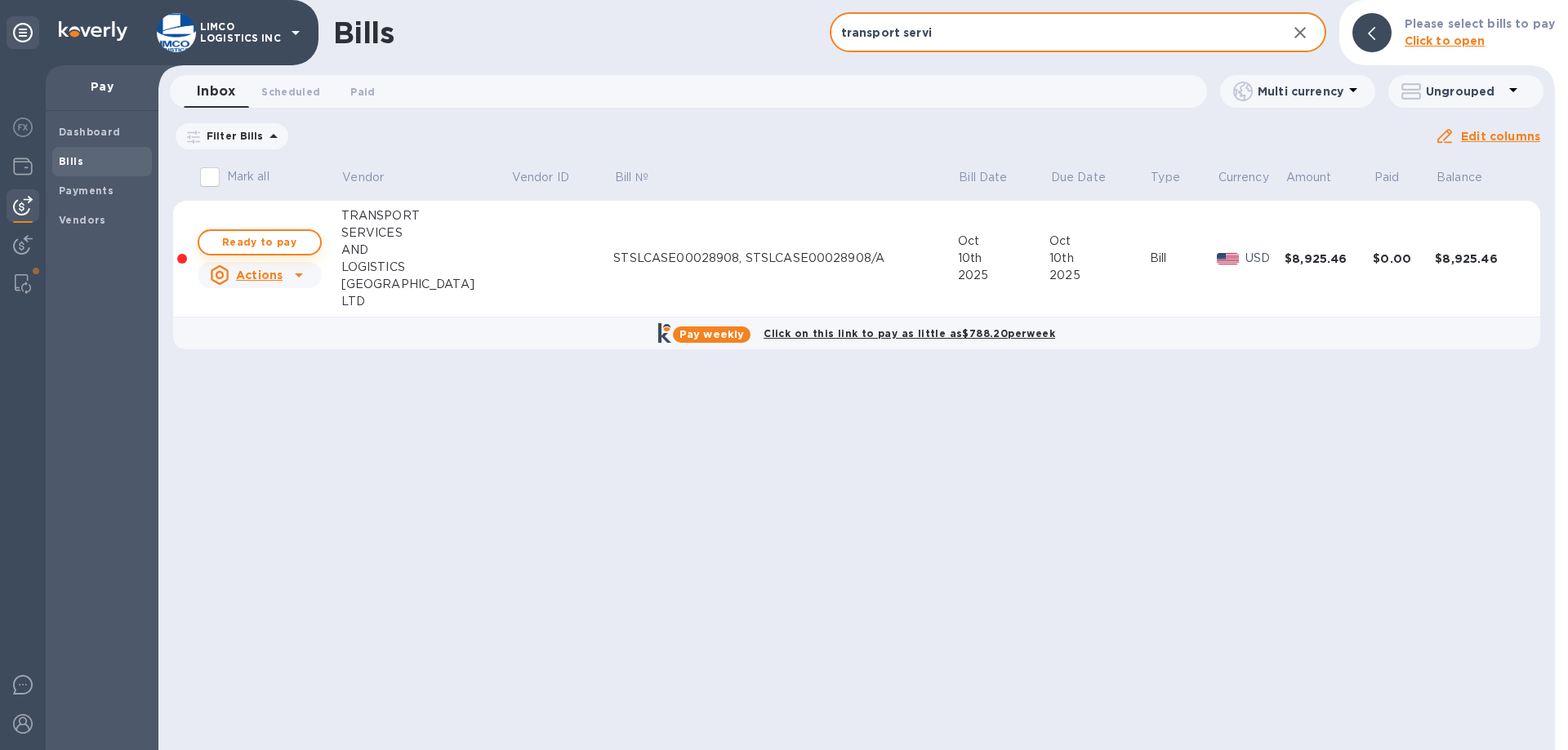
type input "transport servi"
click at [240, 241] on span "Ready to pay" at bounding box center [260, 242] width 95 height 20
checkbox input "true"
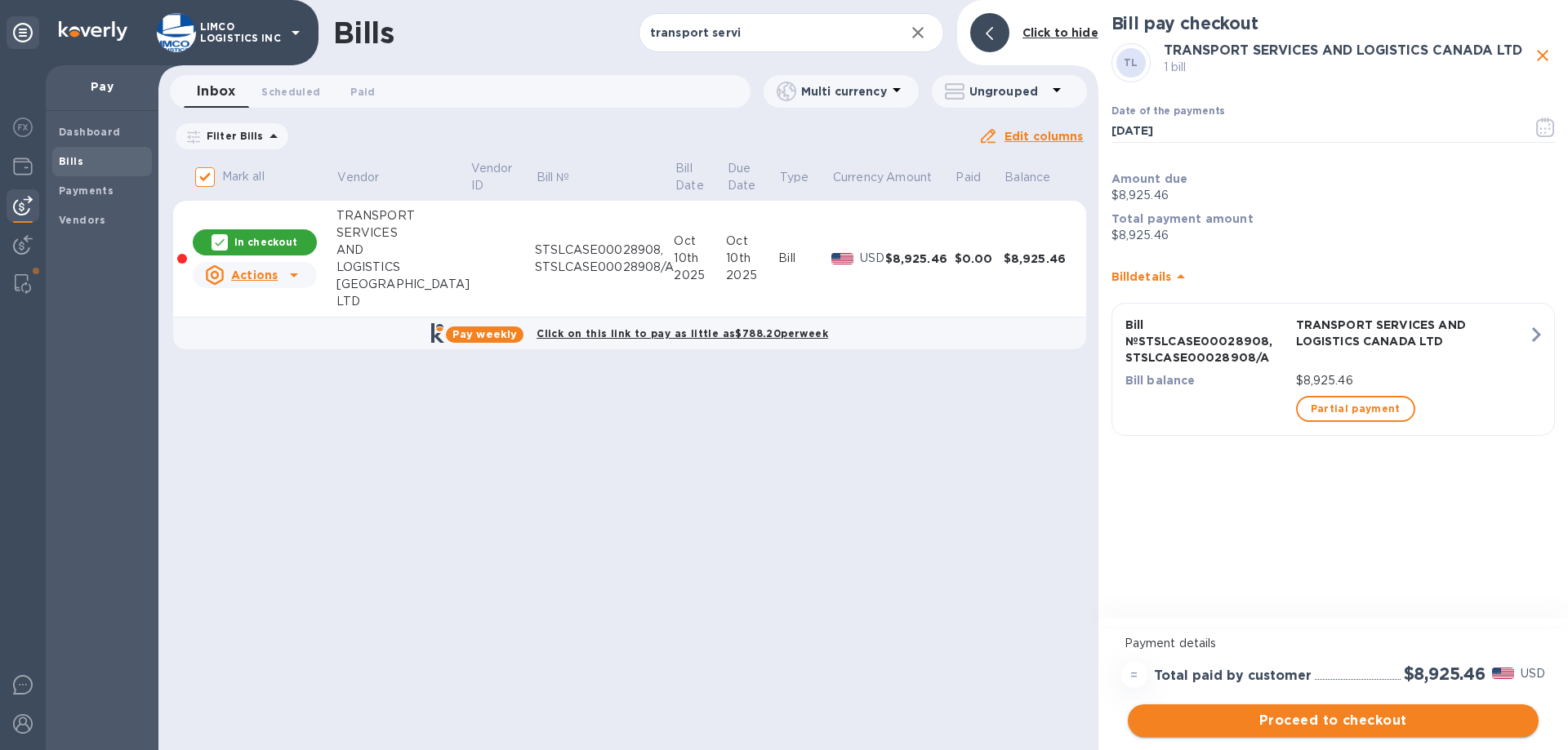
click at [1297, 727] on span "Proceed to checkout" at bounding box center [1332, 720] width 384 height 20
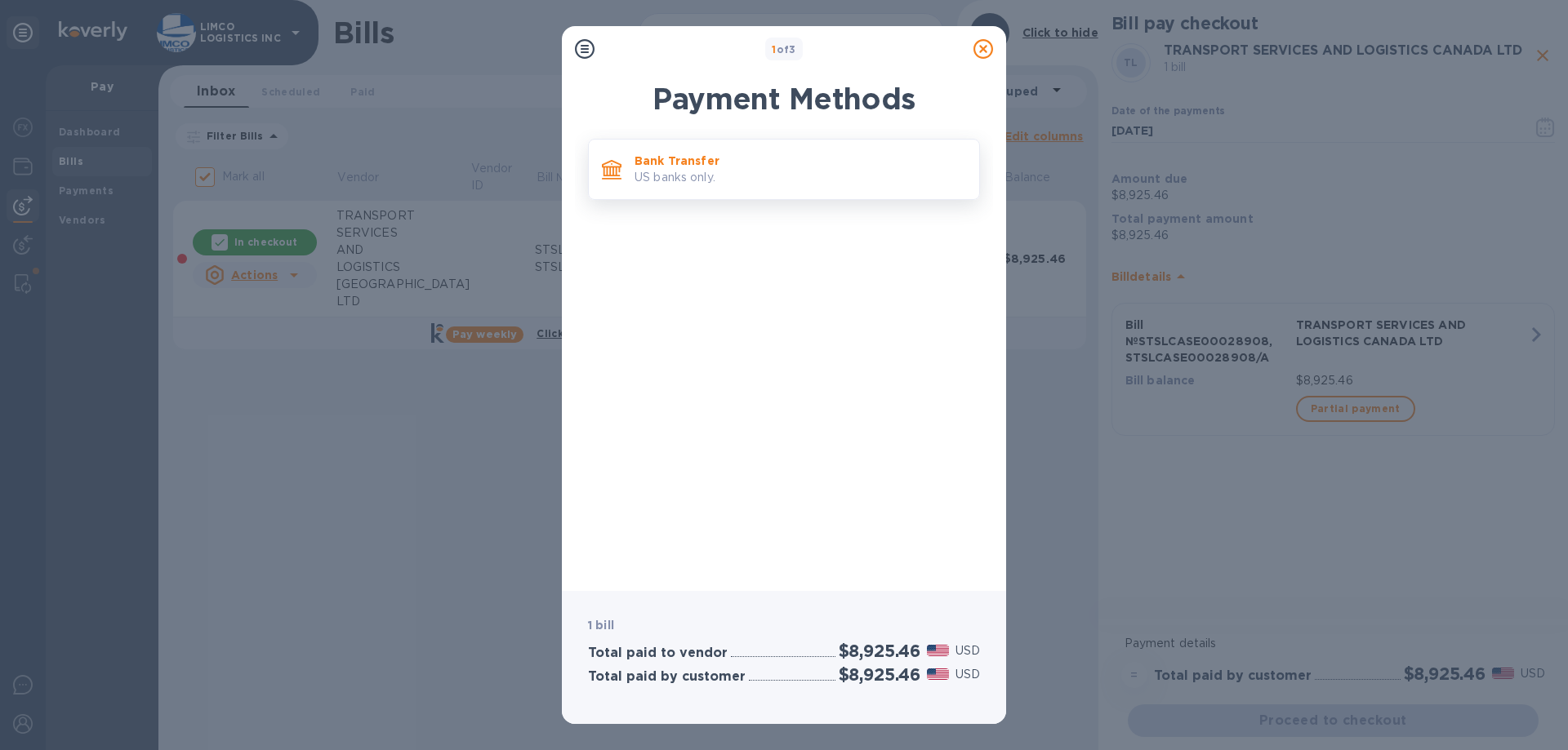
click at [704, 168] on p "Bank Transfer" at bounding box center [800, 161] width 332 height 16
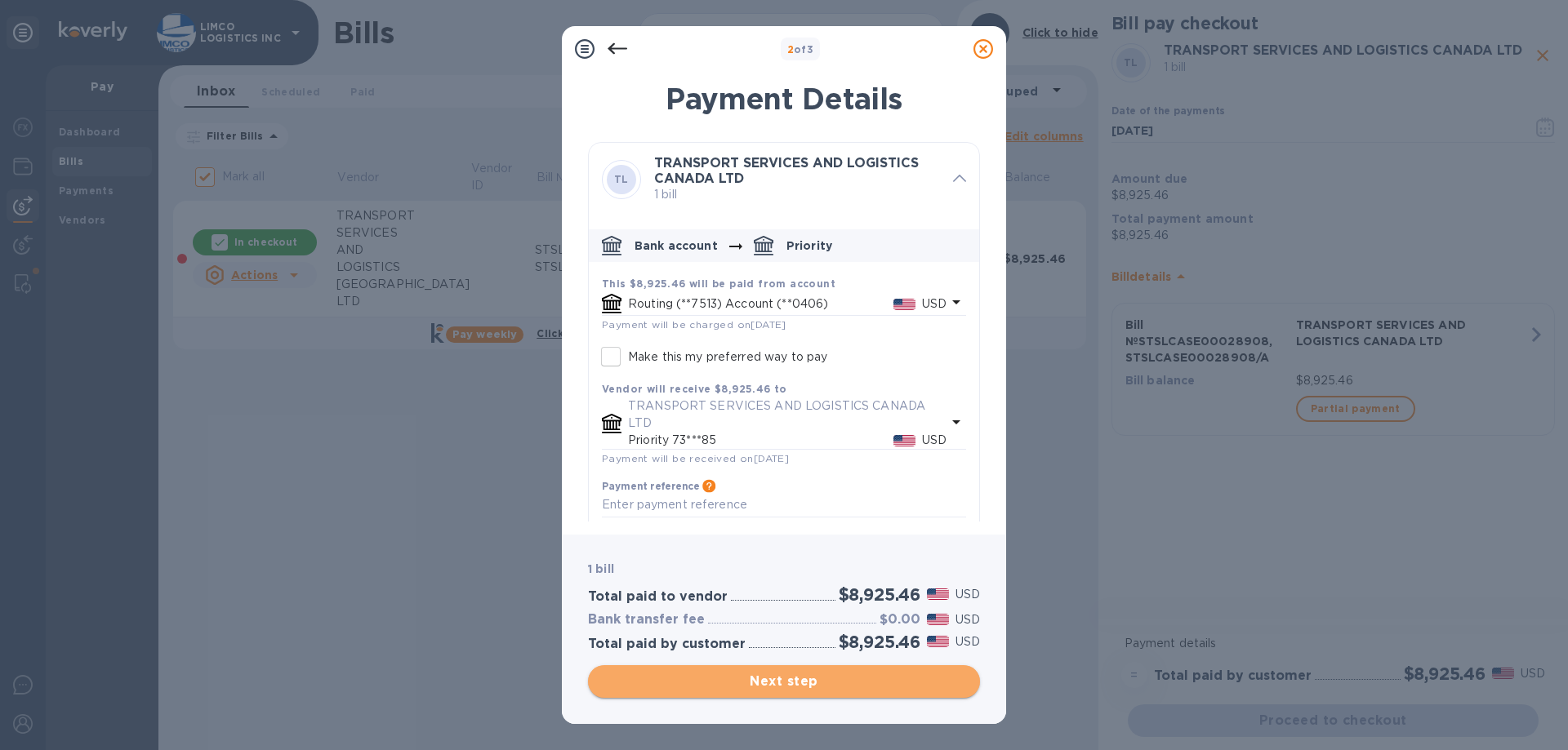
click at [808, 685] on span "Next step" at bounding box center [784, 681] width 366 height 20
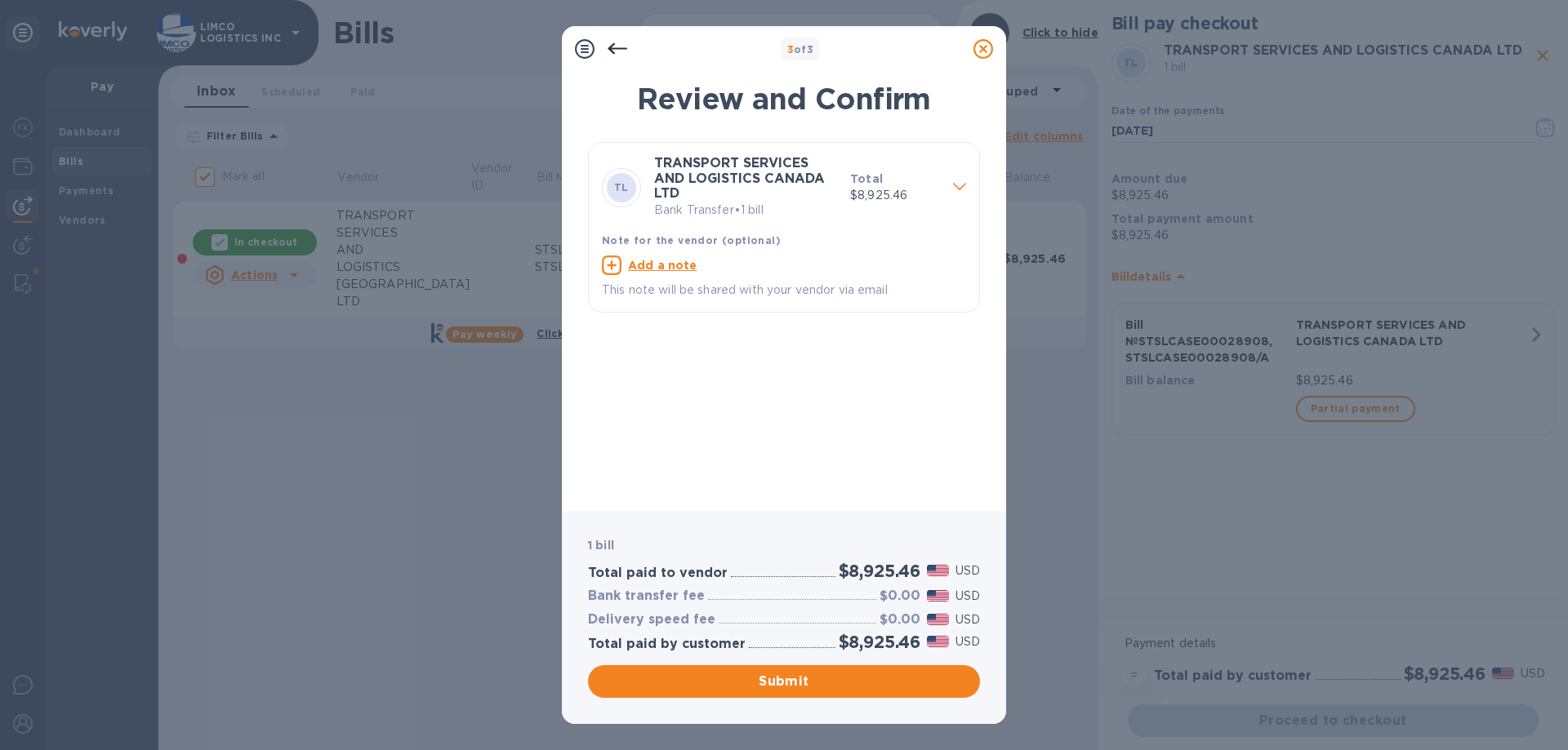
drag, startPoint x: 781, startPoint y: 677, endPoint x: 803, endPoint y: 679, distance: 22.1
click at [781, 675] on span "Submit" at bounding box center [784, 681] width 366 height 20
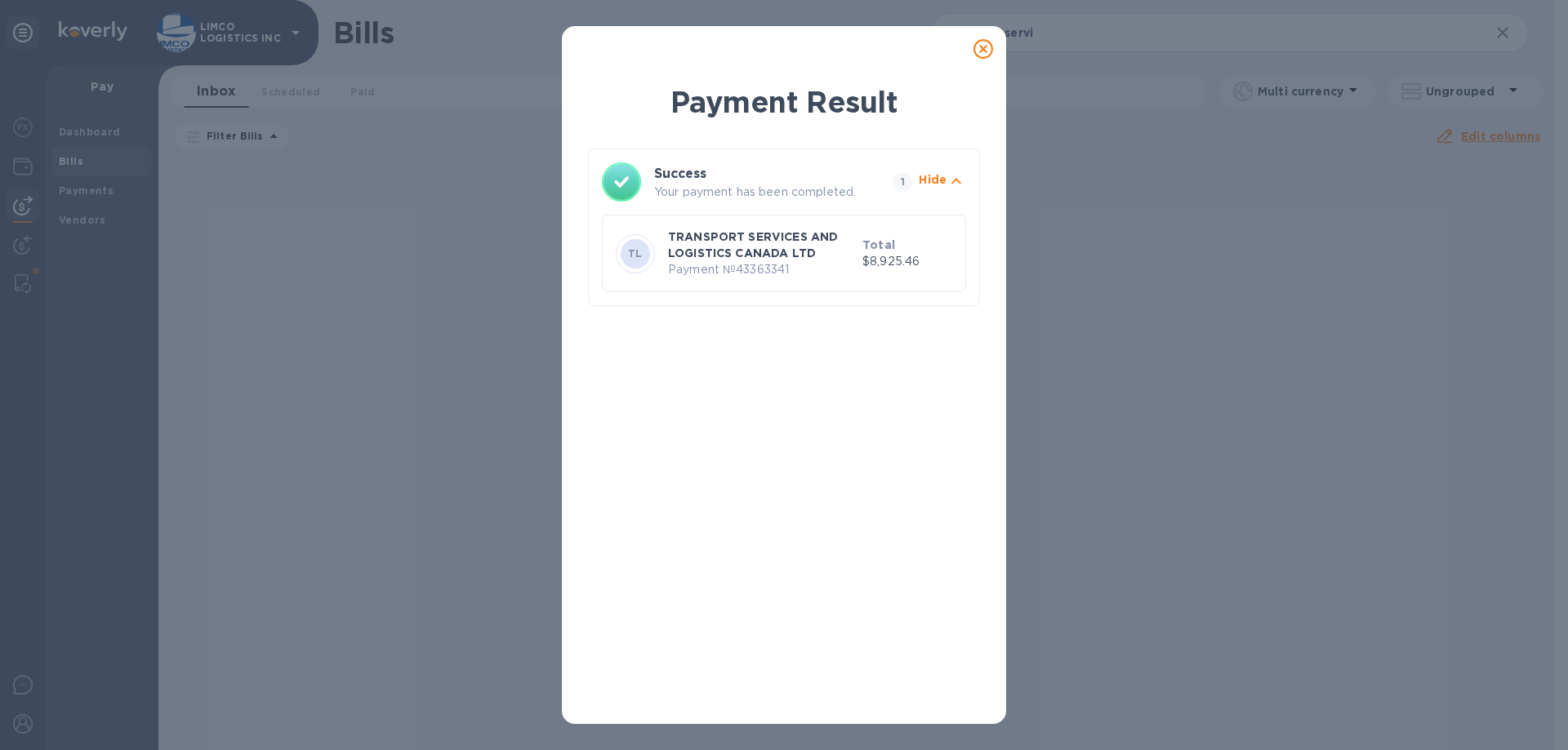
click at [1238, 387] on div "Payment Result Success Your payment has been completed. 1 Hide TL TRANSPORT SER…" at bounding box center [784, 375] width 1568 height 750
drag, startPoint x: 1328, startPoint y: 334, endPoint x: 1352, endPoint y: 254, distance: 83.5
click at [1331, 331] on div "Payment Result Success Your payment has been completed. 1 Hide TL TRANSPORT SER…" at bounding box center [784, 375] width 1568 height 750
